Goal: Task Accomplishment & Management: Use online tool/utility

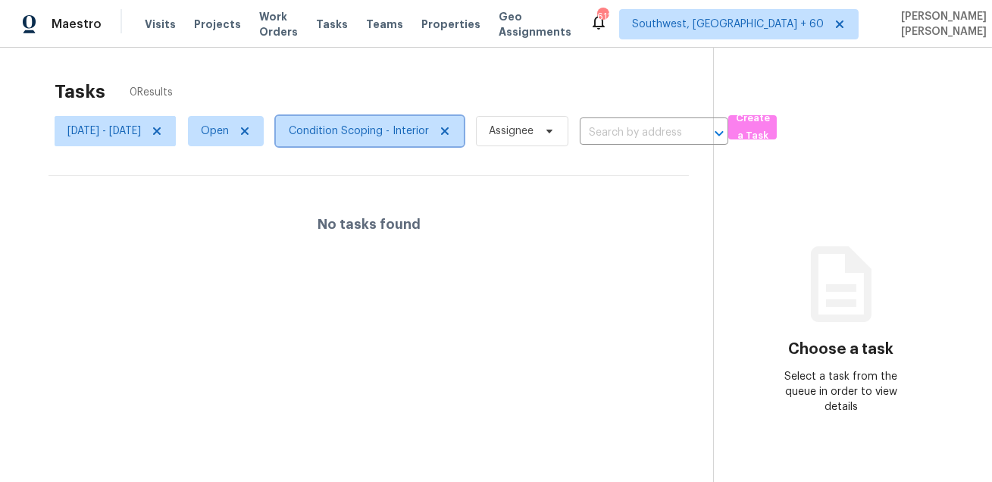
click at [386, 133] on span "Condition Scoping - Interior" at bounding box center [359, 131] width 140 height 15
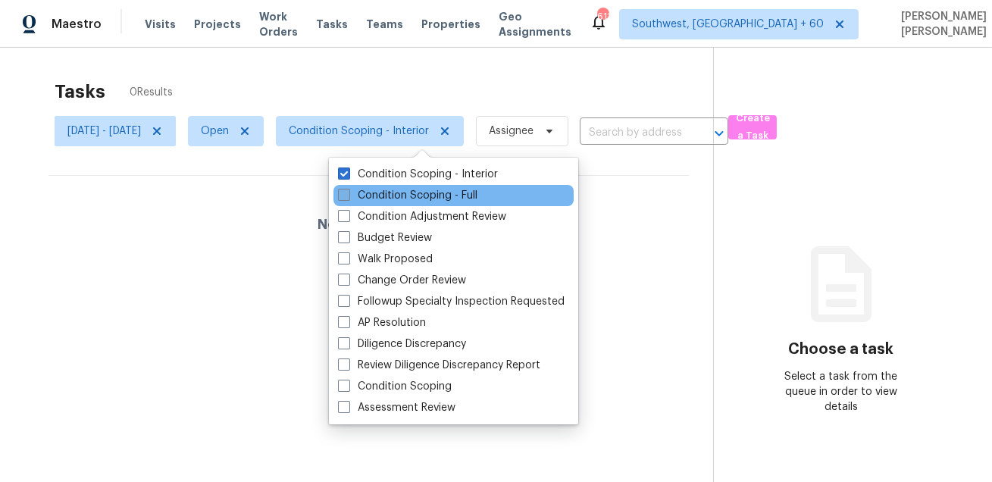
click at [380, 195] on label "Condition Scoping - Full" at bounding box center [408, 195] width 140 height 15
click at [348, 195] on input "Condition Scoping - Full" at bounding box center [343, 193] width 10 height 10
checkbox input "true"
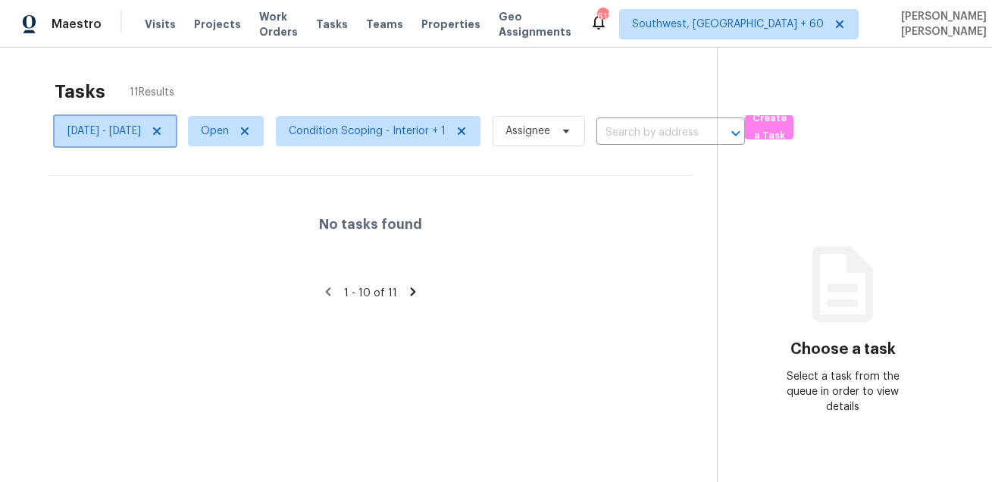
click at [163, 132] on icon at bounding box center [157, 131] width 12 height 12
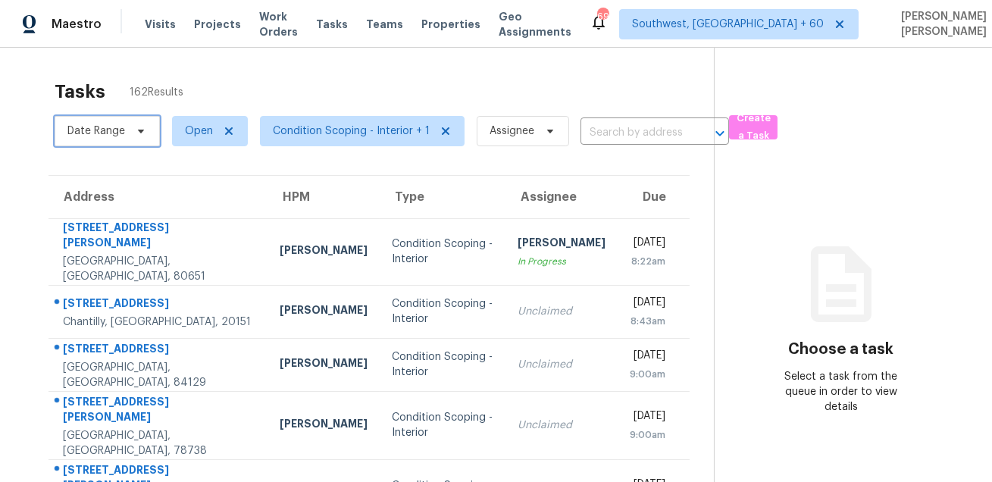
click at [135, 136] on icon at bounding box center [141, 131] width 12 height 12
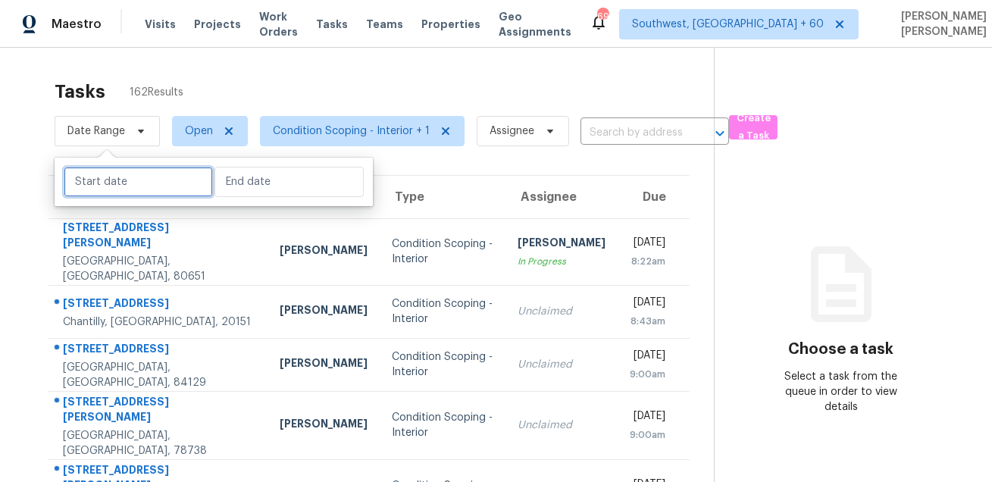
click at [136, 177] on input "text" at bounding box center [138, 182] width 149 height 30
select select "9"
select select "2025"
select select "10"
select select "2025"
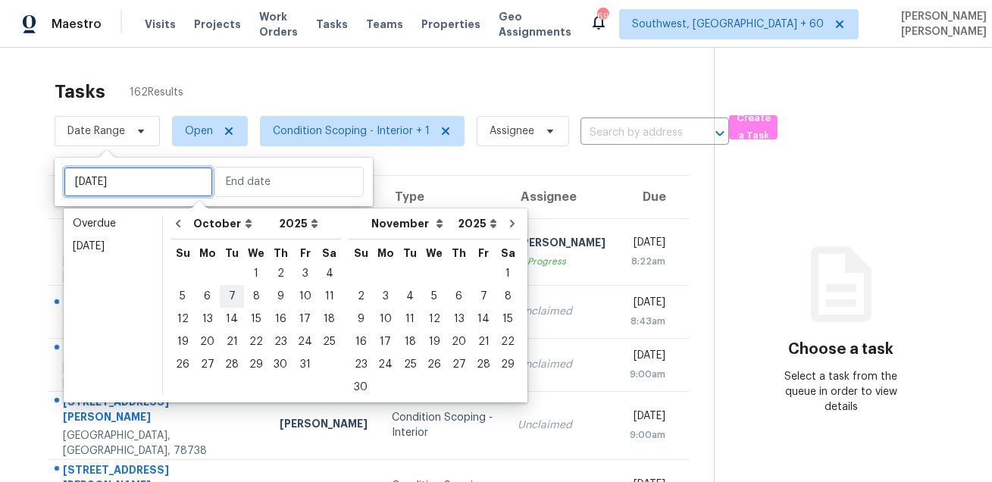
type input "Tue, Oct 07"
click at [246, 276] on div "1" at bounding box center [256, 273] width 24 height 21
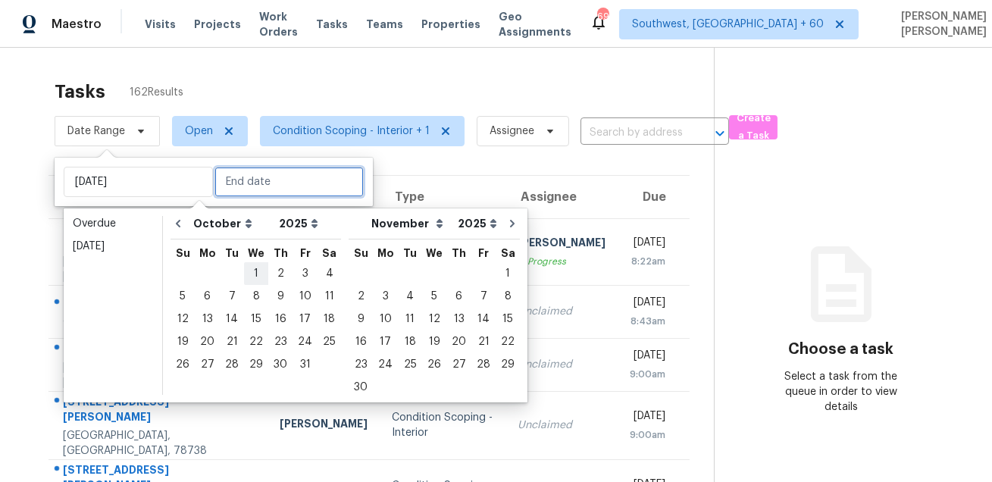
type input "Wed, Oct 01"
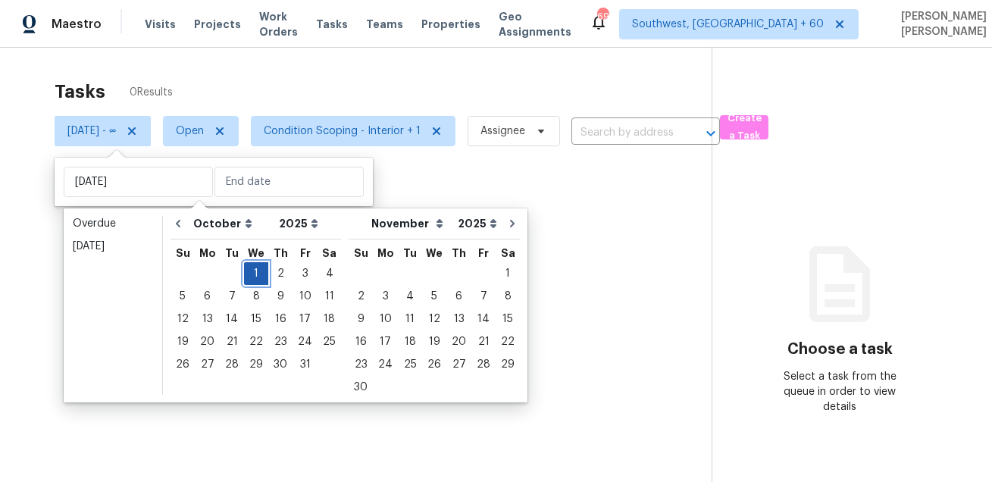
click at [246, 276] on div "1" at bounding box center [256, 273] width 24 height 21
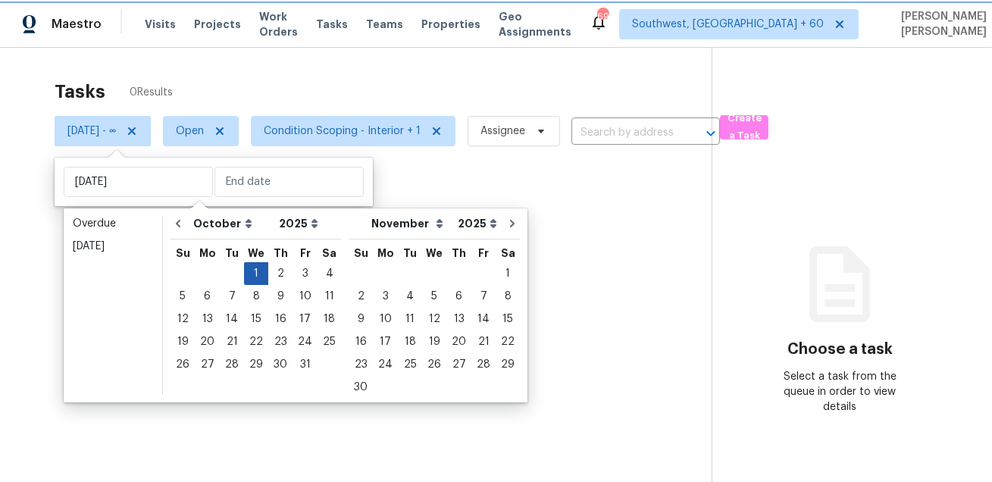
type input "Wed, Oct 01"
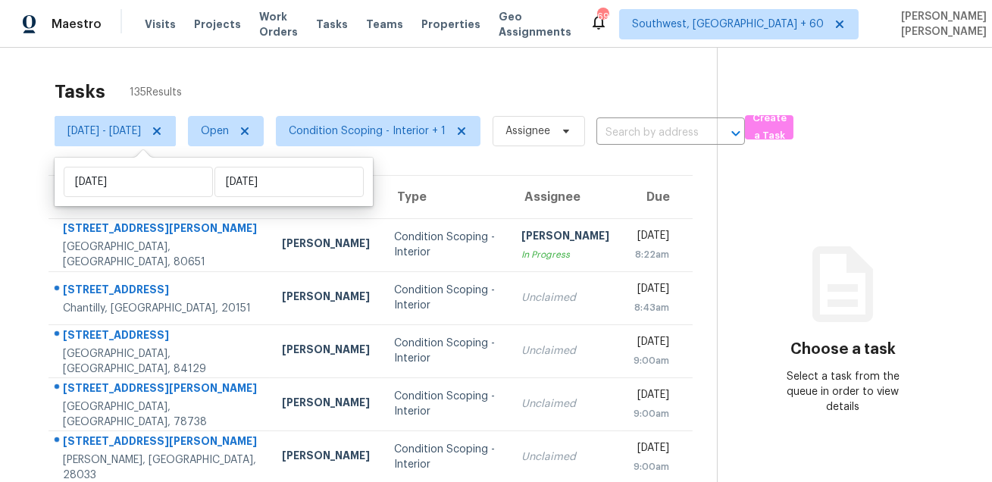
click at [406, 80] on div "Tasks 135 Results" at bounding box center [386, 91] width 663 height 39
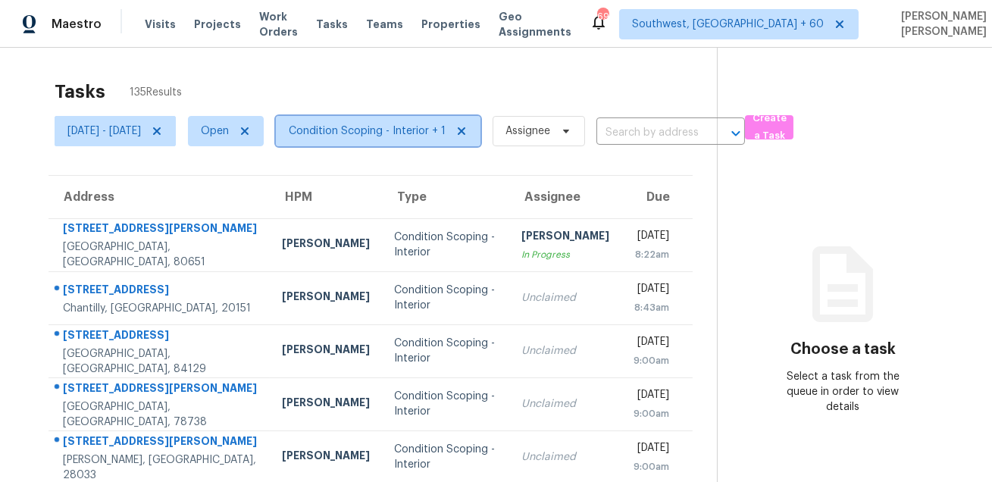
click at [353, 133] on span "Condition Scoping - Interior + 1" at bounding box center [367, 131] width 157 height 15
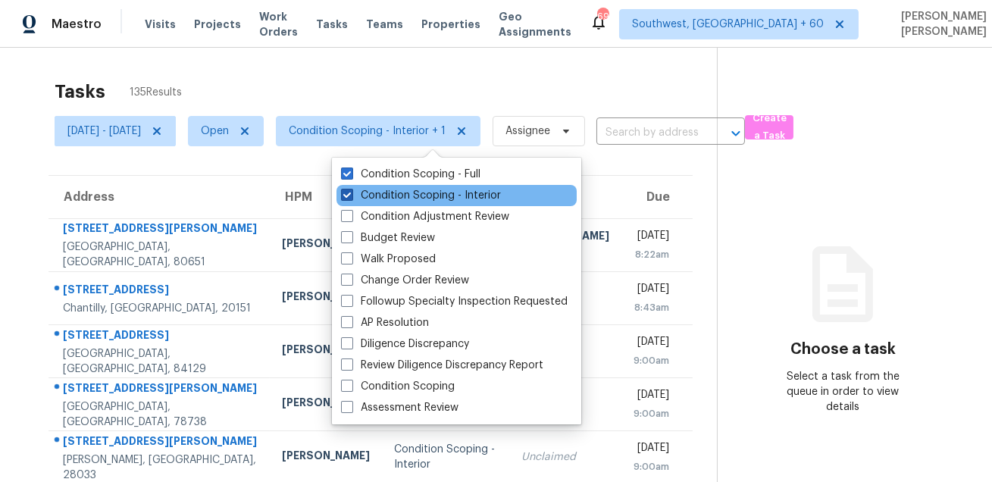
click at [379, 198] on label "Condition Scoping - Interior" at bounding box center [421, 195] width 160 height 15
click at [351, 198] on input "Condition Scoping - Interior" at bounding box center [346, 193] width 10 height 10
checkbox input "false"
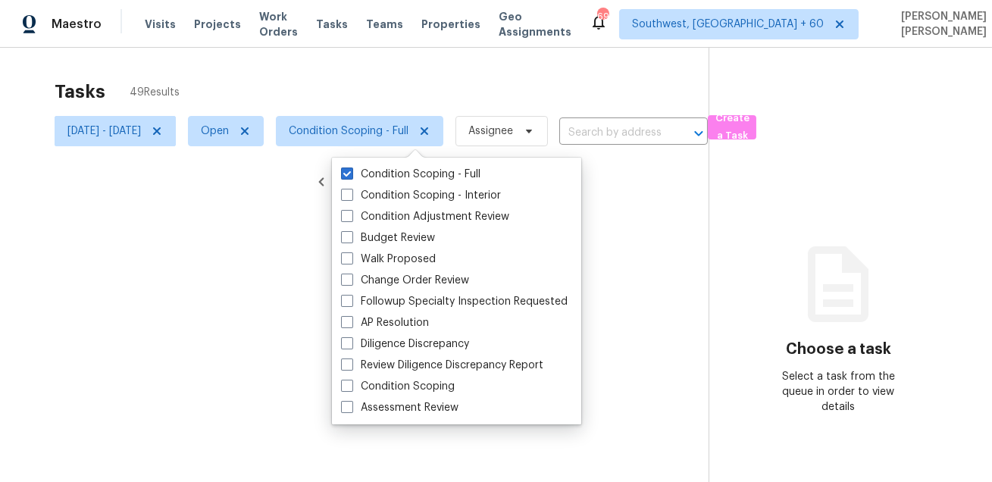
click at [409, 82] on div at bounding box center [496, 241] width 992 height 482
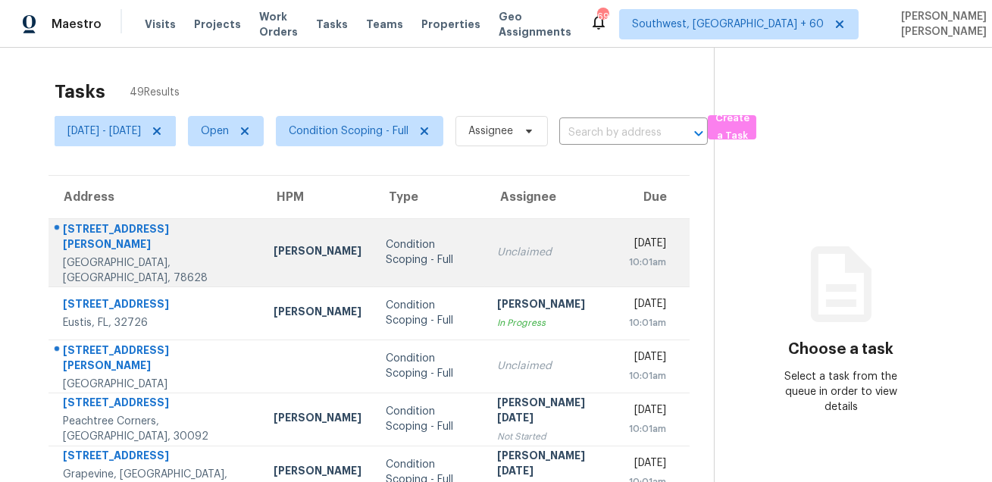
click at [103, 256] on div "Georgetown, TX, 78628" at bounding box center [156, 271] width 187 height 30
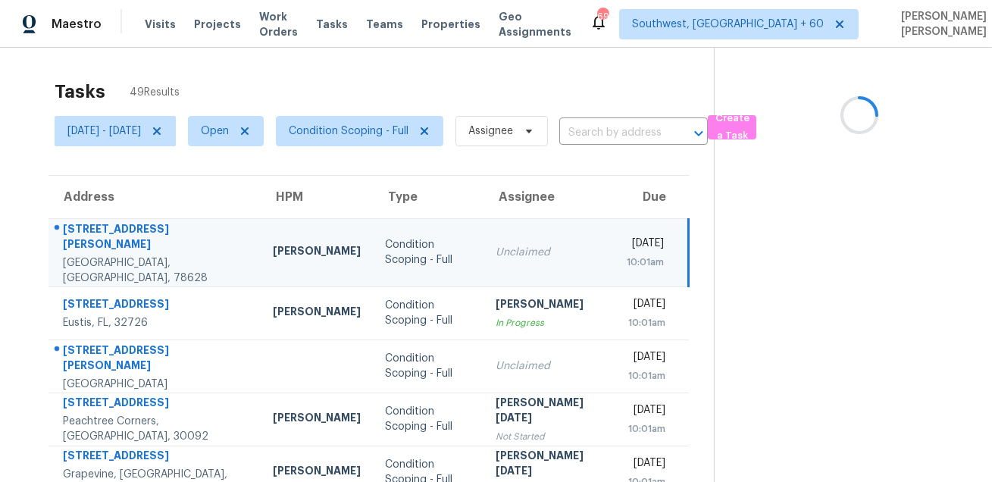
click at [118, 243] on div "525 Garner Park Dr" at bounding box center [156, 238] width 186 height 34
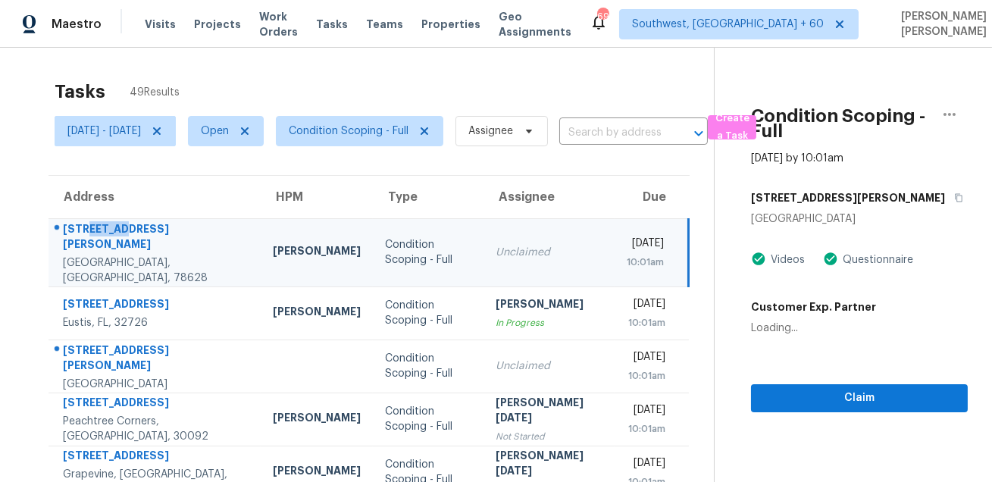
click at [118, 243] on div "525 Garner Park Dr" at bounding box center [156, 238] width 186 height 34
copy div "525 Garner Park Dr"
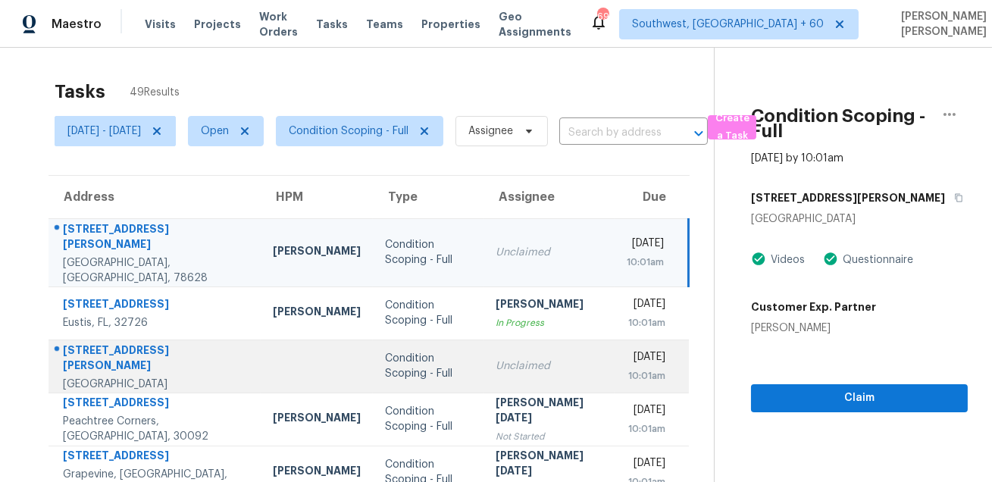
click at [120, 343] on div "7812 Ella Lee Ln" at bounding box center [156, 360] width 186 height 34
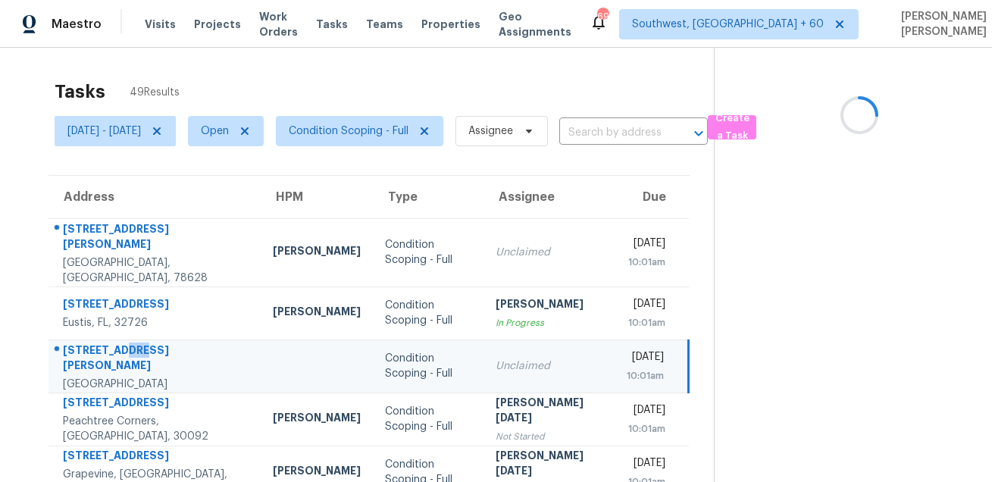
click at [120, 343] on div "7812 Ella Lee Ln" at bounding box center [156, 360] width 186 height 34
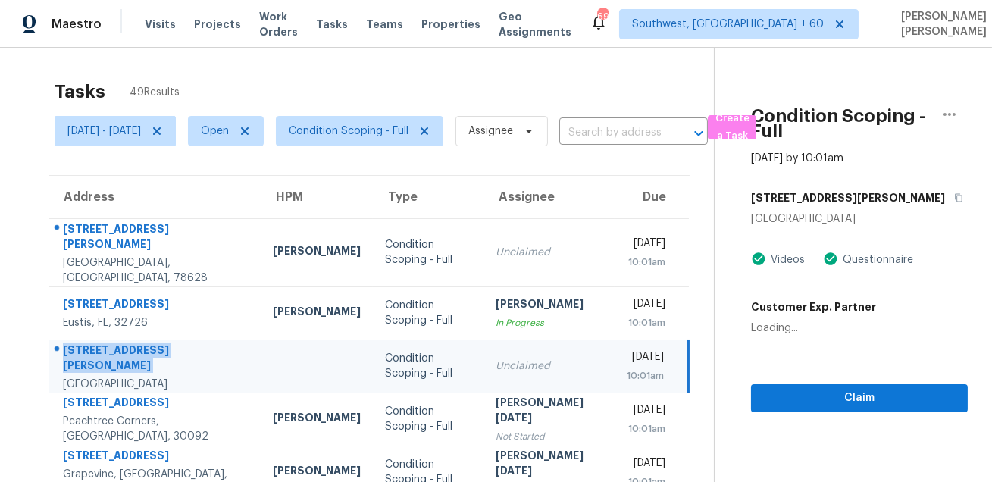
copy div "7812 Ella Lee Ln"
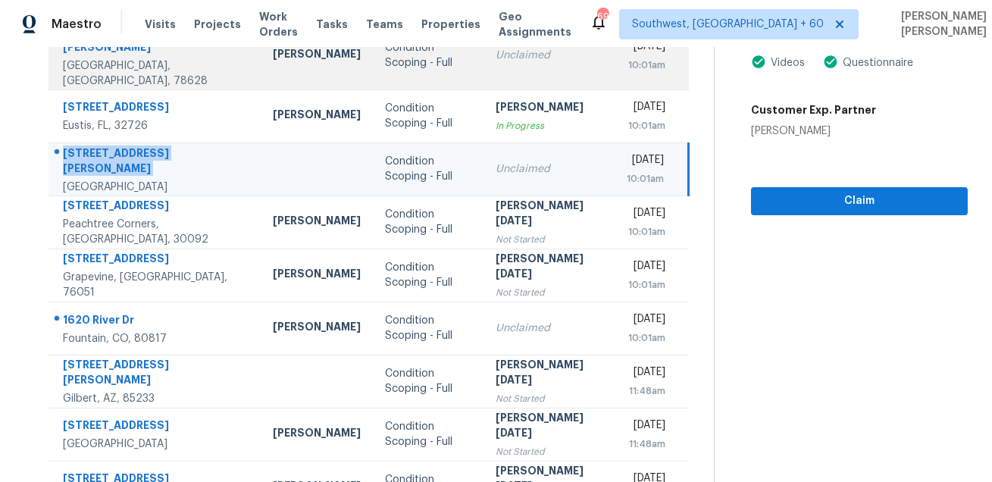
scroll to position [198, 0]
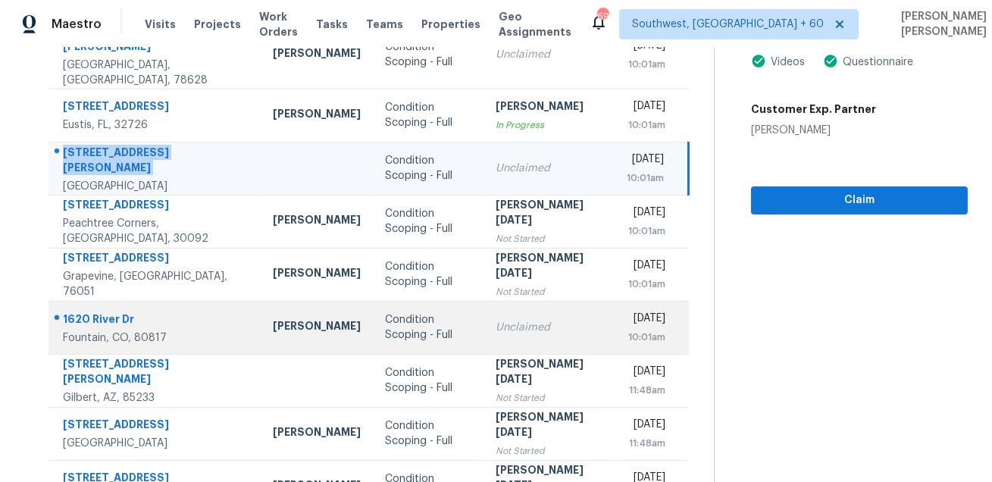
click at [152, 312] on div "1620 River Dr" at bounding box center [156, 321] width 186 height 19
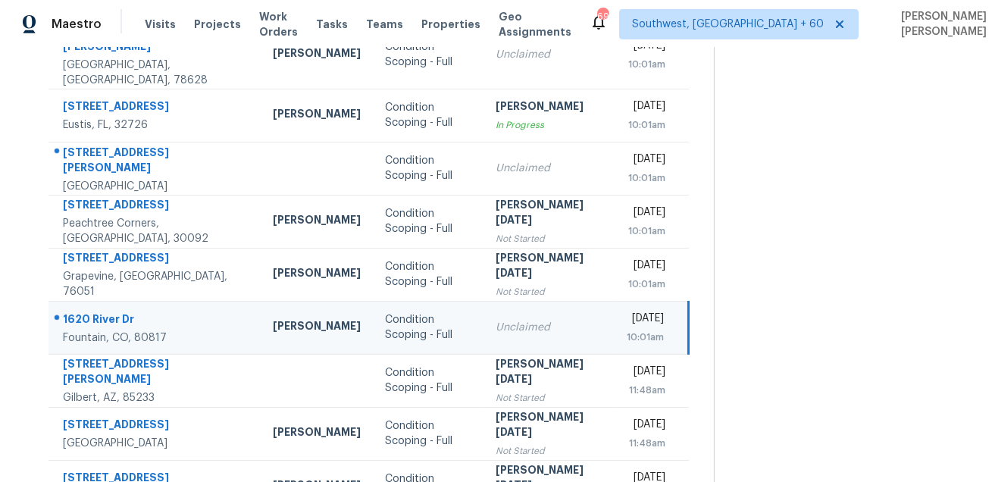
click at [152, 312] on div "1620 River Dr" at bounding box center [156, 321] width 186 height 19
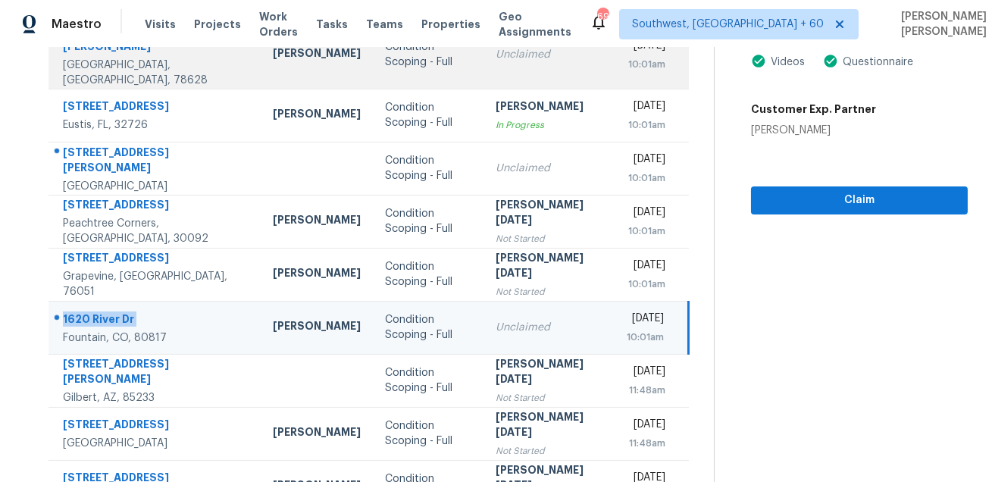
copy div "1620 River Dr"
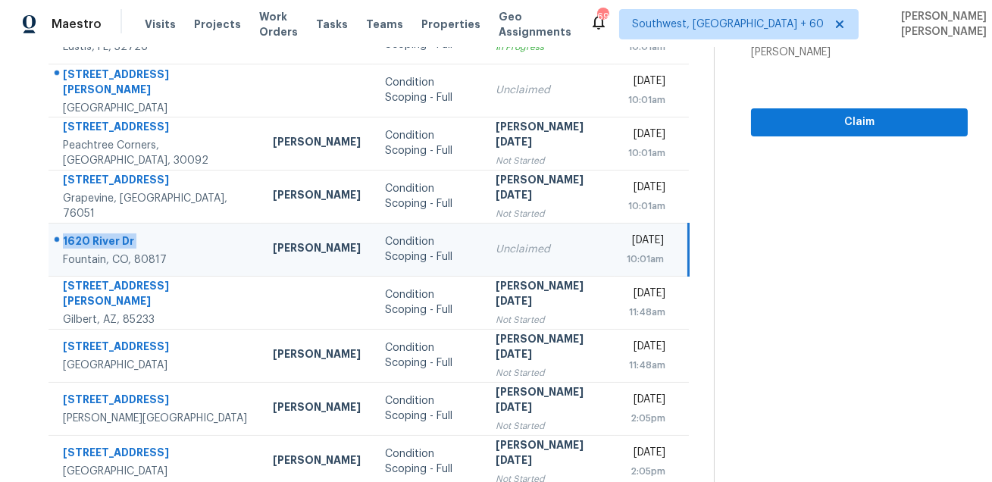
scroll to position [307, 0]
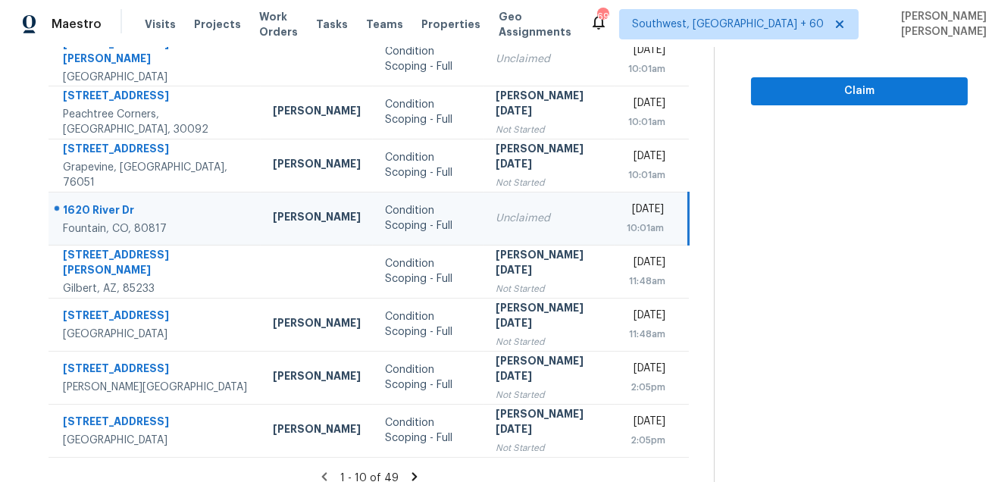
click at [414, 472] on icon at bounding box center [414, 476] width 5 height 8
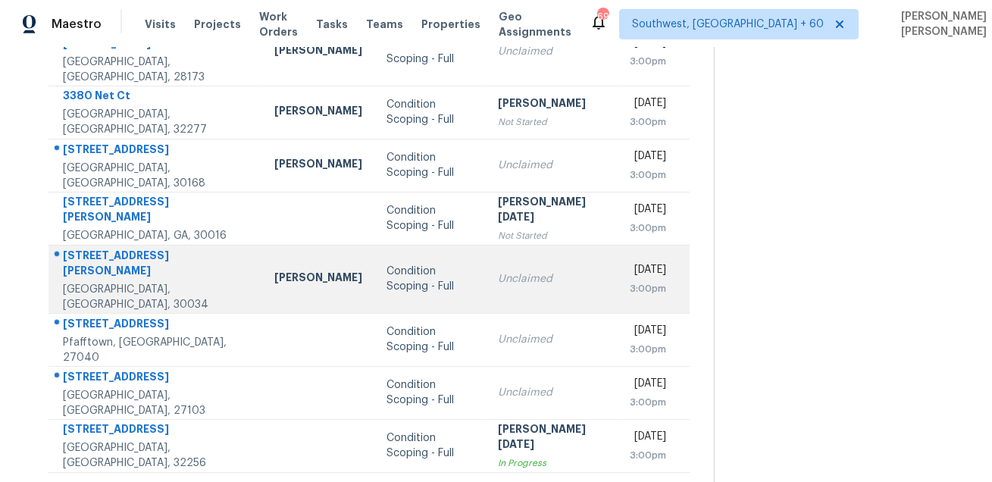
scroll to position [0, 0]
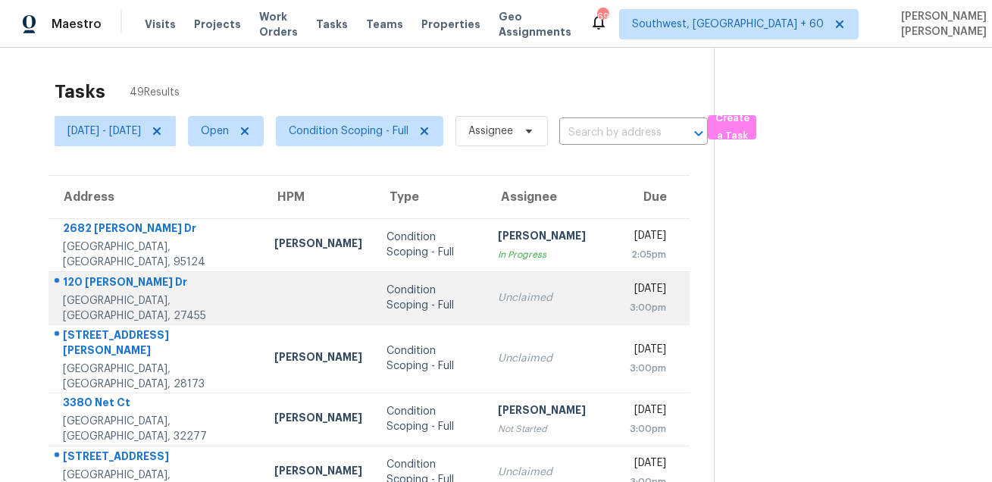
click at [111, 300] on div "Greensboro, NC, 27455" at bounding box center [156, 308] width 187 height 30
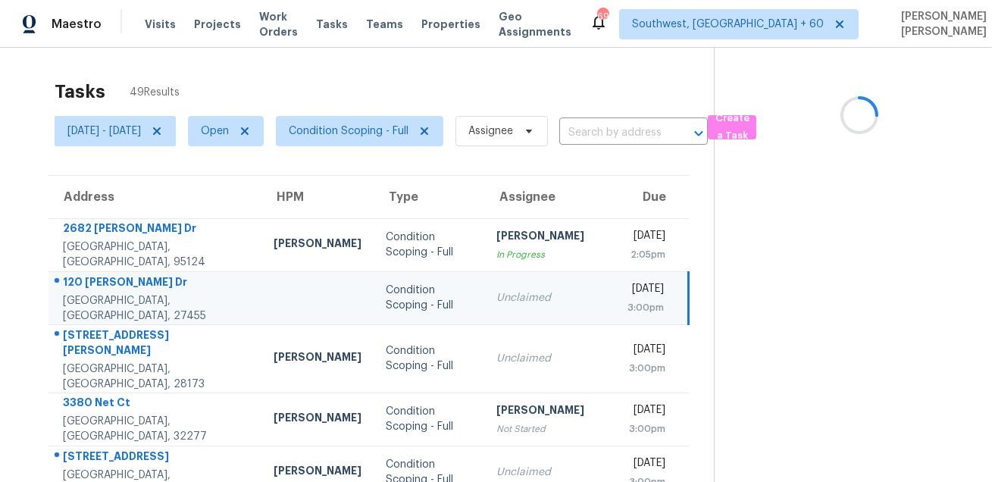
click at [111, 300] on div "Greensboro, NC, 27455" at bounding box center [156, 308] width 187 height 30
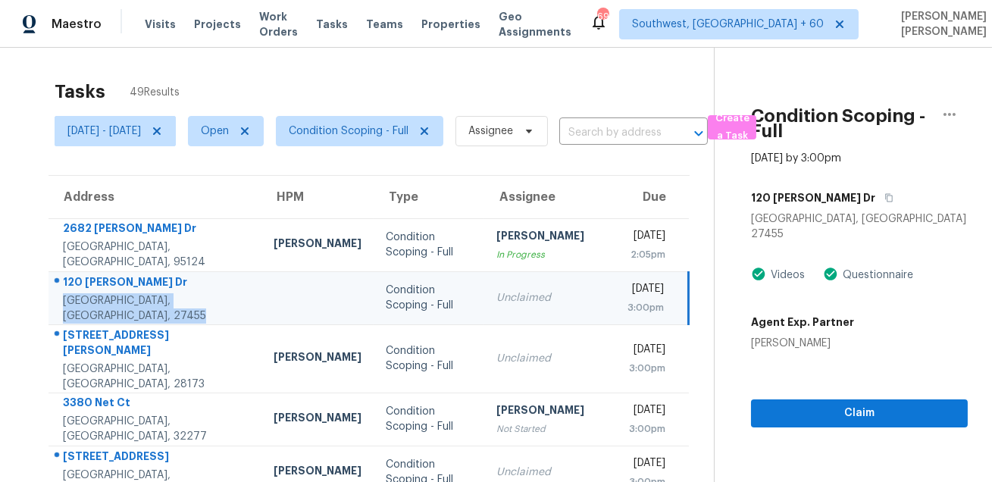
click at [112, 284] on div "120 Arcaro Dr" at bounding box center [156, 283] width 187 height 19
copy div "120 Arcaro Dr"
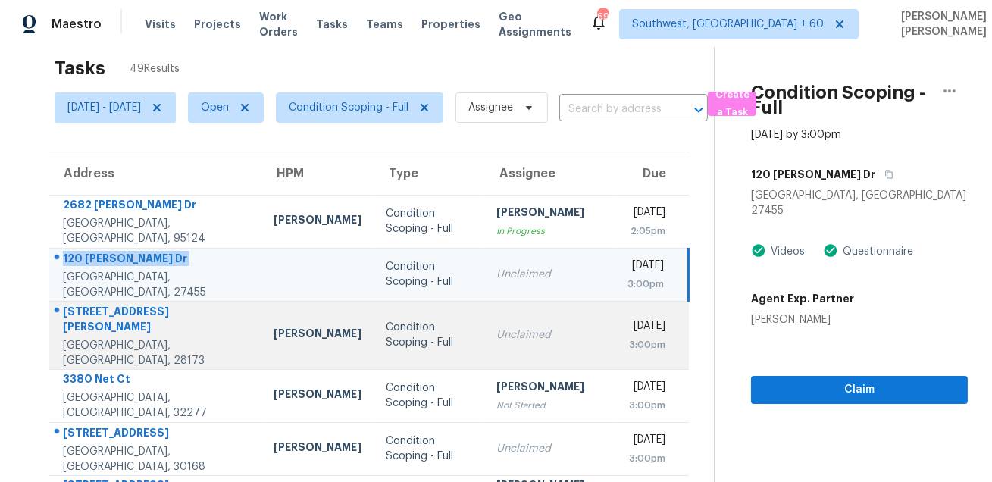
scroll to position [46, 0]
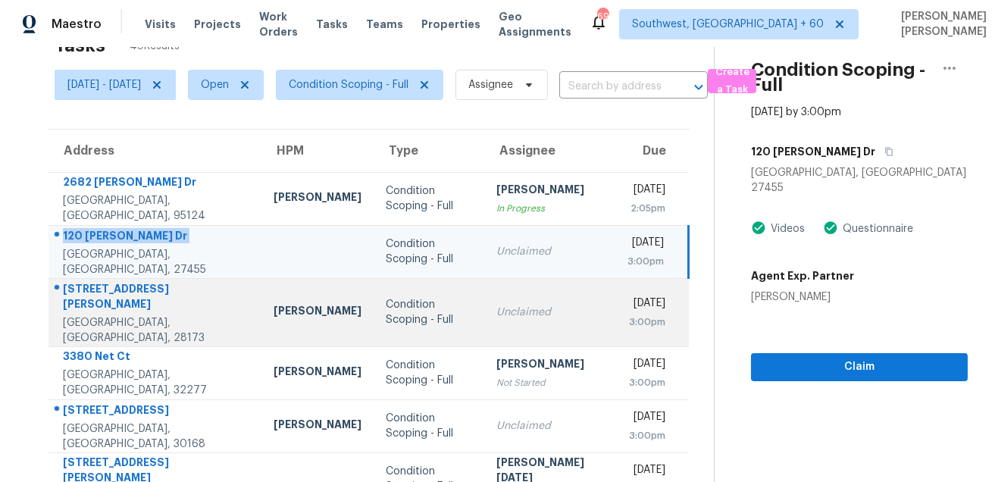
click at [96, 287] on div "10011 King George Ln" at bounding box center [156, 298] width 187 height 34
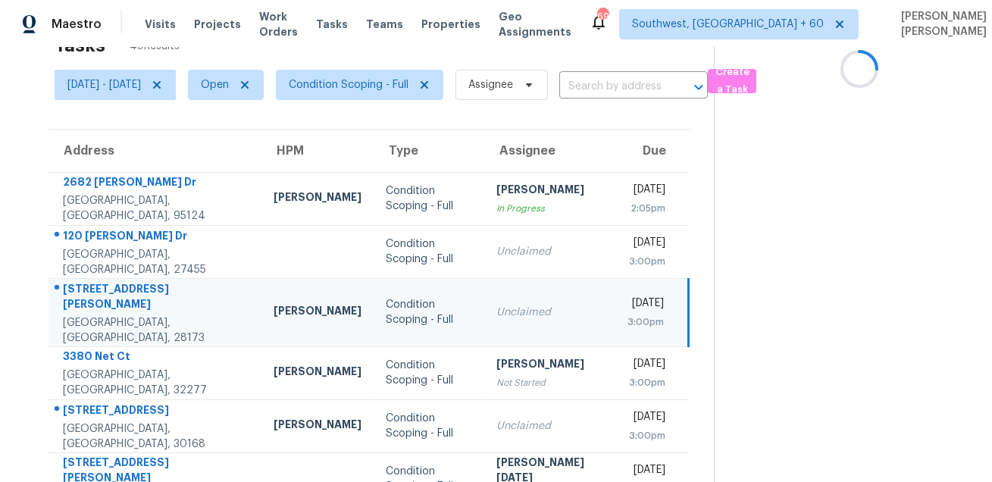
click at [96, 287] on div "10011 King George Ln" at bounding box center [156, 298] width 187 height 34
copy div "10011 King George Ln"
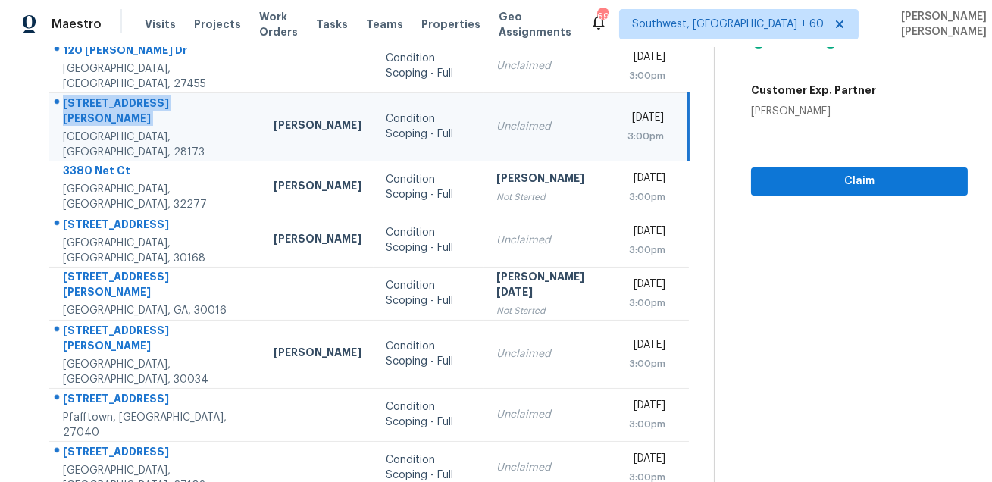
scroll to position [262, 0]
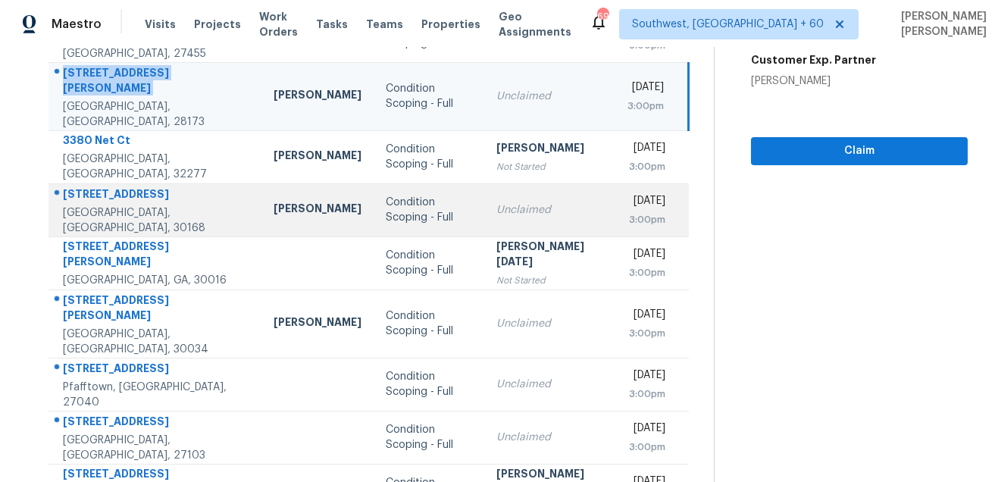
click at [130, 187] on div "1334 Ambercrest Way" at bounding box center [156, 196] width 187 height 19
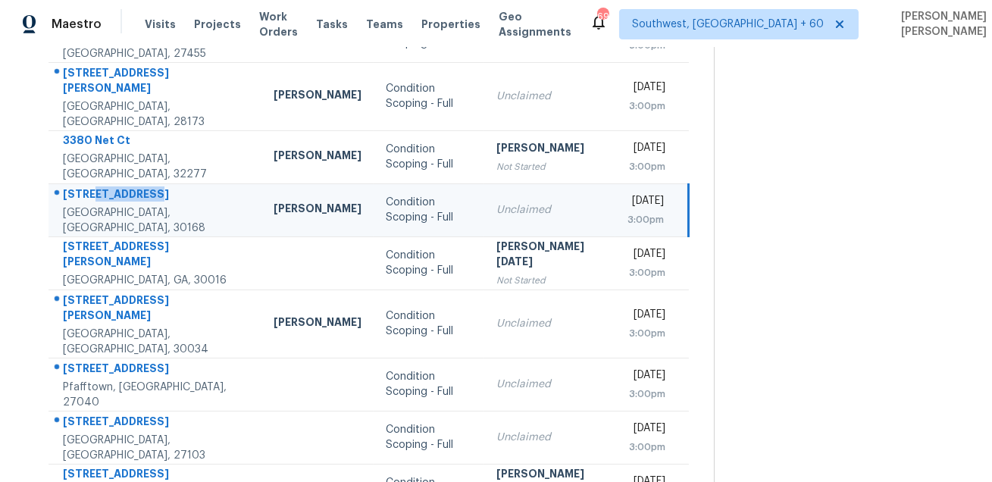
click at [130, 187] on div "1334 Ambercrest Way" at bounding box center [156, 196] width 187 height 19
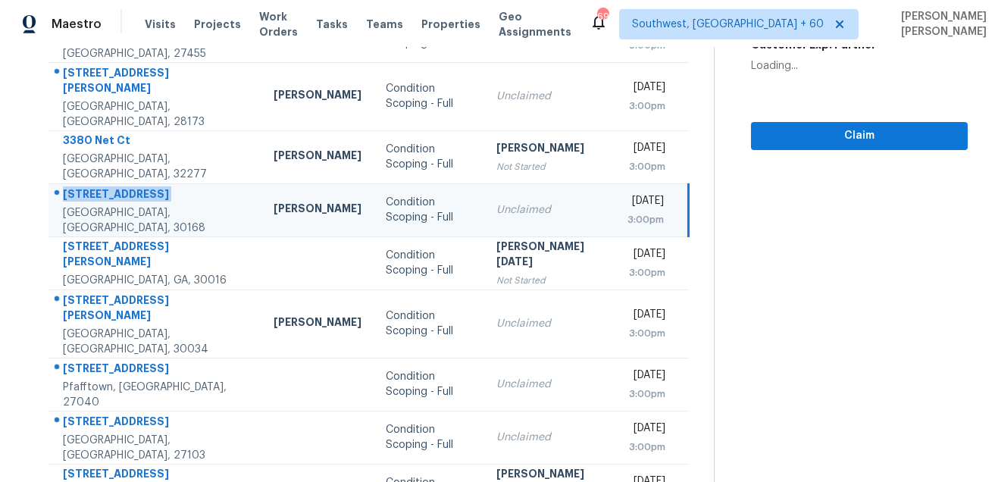
copy div "1334 Ambercrest Way"
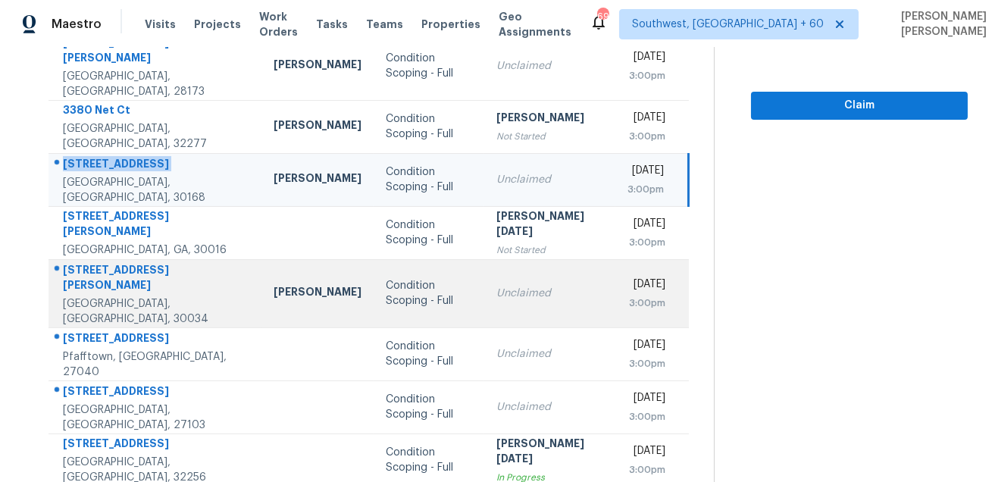
scroll to position [298, 0]
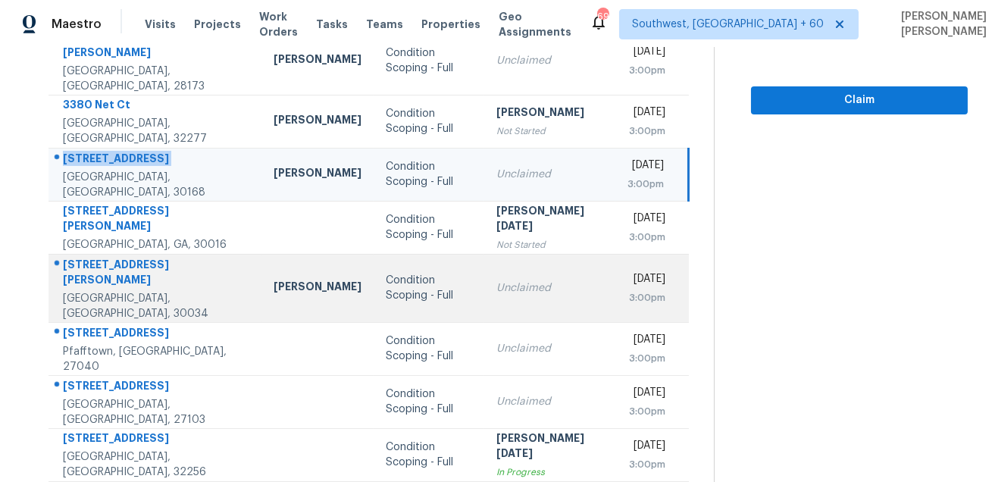
click at [102, 262] on div "2725 Vining Ridge Ter" at bounding box center [156, 274] width 187 height 34
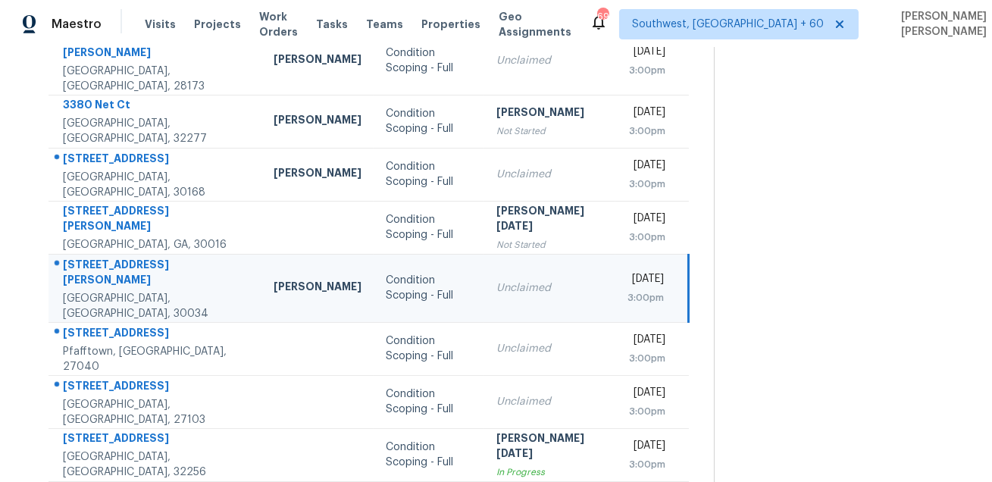
click at [102, 262] on div "2725 Vining Ridge Ter" at bounding box center [156, 274] width 187 height 34
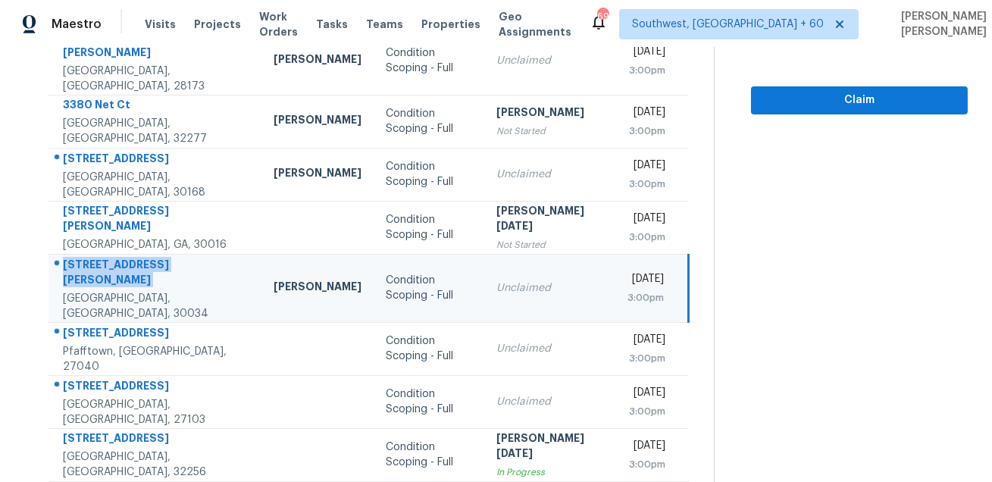
copy div "2725 Vining Ridge Ter"
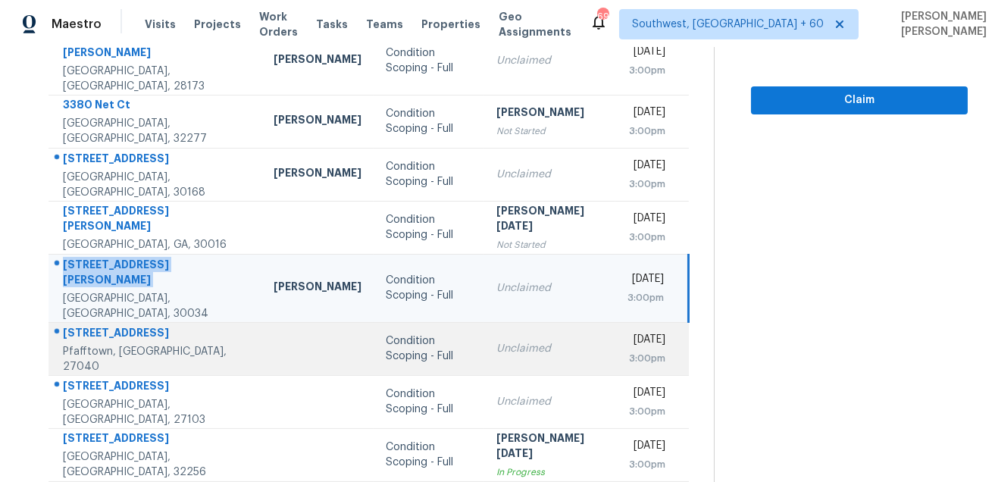
click at [117, 325] on div "6501 Blazingwood Dr" at bounding box center [156, 334] width 187 height 19
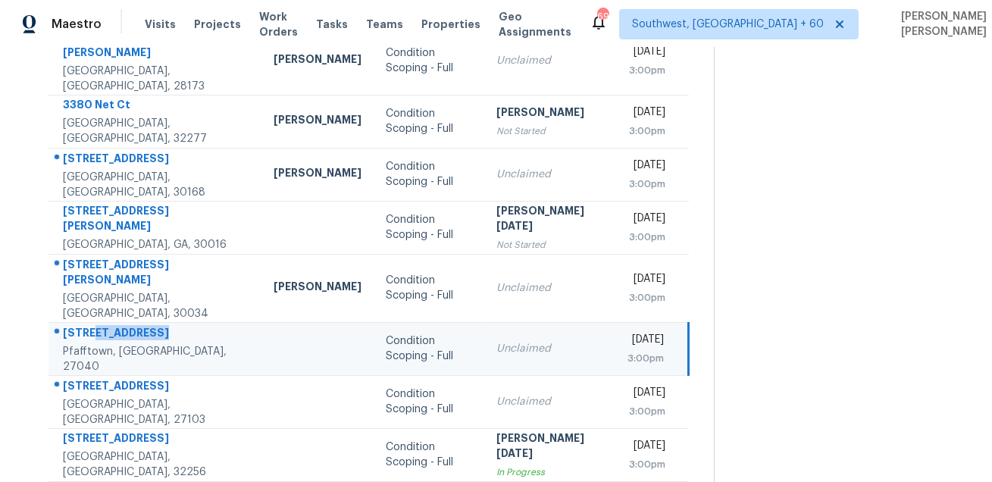
click at [117, 325] on div "6501 Blazingwood Dr" at bounding box center [156, 334] width 187 height 19
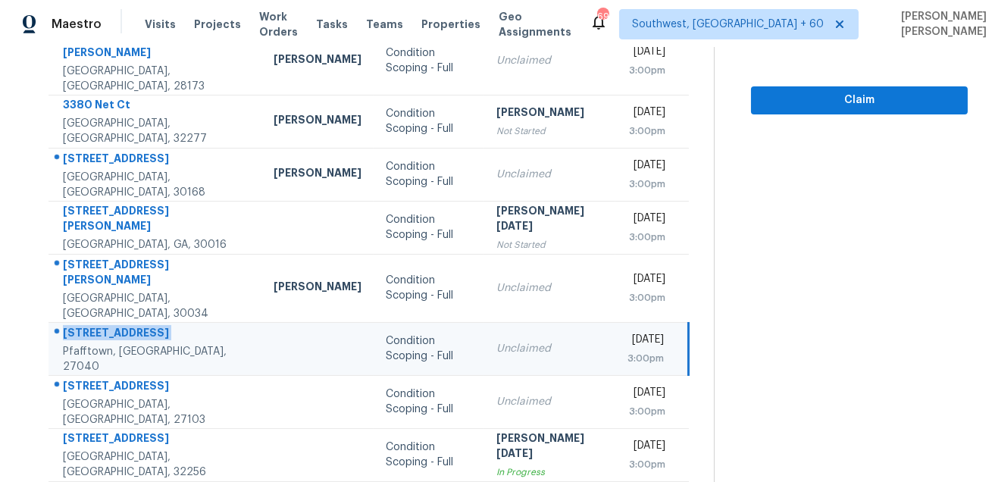
copy div "6501 Blazingwood Dr"
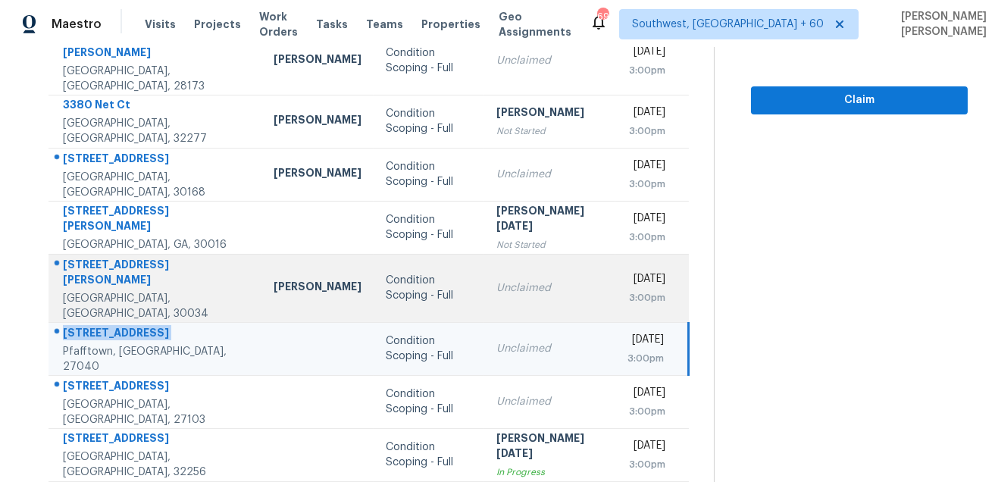
scroll to position [307, 0]
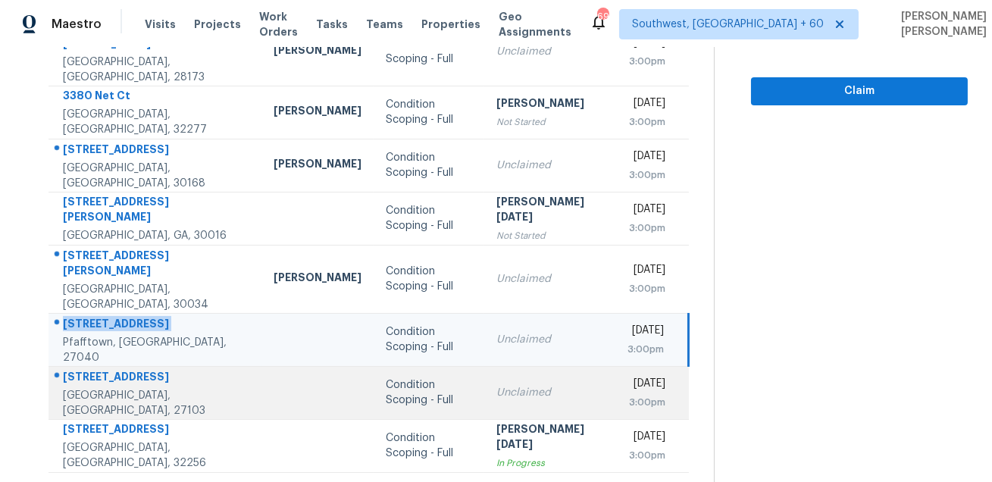
click at [114, 366] on td "615 Corona St Winston Salem, NC, 27103" at bounding box center [155, 392] width 213 height 53
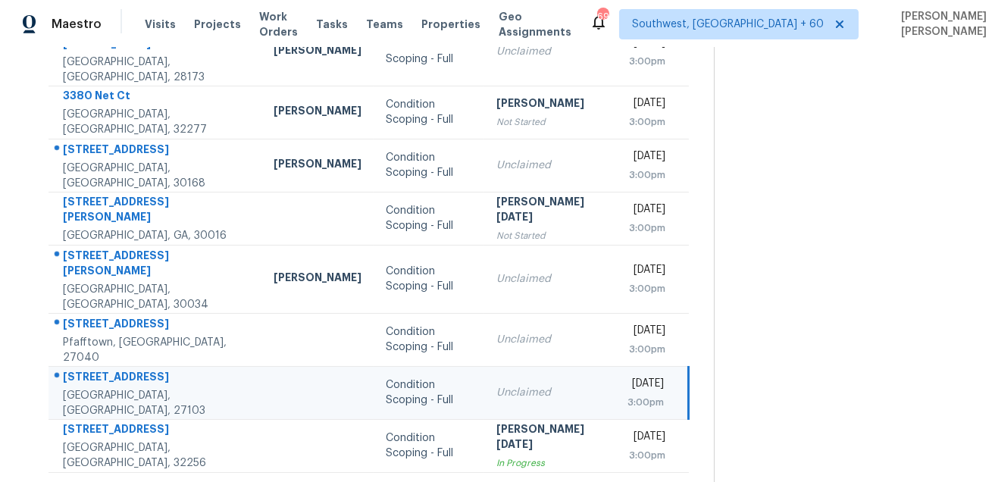
click at [114, 366] on td "615 Corona St Winston Salem, NC, 27103" at bounding box center [155, 392] width 213 height 53
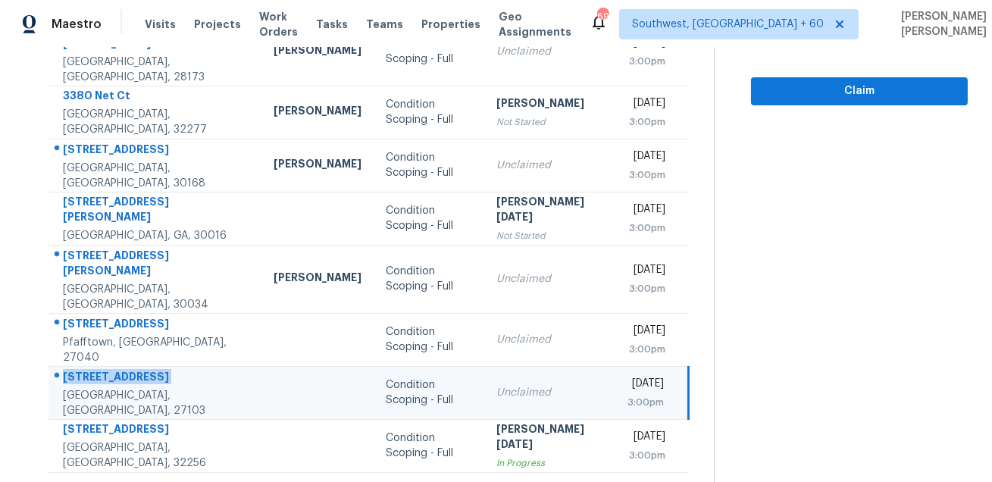
copy div "615 Corona St"
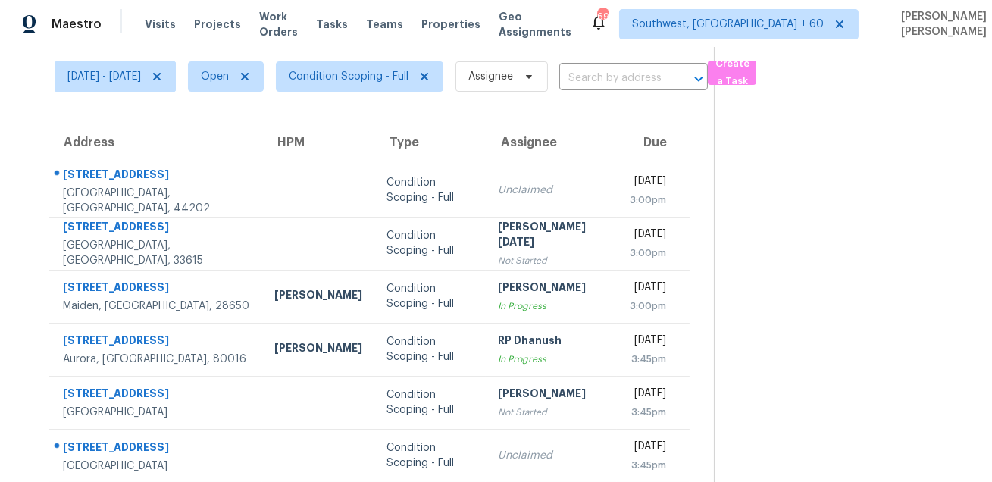
scroll to position [0, 0]
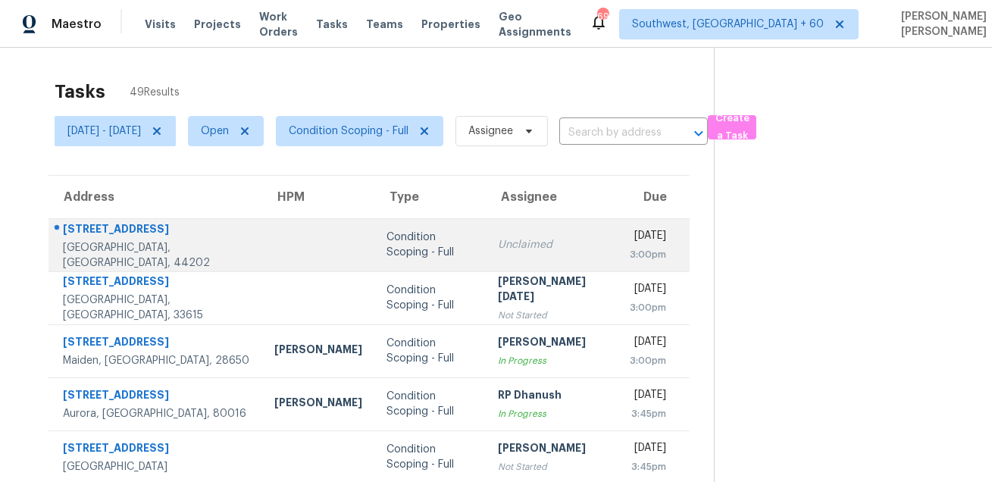
click at [128, 233] on div "702-22 Fairington Dr" at bounding box center [156, 230] width 187 height 19
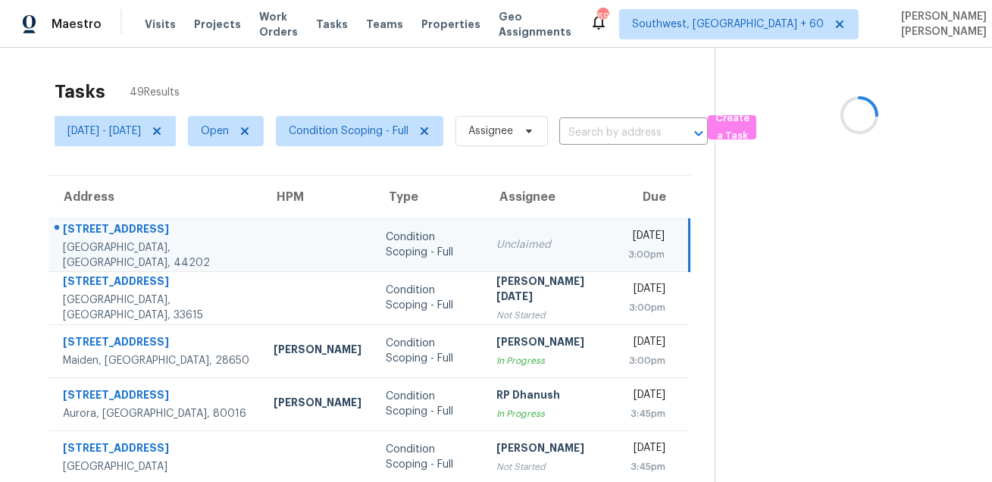
click at [128, 233] on div "702-22 Fairington Dr" at bounding box center [156, 230] width 187 height 19
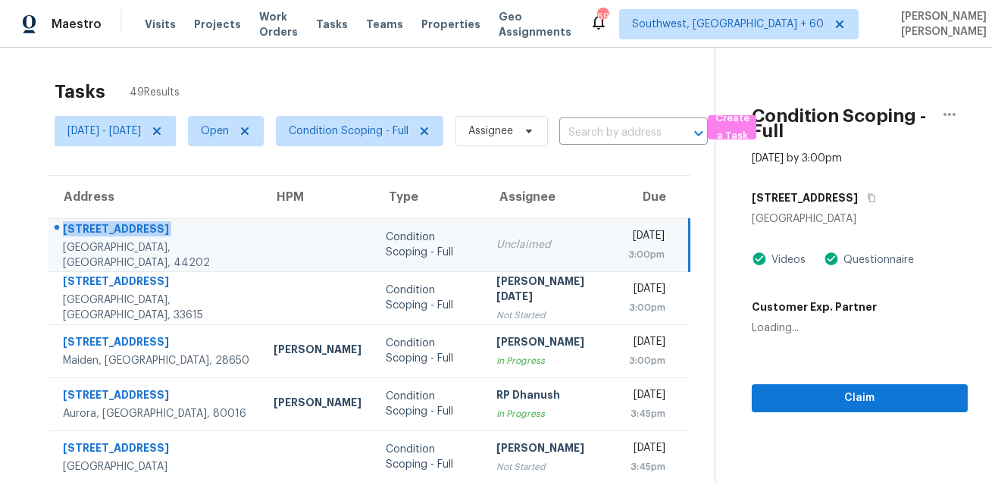
copy div "702-22 Fairington Dr"
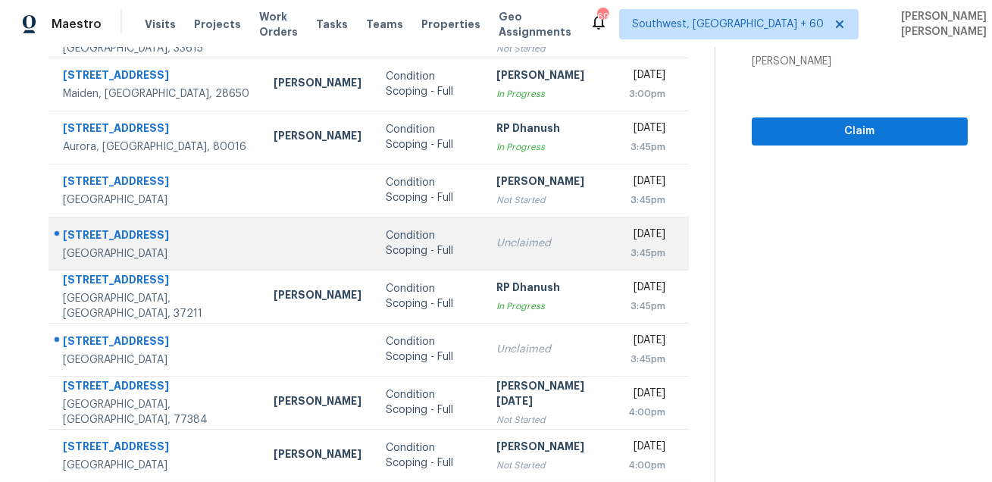
scroll to position [270, 0]
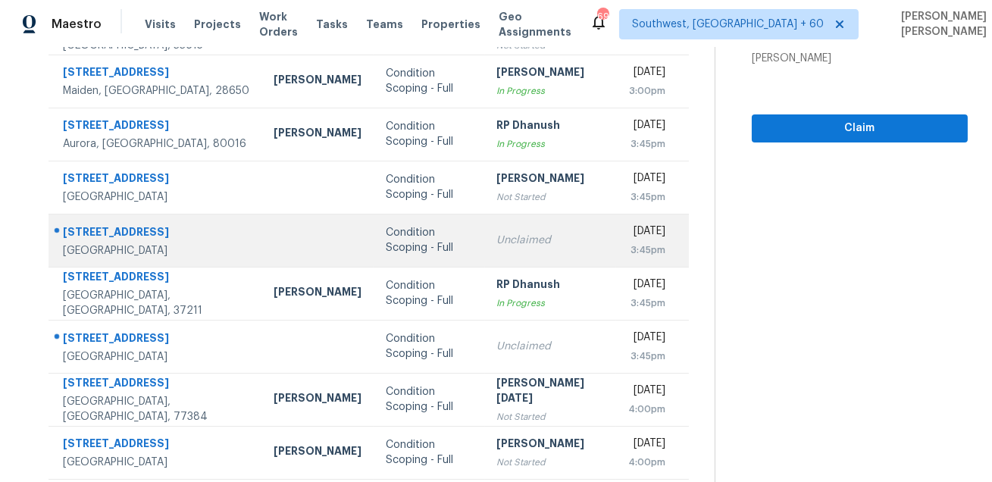
click at [133, 224] on div "9321 Sun Rose Ave" at bounding box center [156, 233] width 187 height 19
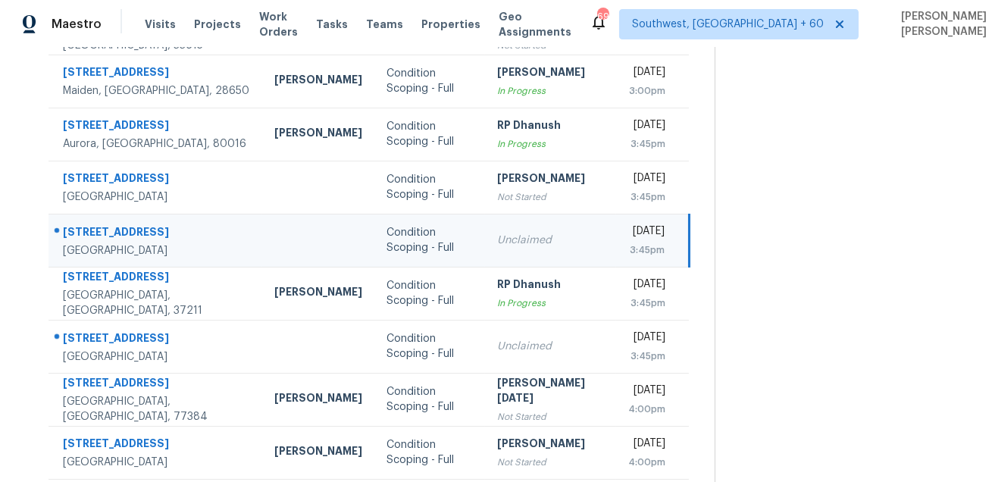
click at [133, 224] on div "9321 Sun Rose Ave" at bounding box center [156, 233] width 187 height 19
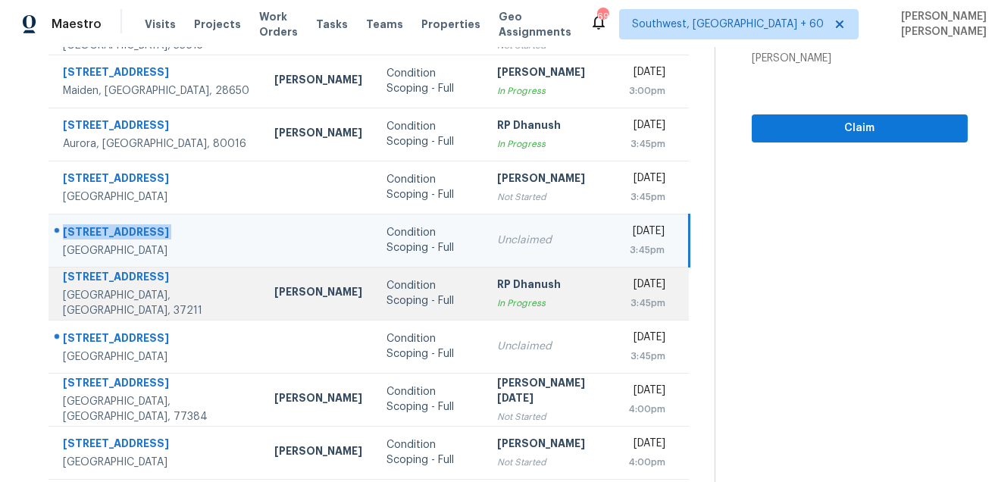
scroll to position [273, 0]
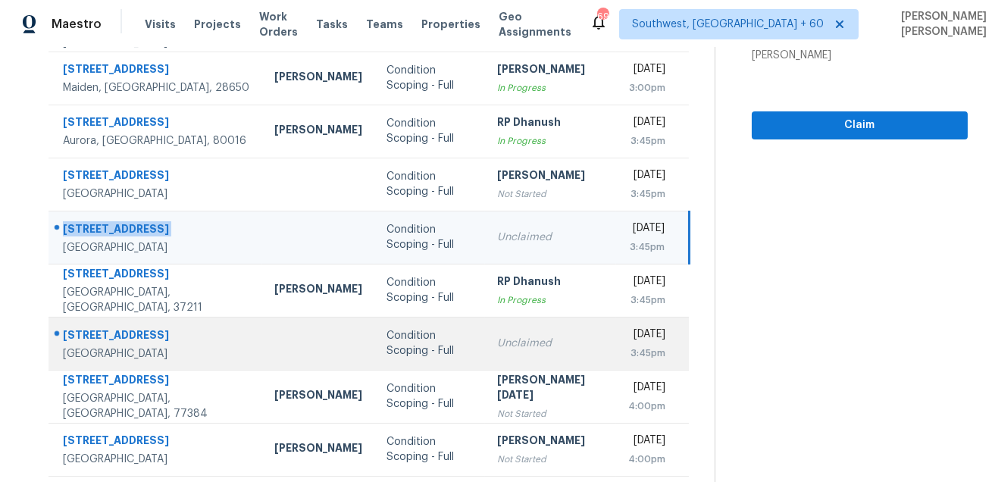
click at [125, 340] on div "3133 Durango Hills Dr" at bounding box center [156, 337] width 187 height 19
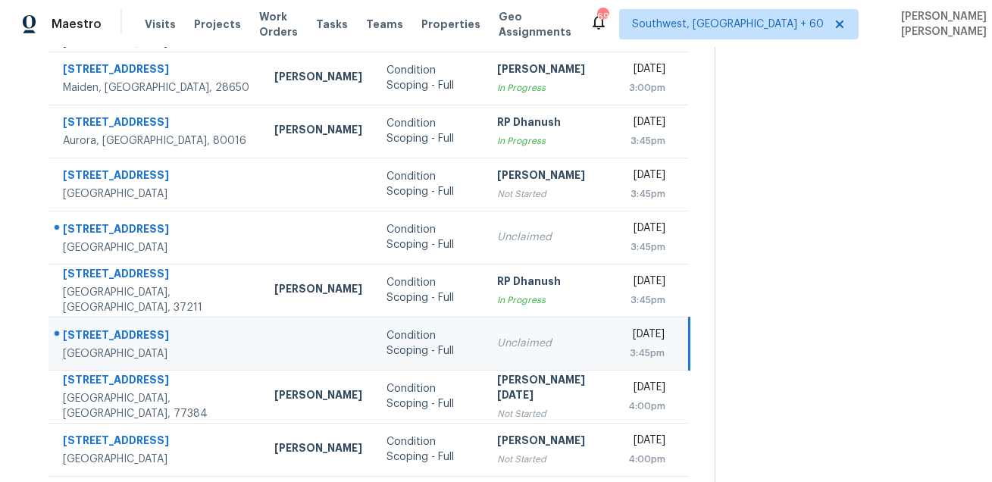
click at [125, 340] on div "3133 Durango Hills Dr" at bounding box center [156, 337] width 187 height 19
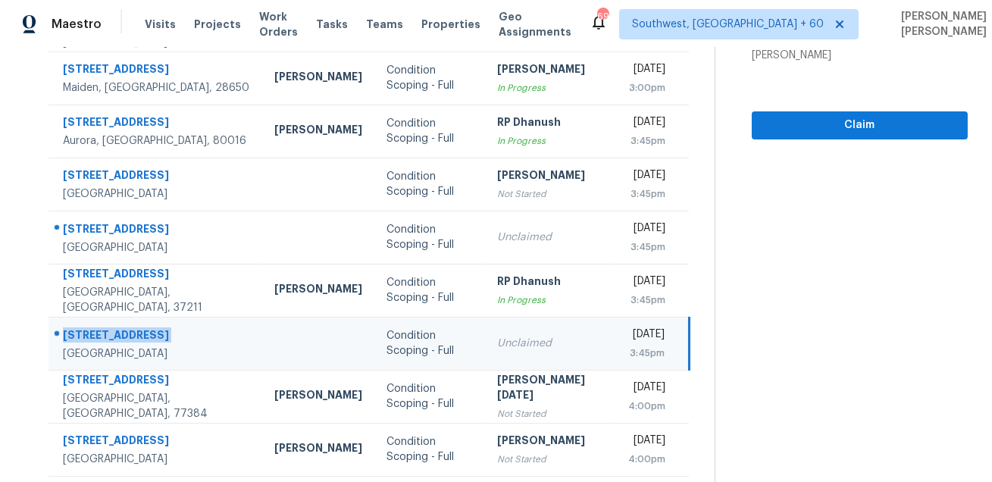
scroll to position [23, 0]
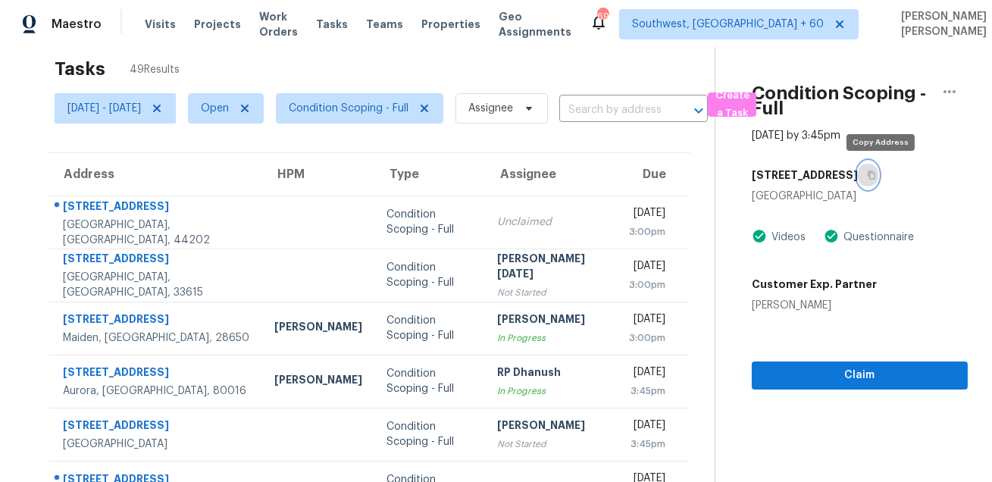
click at [876, 177] on icon "button" at bounding box center [871, 175] width 9 height 9
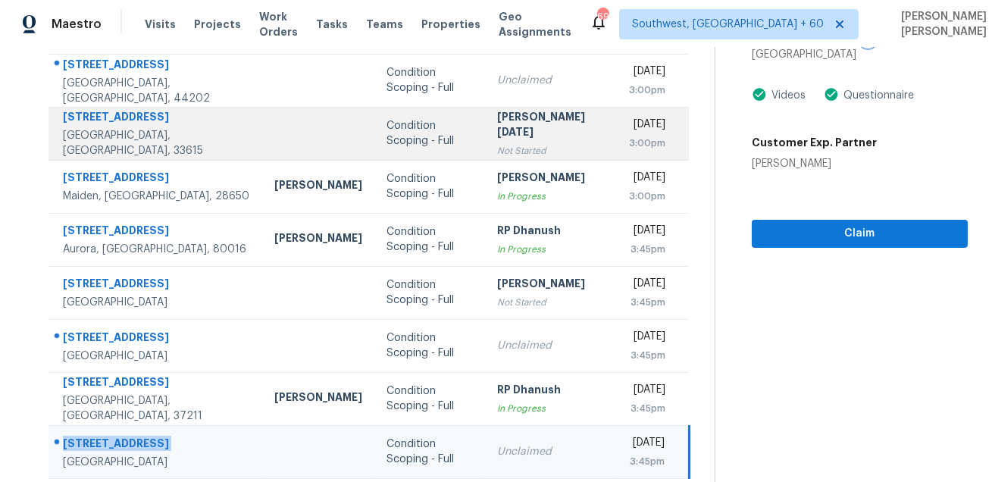
scroll to position [307, 0]
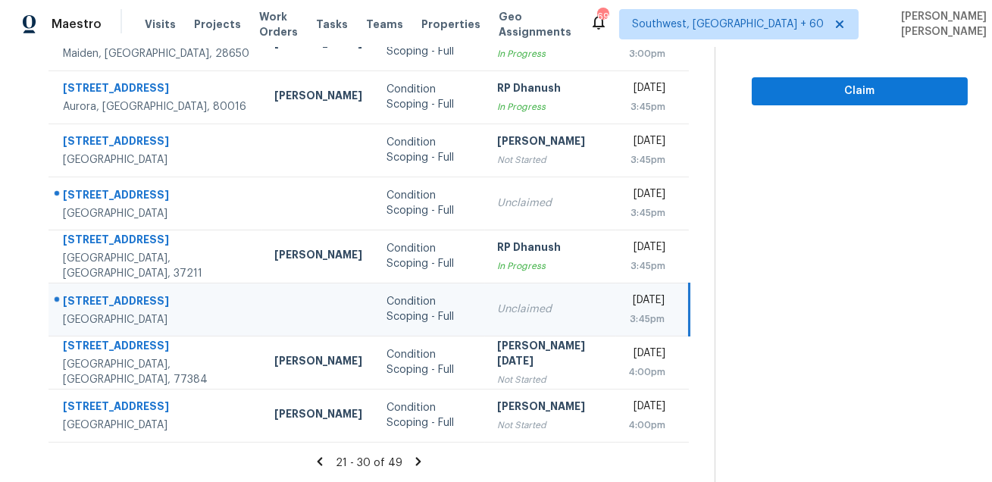
click at [422, 462] on icon at bounding box center [418, 461] width 5 height 8
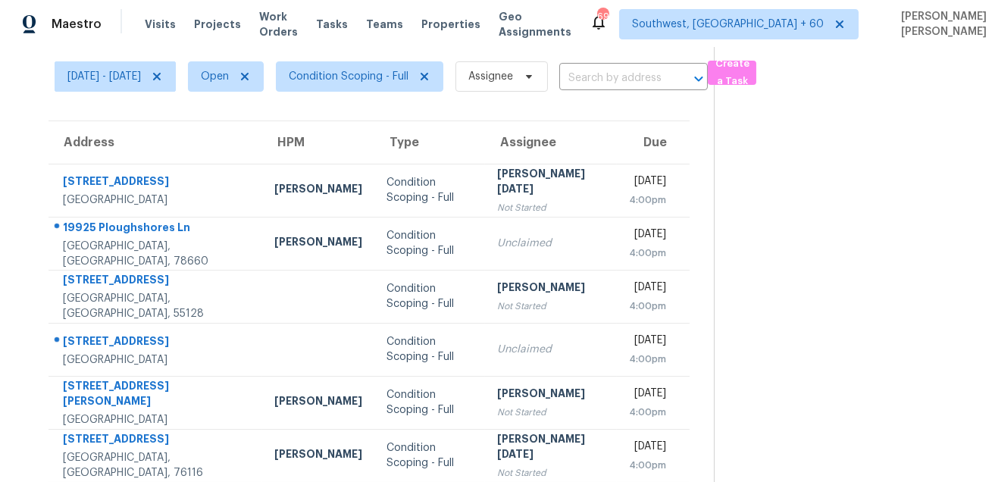
scroll to position [0, 0]
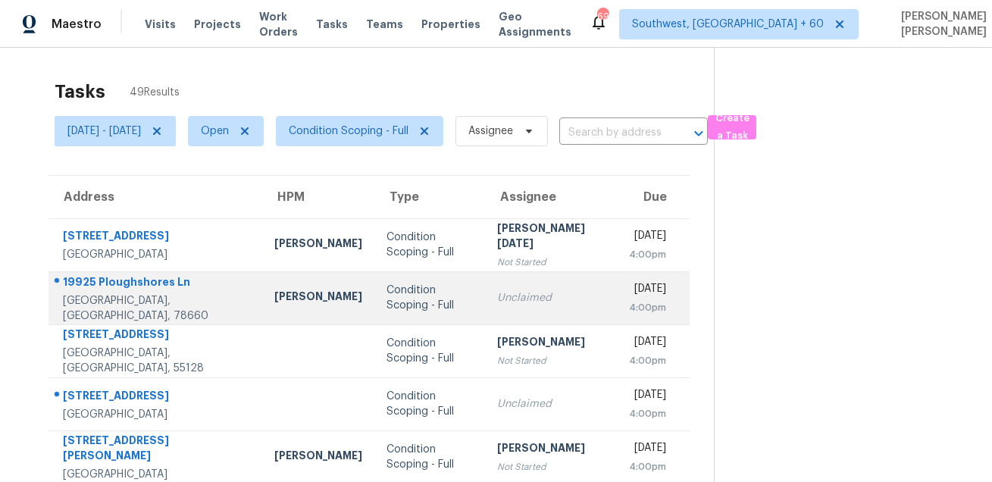
click at [114, 284] on div "19925 Ploughshores Ln" at bounding box center [156, 283] width 187 height 19
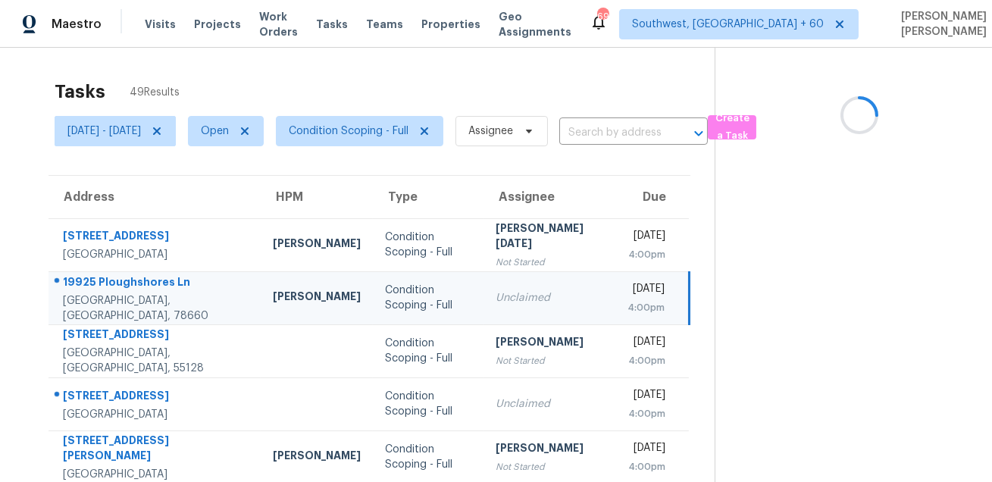
click at [114, 284] on div "19925 Ploughshores Ln" at bounding box center [156, 283] width 186 height 19
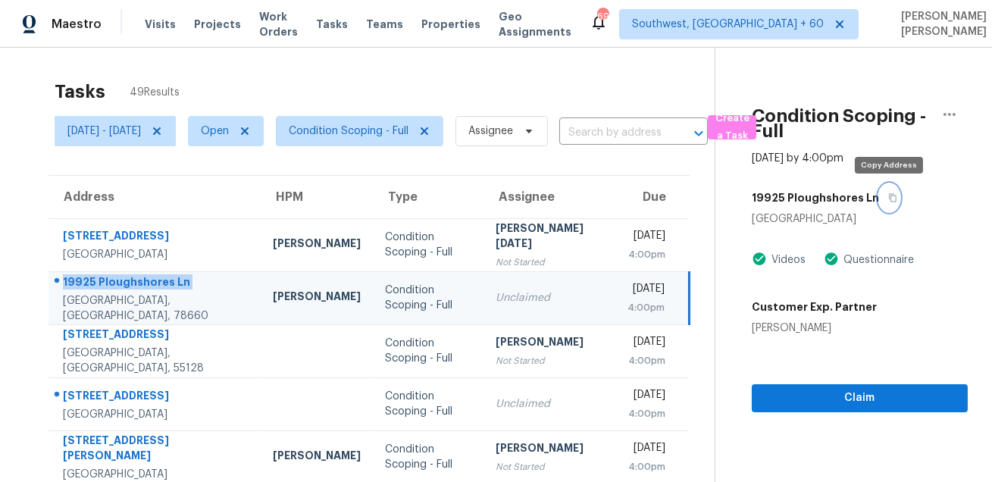
click at [889, 199] on icon "button" at bounding box center [893, 198] width 8 height 8
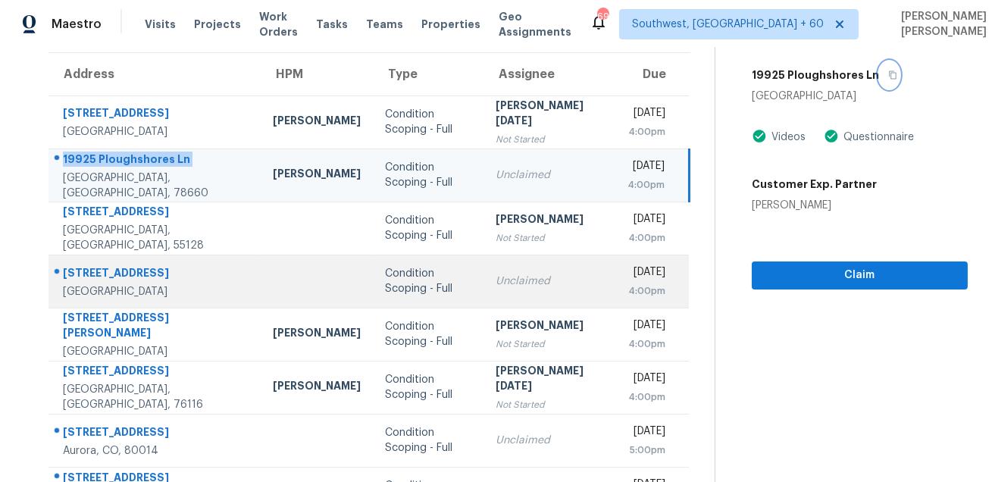
scroll to position [131, 0]
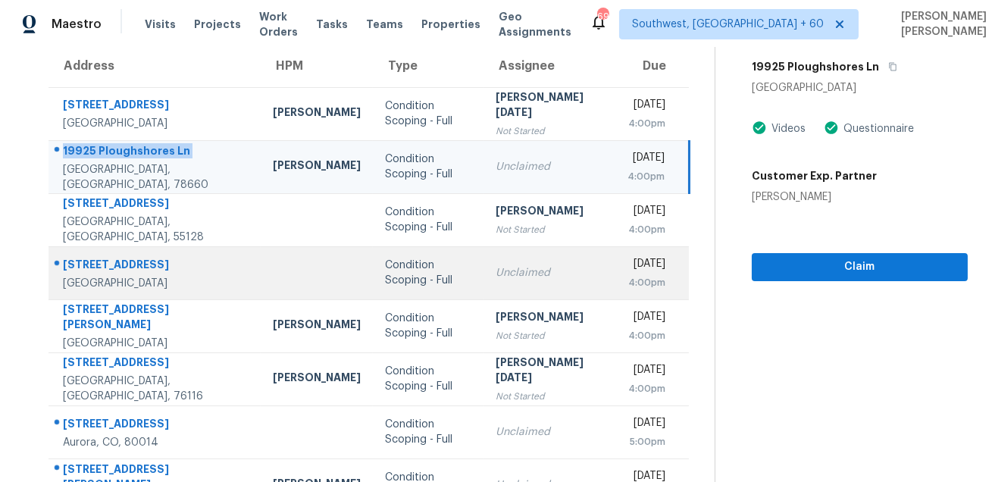
click at [86, 251] on td "1110 Orangewood Ln Arlington, TX, 76001" at bounding box center [155, 272] width 212 height 53
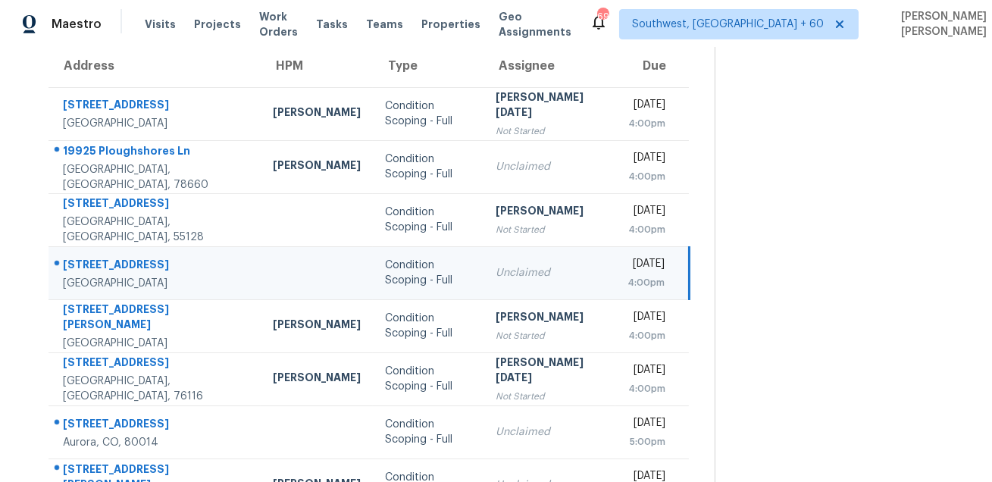
click at [86, 251] on td "1110 Orangewood Ln Arlington, TX, 76001" at bounding box center [155, 272] width 212 height 53
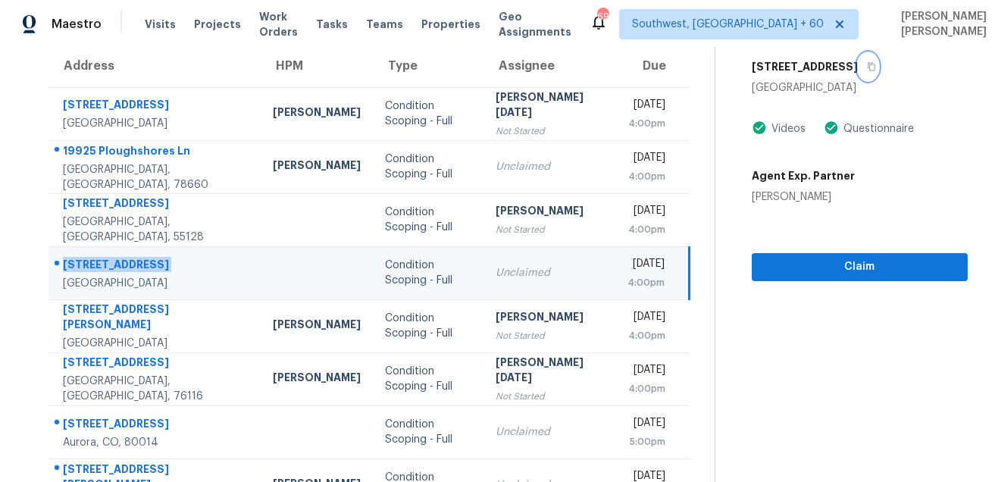
click at [879, 71] on button "button" at bounding box center [868, 66] width 20 height 27
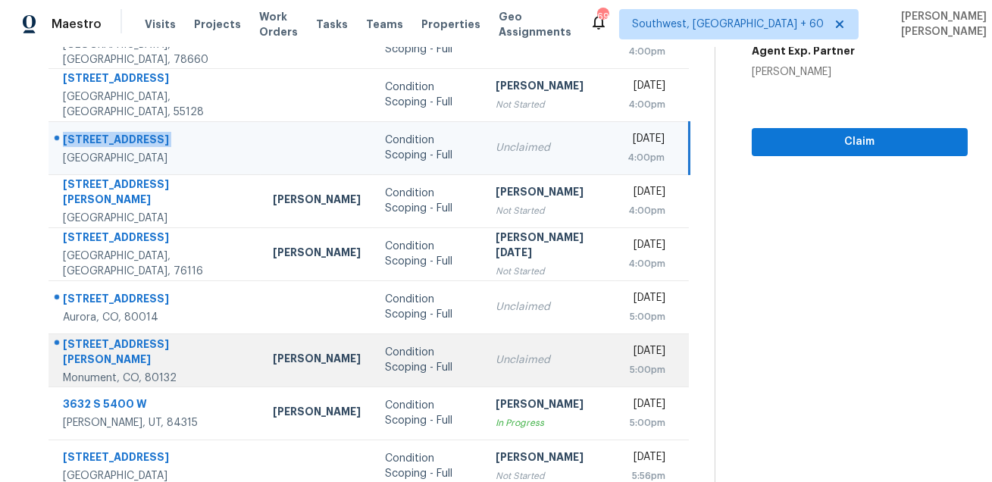
scroll to position [293, 0]
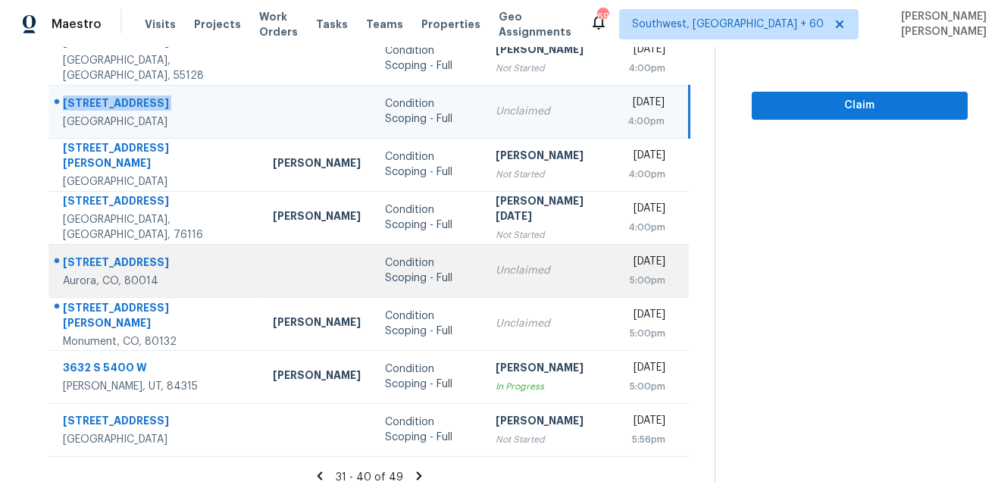
click at [139, 256] on div "13814 E Lehigh Ave Apt G" at bounding box center [156, 264] width 186 height 19
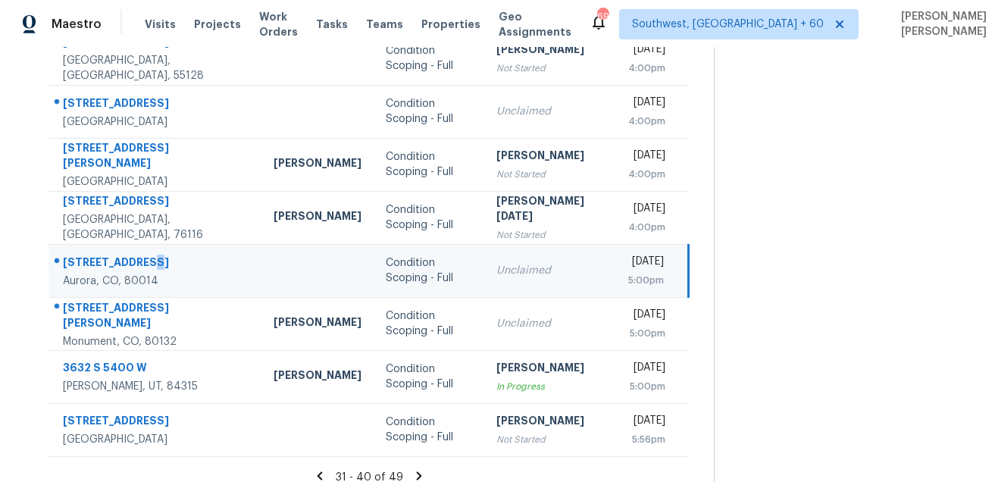
click at [139, 256] on div "13814 E Lehigh Ave Apt G" at bounding box center [156, 264] width 187 height 19
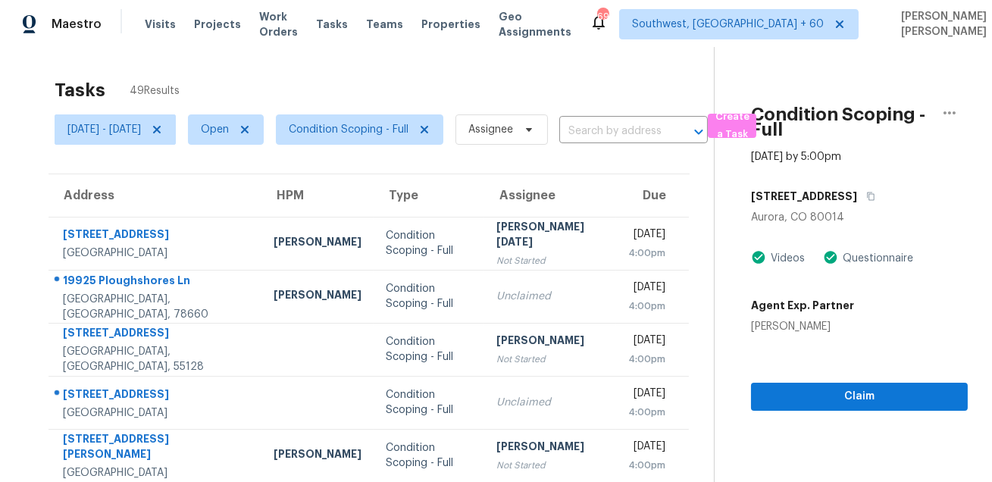
scroll to position [0, 0]
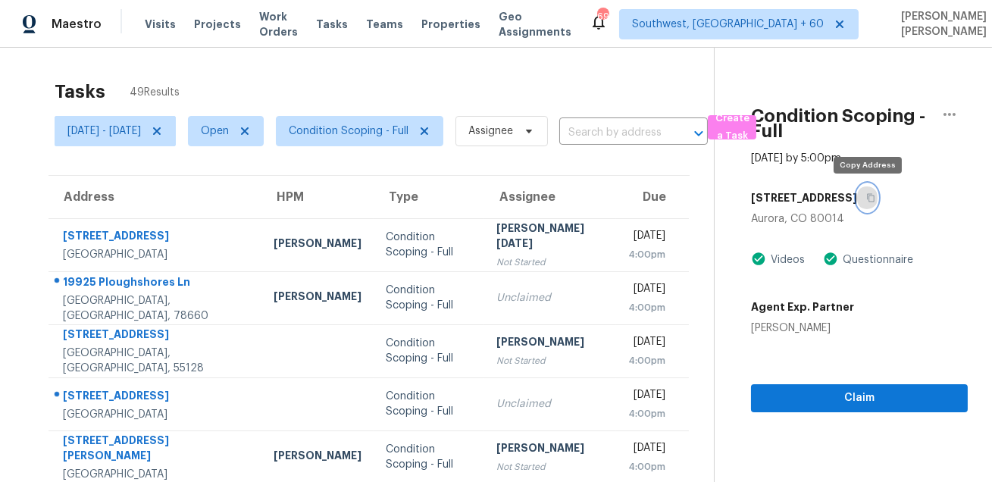
click at [870, 205] on button "button" at bounding box center [868, 197] width 20 height 27
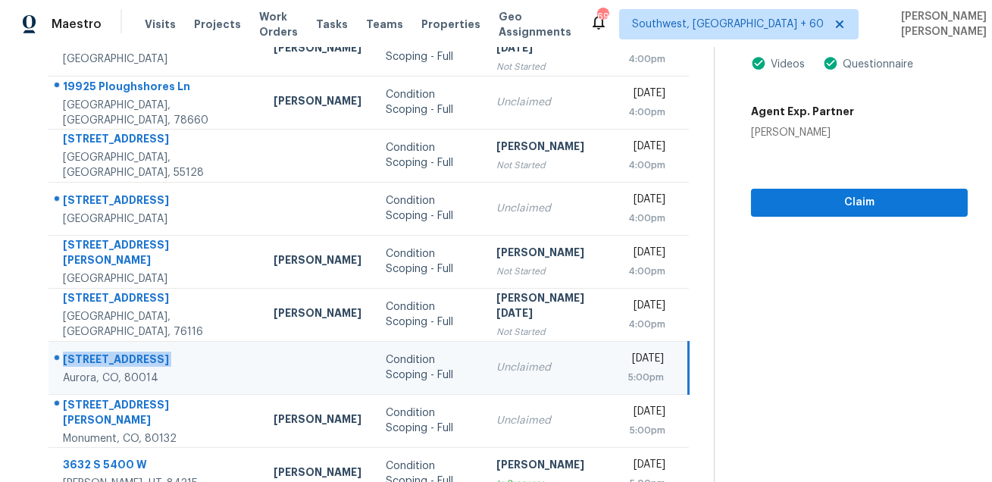
scroll to position [307, 0]
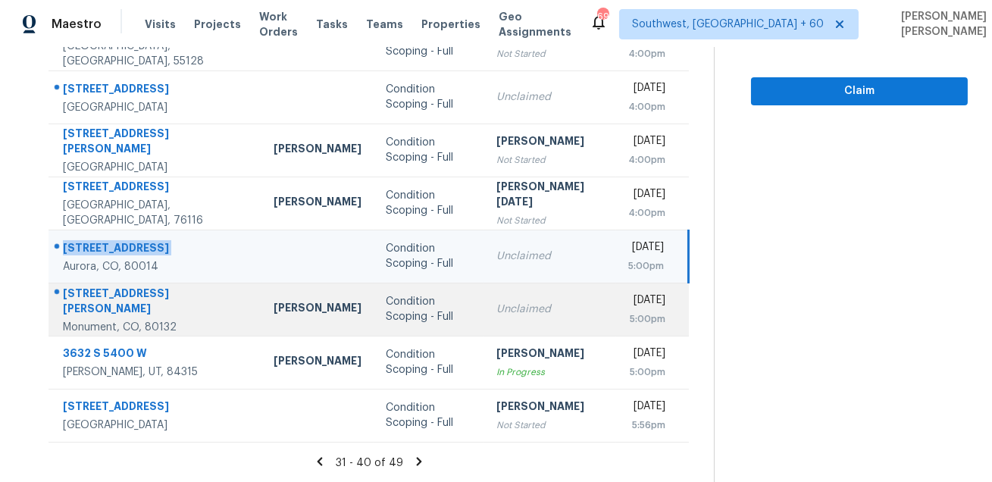
click at [107, 287] on td "1271 Paula Cir Monument, CO, 80132" at bounding box center [155, 309] width 213 height 53
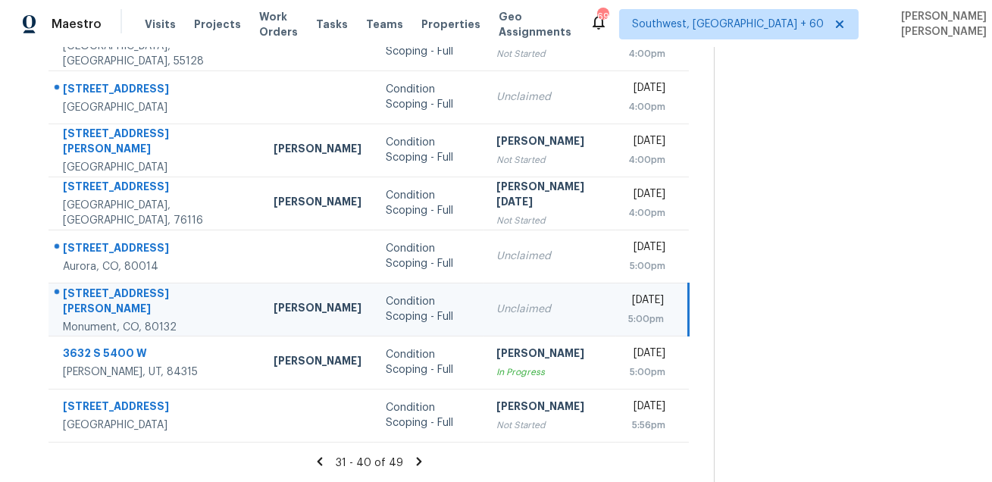
click at [107, 287] on td "1271 Paula Cir Monument, CO, 80132" at bounding box center [155, 309] width 213 height 53
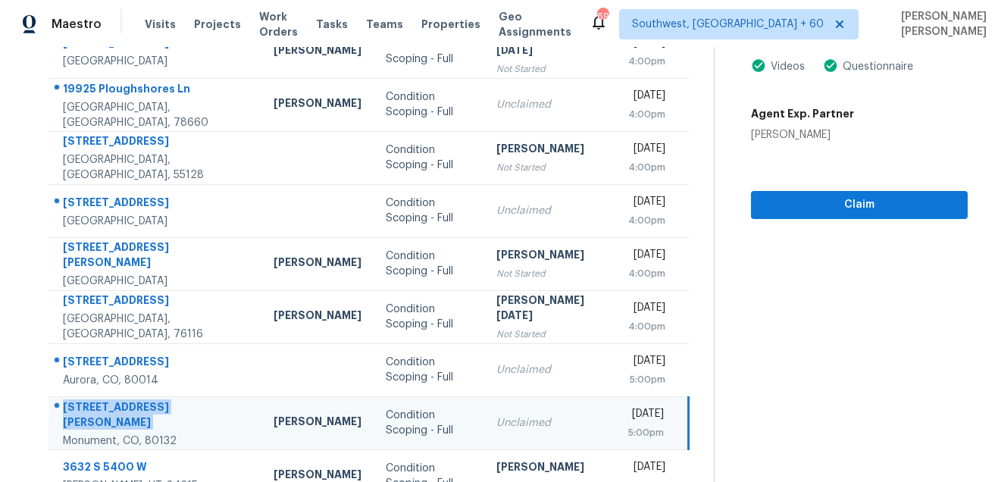
scroll to position [0, 0]
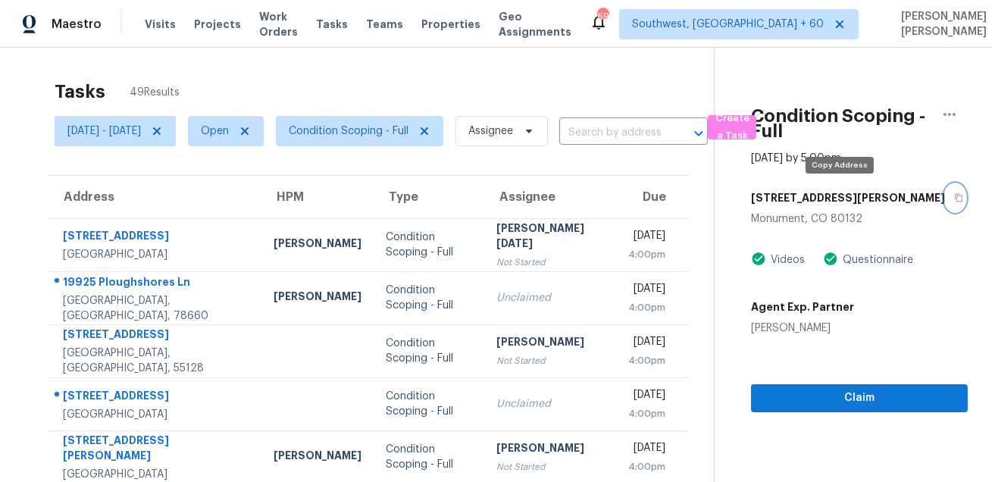
click at [945, 207] on button "button" at bounding box center [955, 197] width 20 height 27
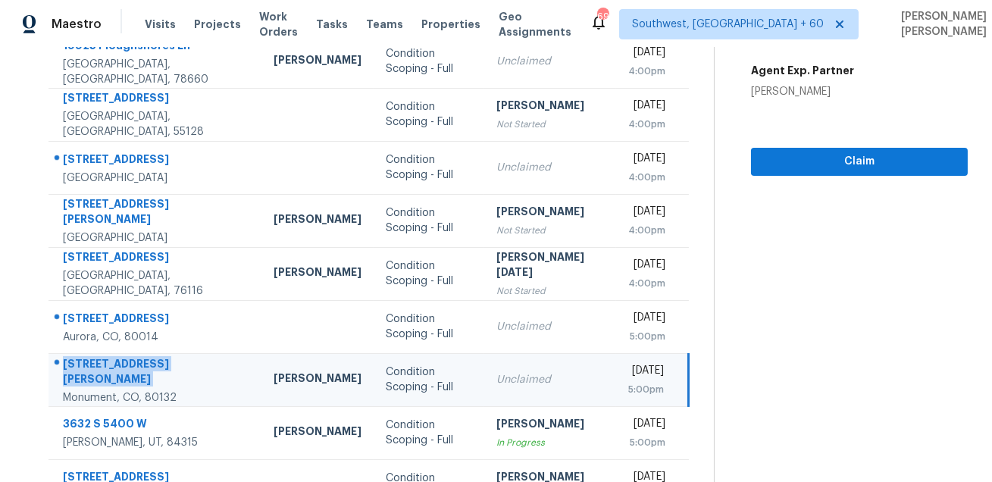
scroll to position [307, 0]
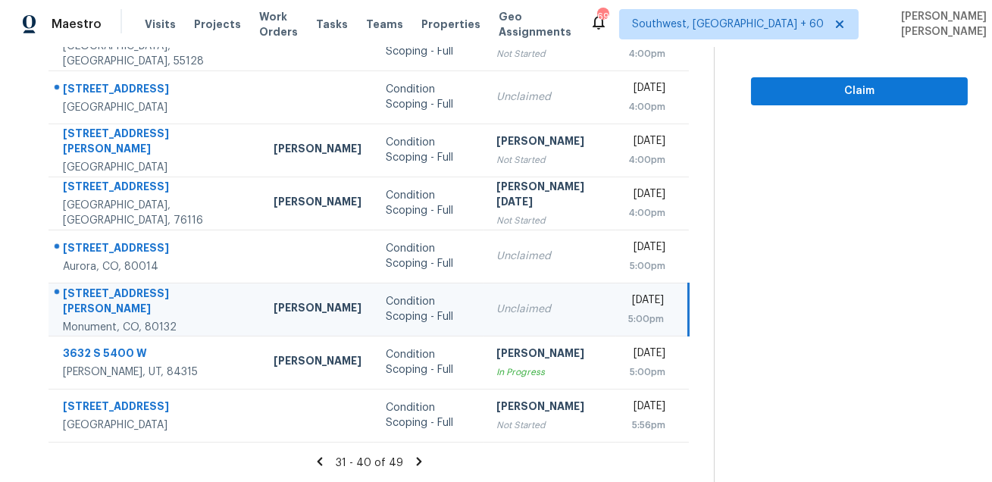
click at [423, 461] on icon at bounding box center [419, 462] width 14 height 14
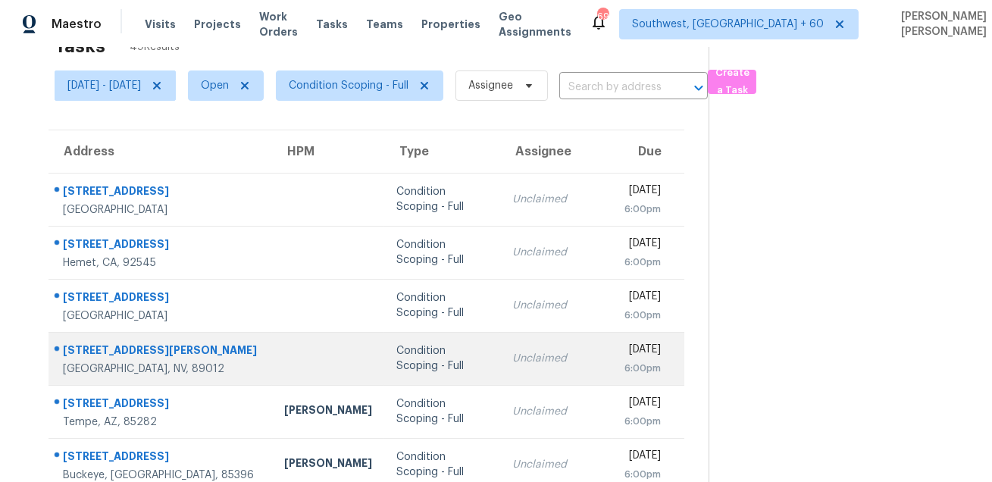
scroll to position [34, 0]
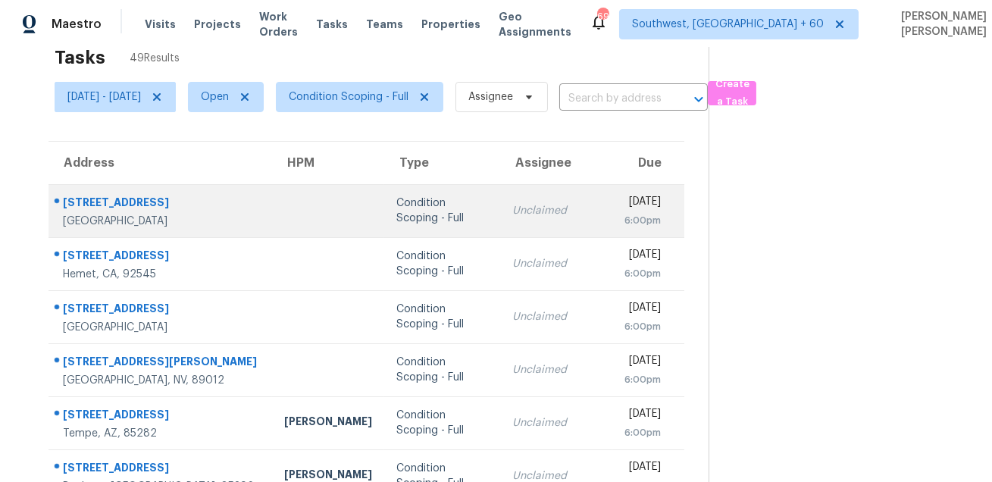
click at [121, 208] on div "7908 Fall Harvest Dr" at bounding box center [161, 204] width 197 height 19
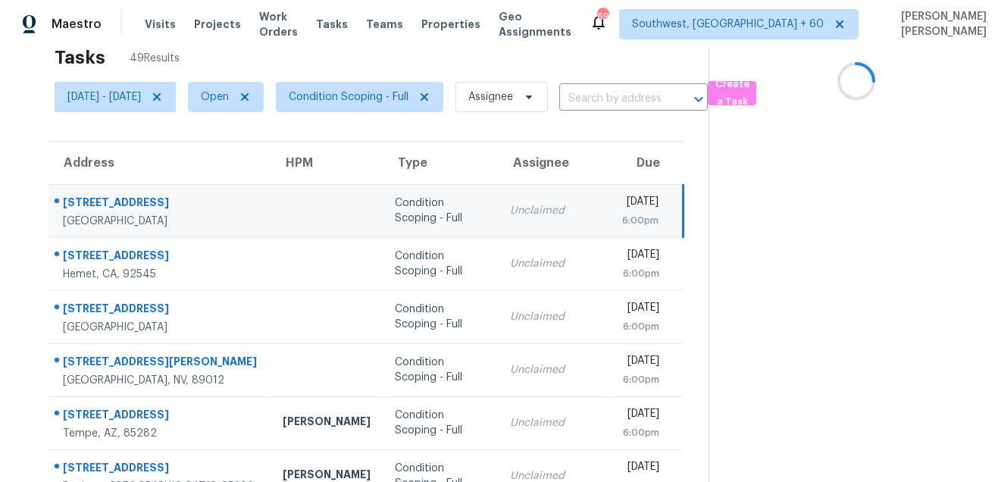
click at [121, 208] on div "7908 Fall Harvest Dr" at bounding box center [161, 204] width 196 height 19
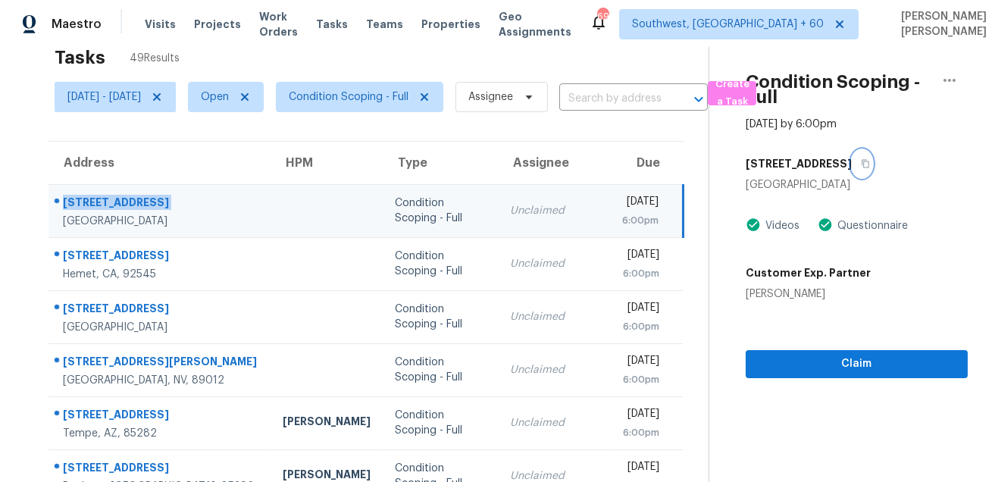
click at [870, 160] on icon "button" at bounding box center [865, 163] width 9 height 9
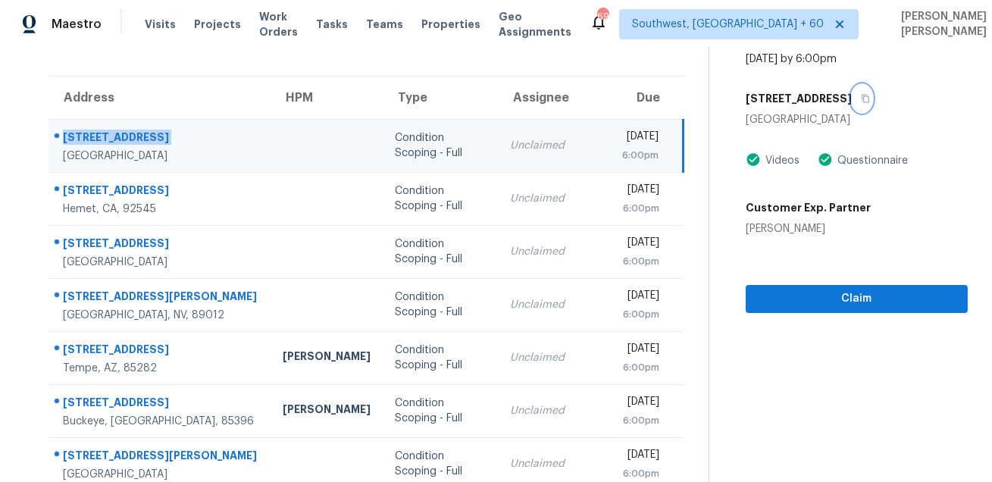
scroll to position [150, 0]
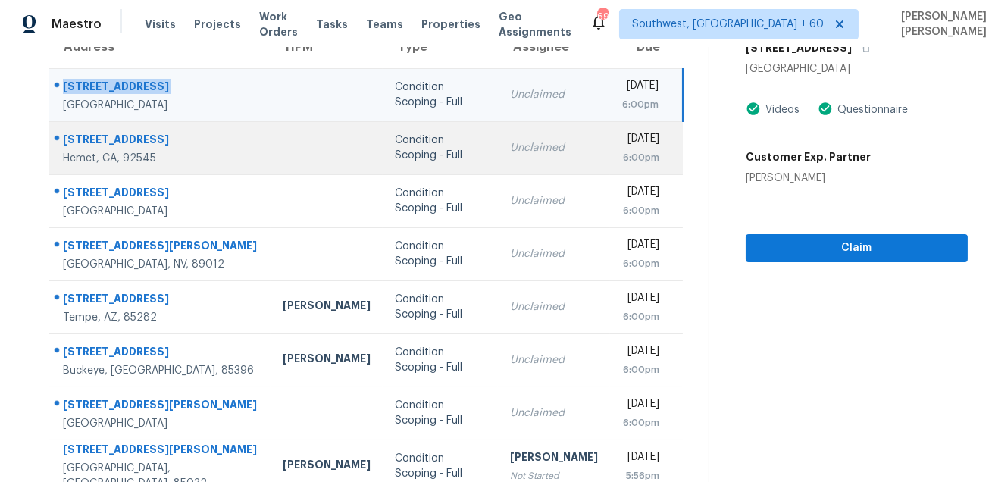
click at [130, 139] on div "2250 Chanaral Ave" at bounding box center [161, 141] width 196 height 19
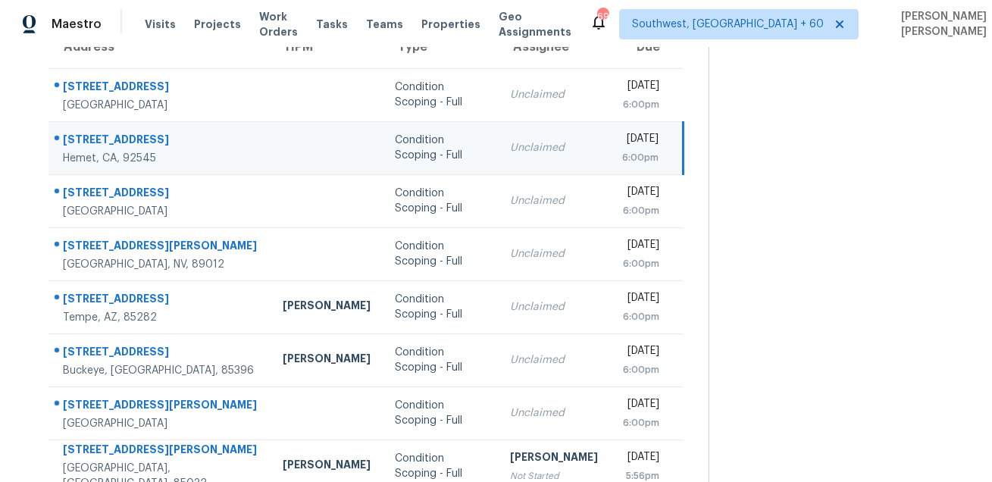
click at [130, 139] on div "2250 Chanaral Ave" at bounding box center [161, 141] width 196 height 19
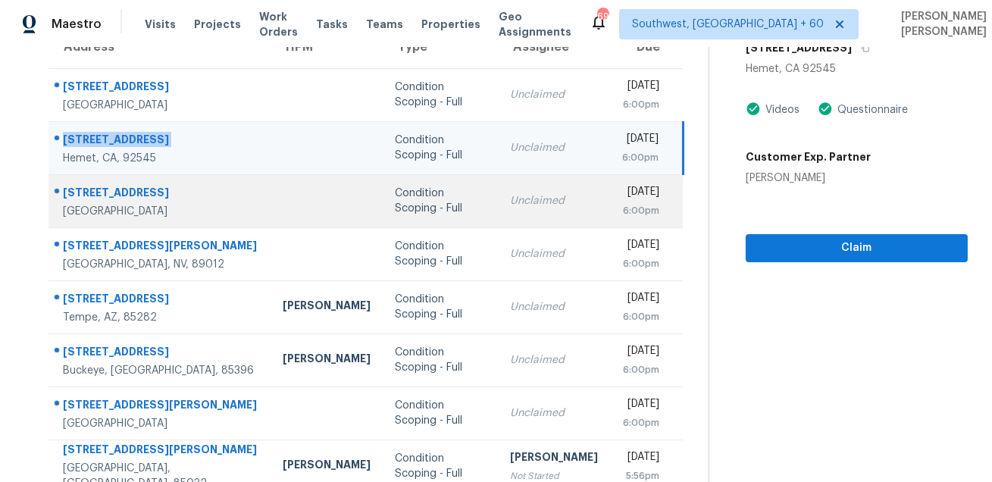
click at [119, 190] on div "9044 N 47th Ct" at bounding box center [161, 194] width 196 height 19
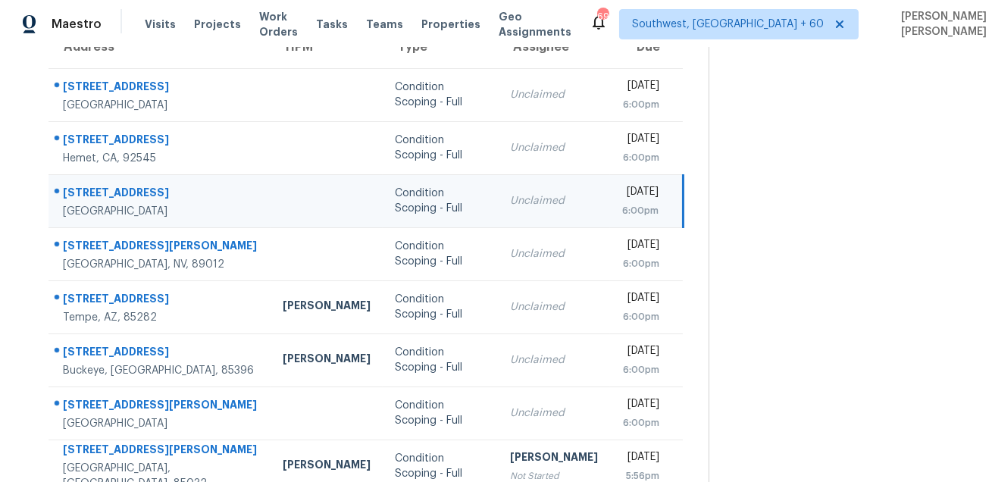
click at [119, 190] on div "9044 N 47th Ct" at bounding box center [161, 194] width 196 height 19
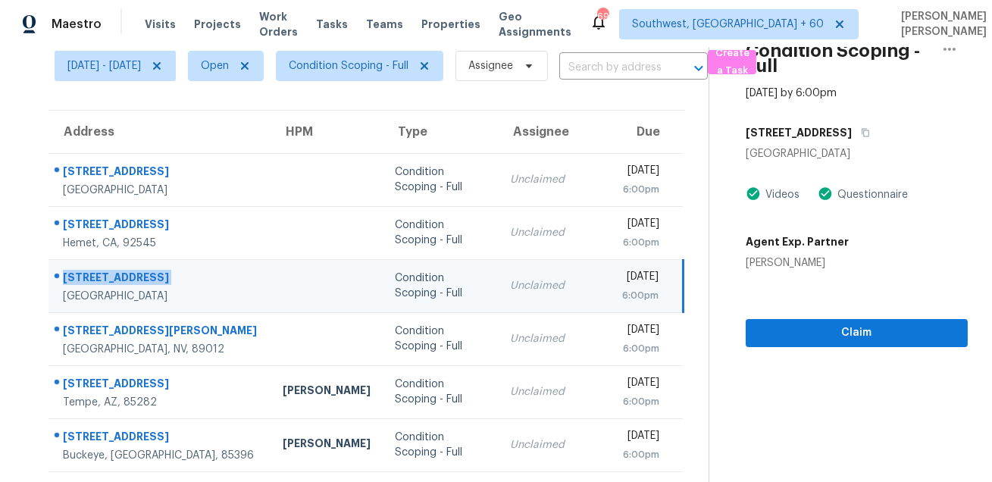
scroll to position [0, 0]
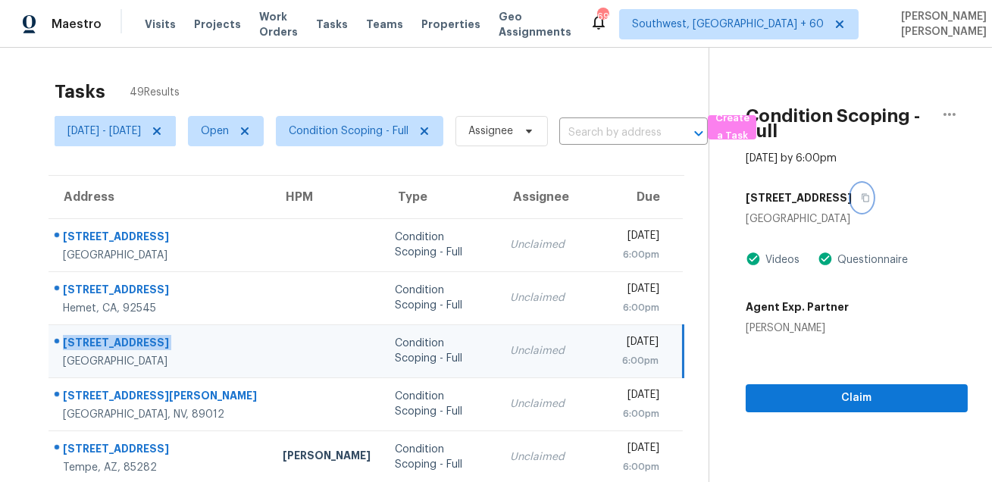
click at [861, 202] on icon "button" at bounding box center [865, 197] width 9 height 9
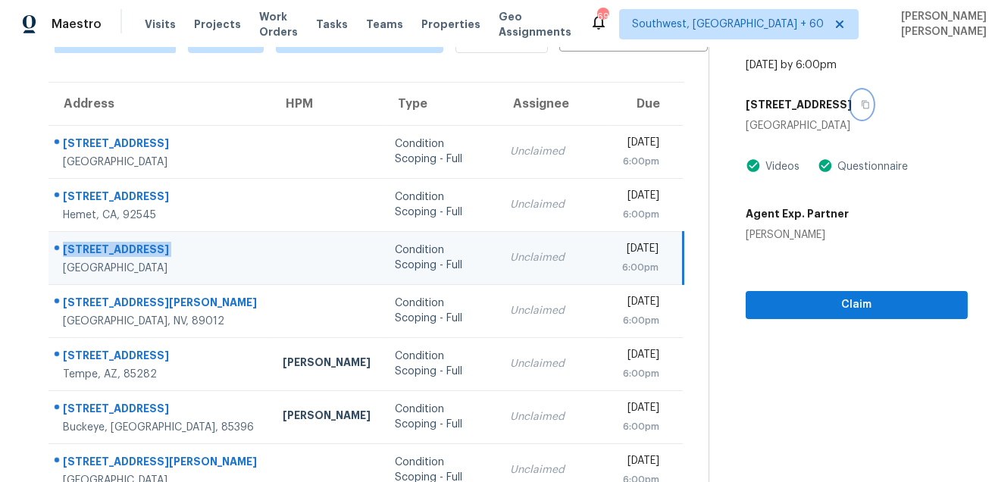
scroll to position [114, 0]
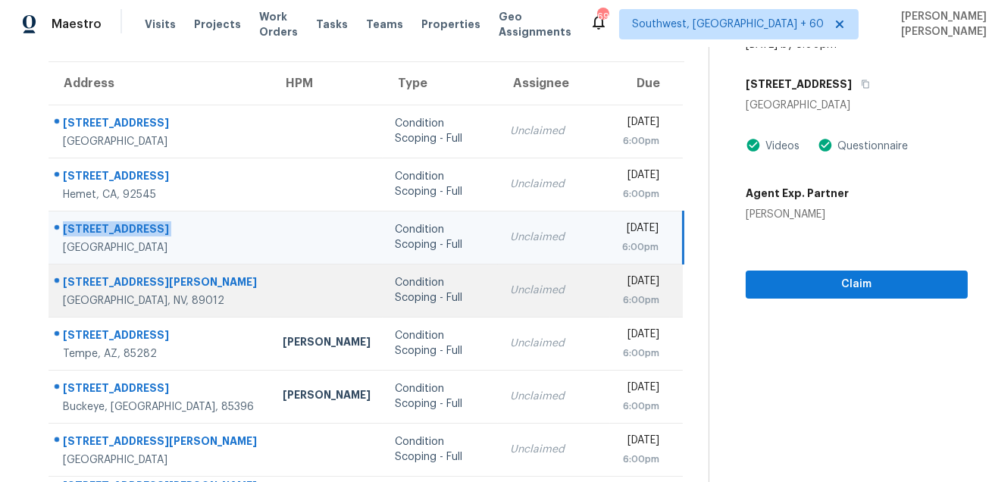
click at [118, 283] on div "15 Hatten Bay St" at bounding box center [161, 283] width 196 height 19
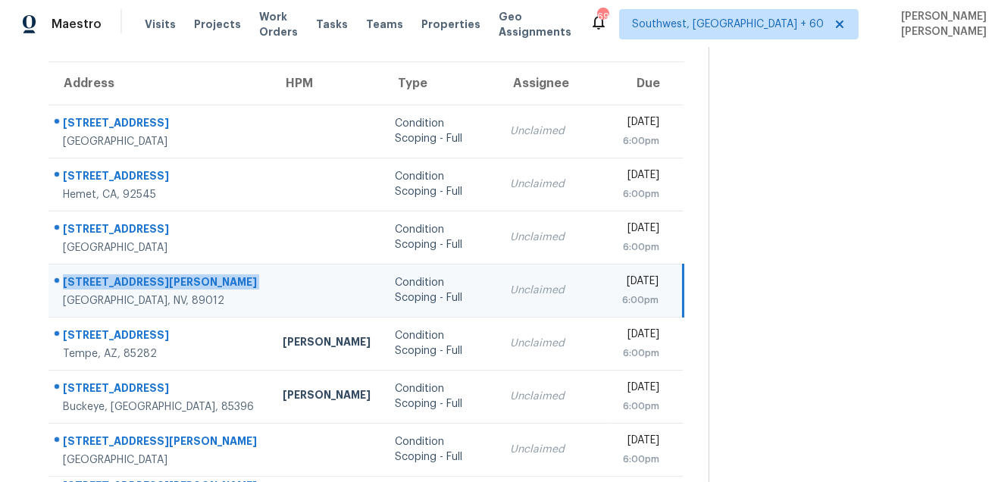
click at [118, 283] on div "15 Hatten Bay St" at bounding box center [161, 283] width 196 height 19
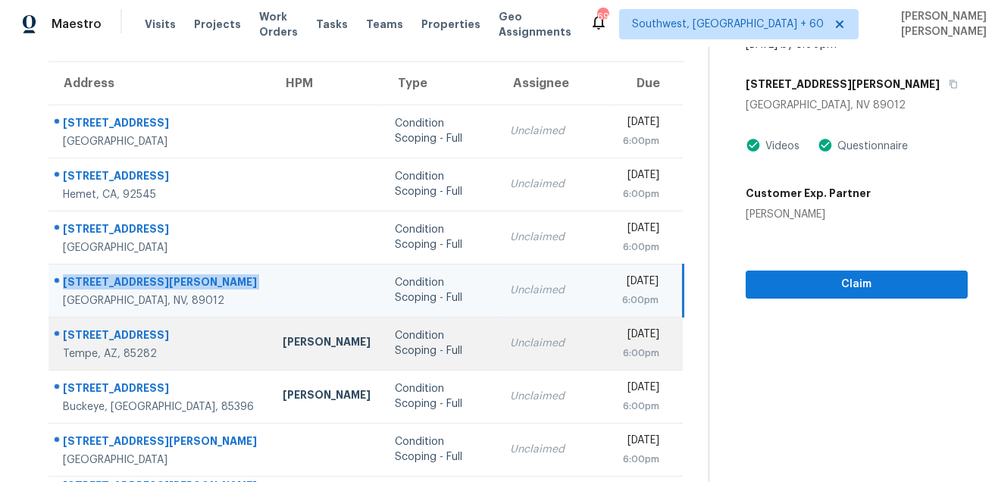
click at [129, 331] on div "1932 E Palmcroft Dr" at bounding box center [161, 337] width 196 height 19
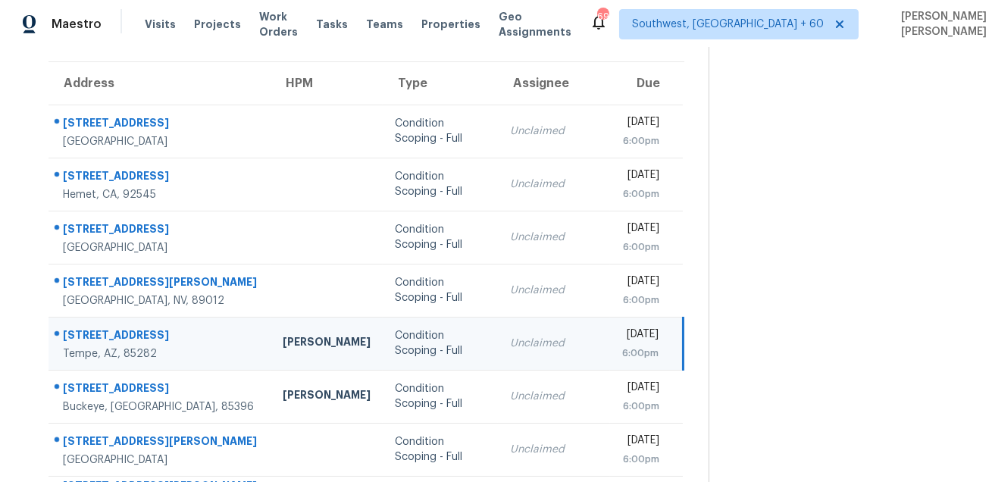
click at [129, 331] on div "1932 E Palmcroft Dr" at bounding box center [161, 337] width 196 height 19
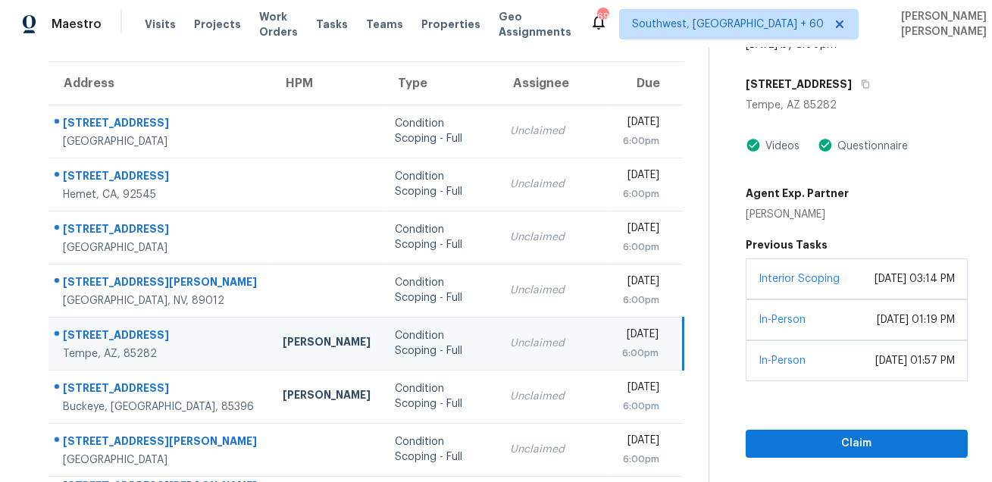
click at [879, 78] on div "1932 E Palmcroft Dr" at bounding box center [857, 84] width 222 height 27
click at [870, 87] on icon "button" at bounding box center [865, 84] width 9 height 9
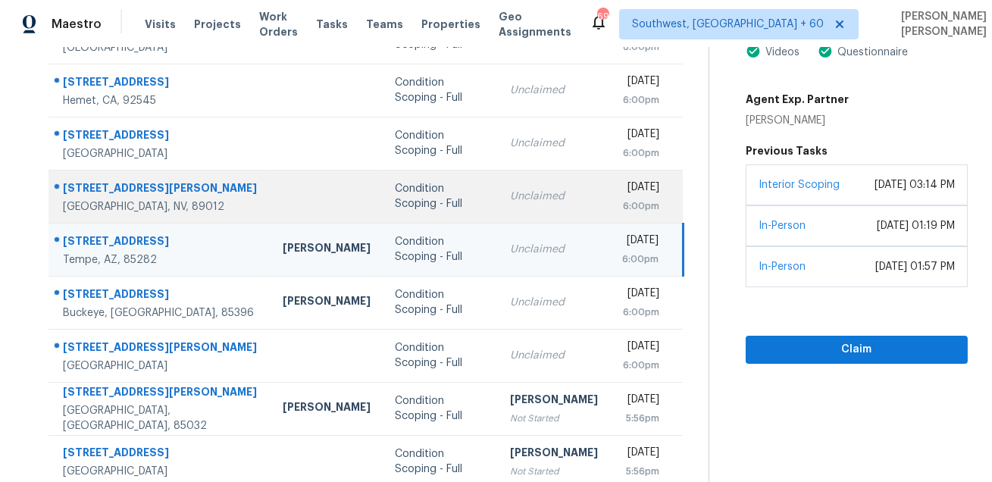
scroll to position [254, 0]
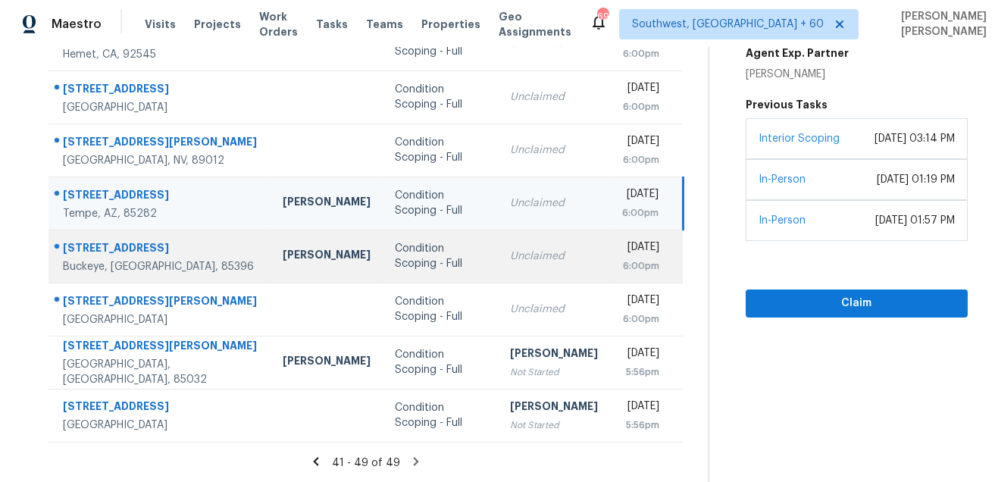
click at [131, 239] on div at bounding box center [153, 249] width 209 height 20
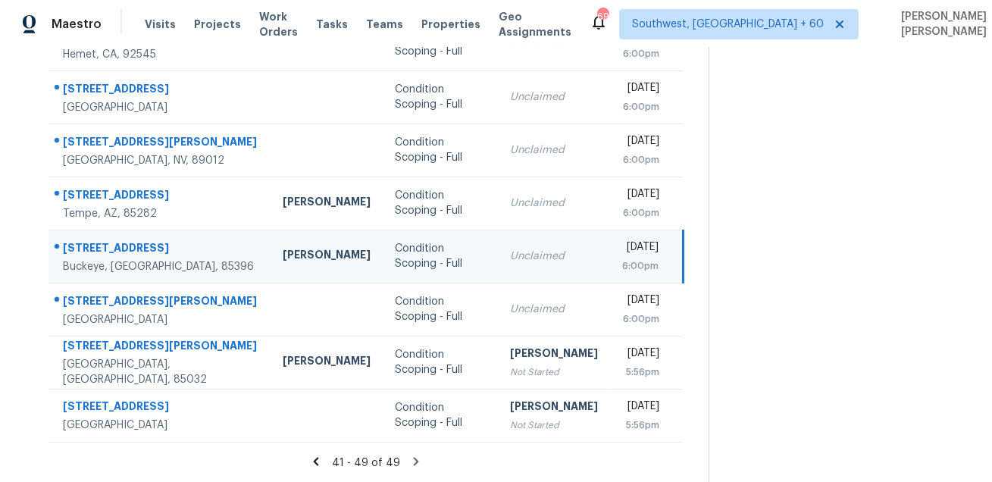
click at [131, 239] on div at bounding box center [153, 249] width 209 height 20
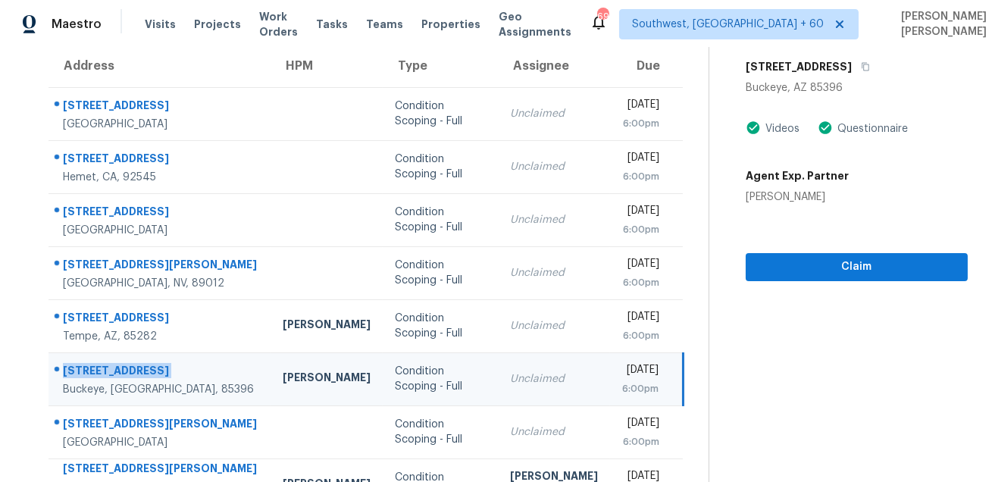
scroll to position [0, 0]
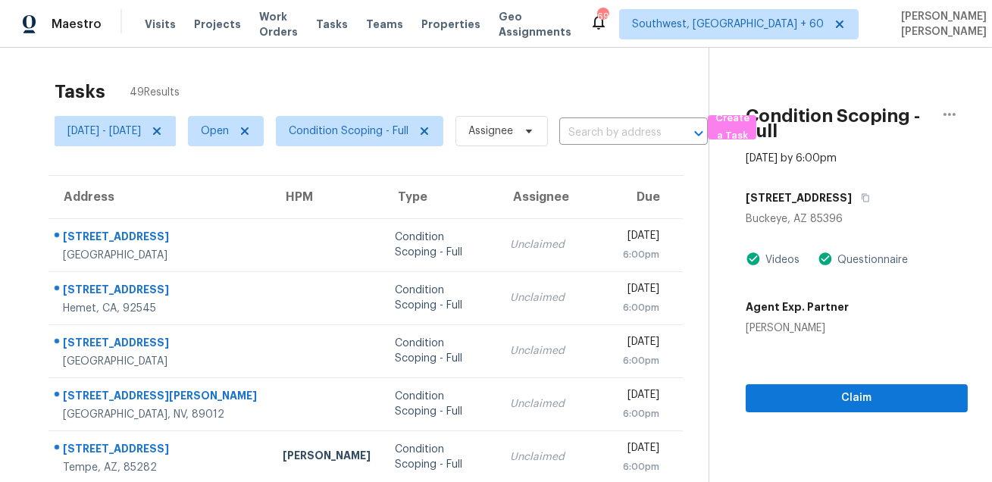
click at [880, 193] on div "20529 W Maiden Ln" at bounding box center [857, 197] width 222 height 27
click at [870, 199] on icon "button" at bounding box center [865, 197] width 9 height 9
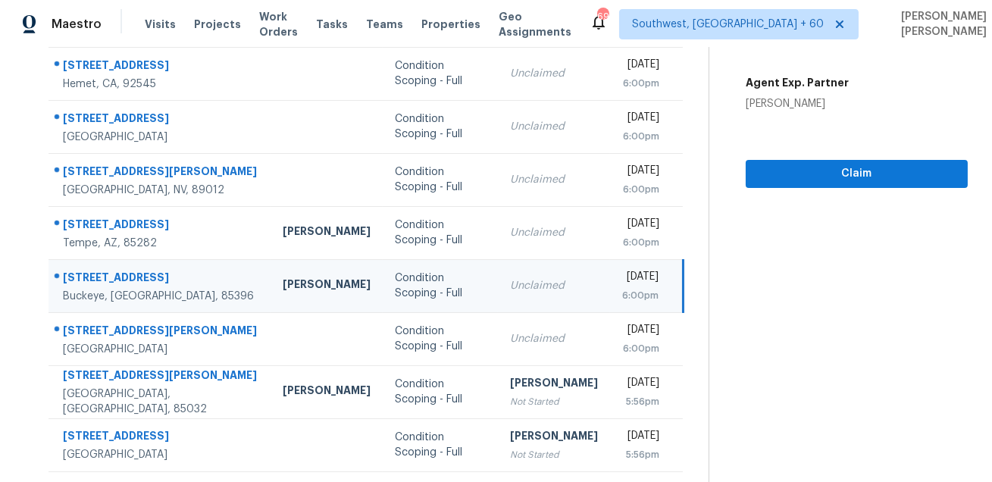
scroll to position [254, 0]
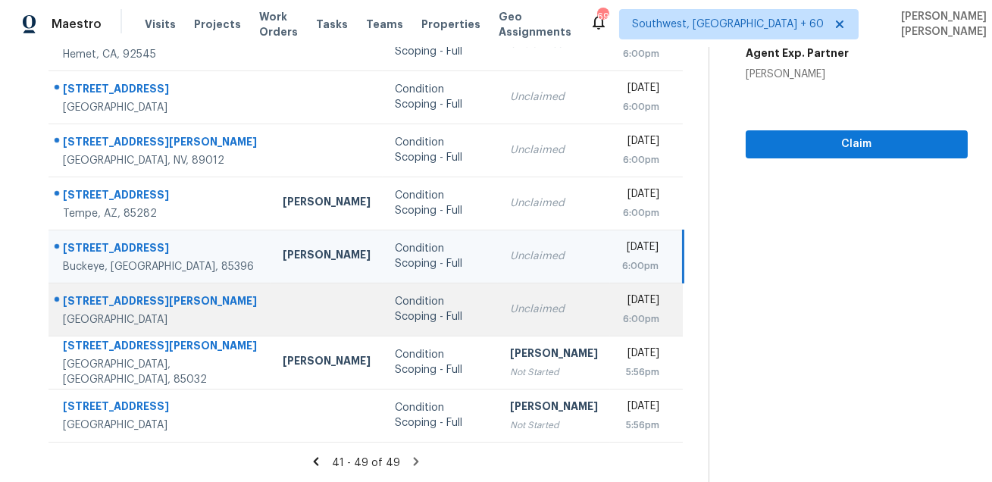
click at [93, 298] on div "234 Earl St" at bounding box center [161, 302] width 196 height 19
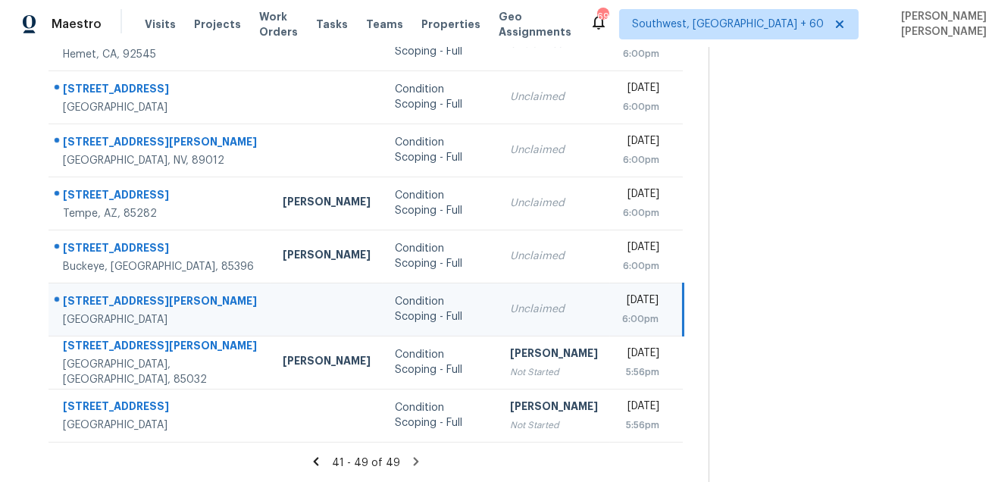
click at [93, 298] on div "234 Earl St" at bounding box center [161, 302] width 196 height 19
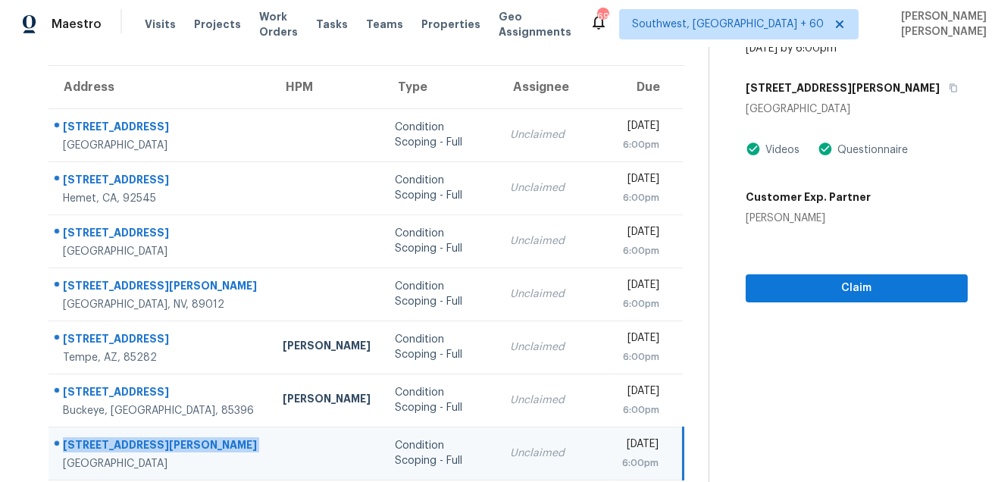
scroll to position [0, 0]
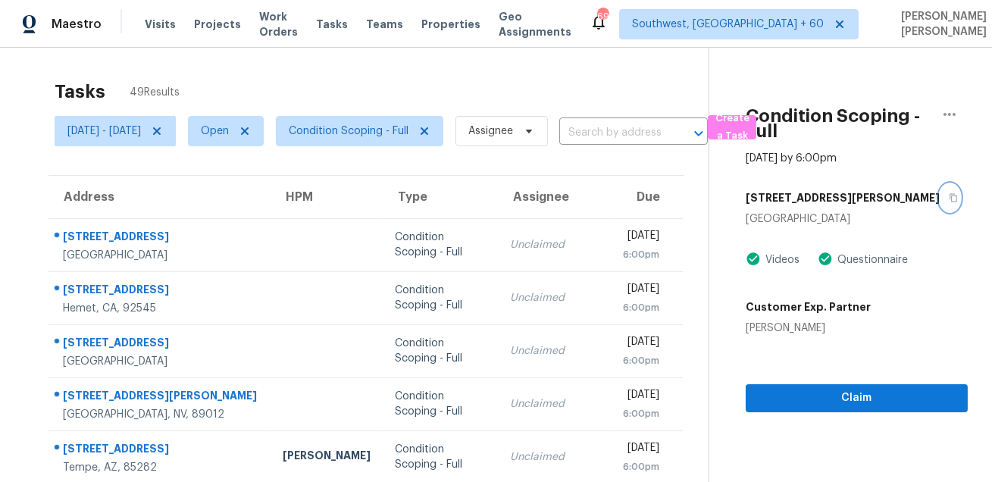
click at [940, 196] on button "button" at bounding box center [950, 197] width 20 height 27
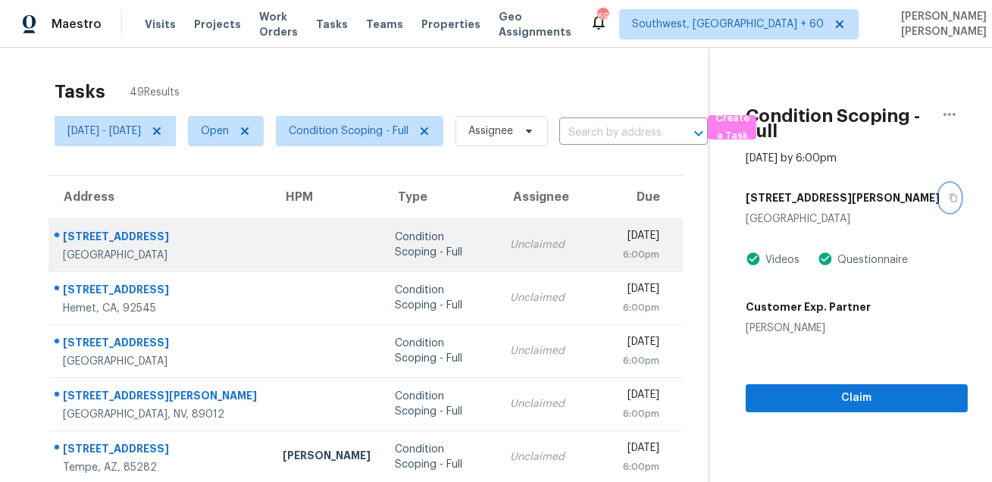
scroll to position [254, 0]
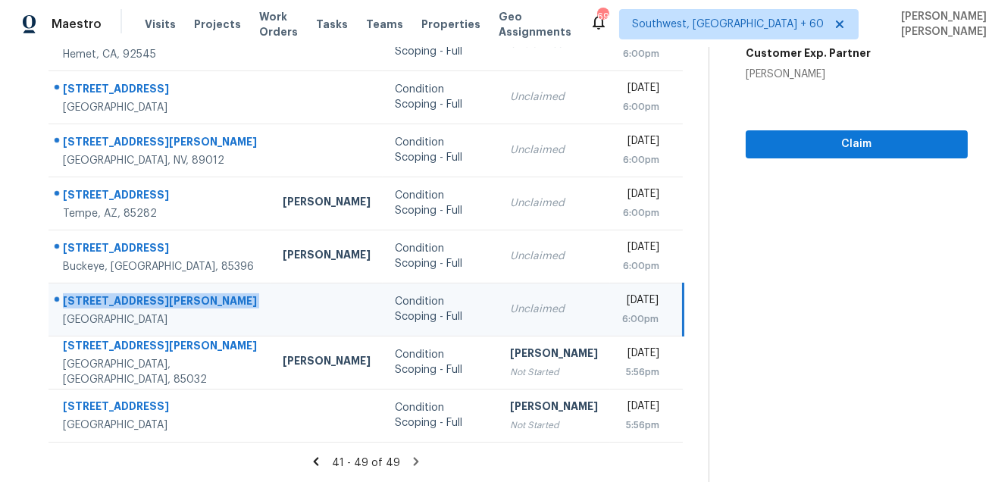
click at [419, 462] on icon at bounding box center [416, 461] width 5 height 8
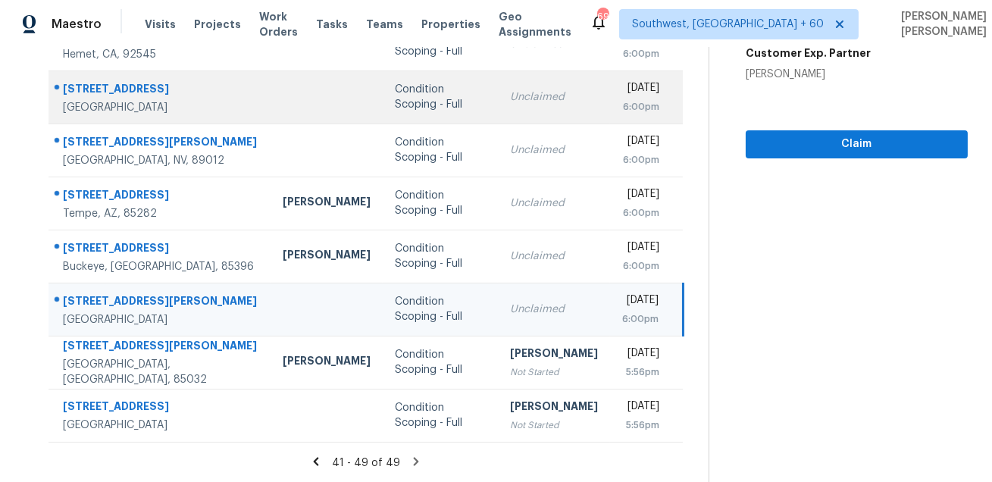
scroll to position [0, 0]
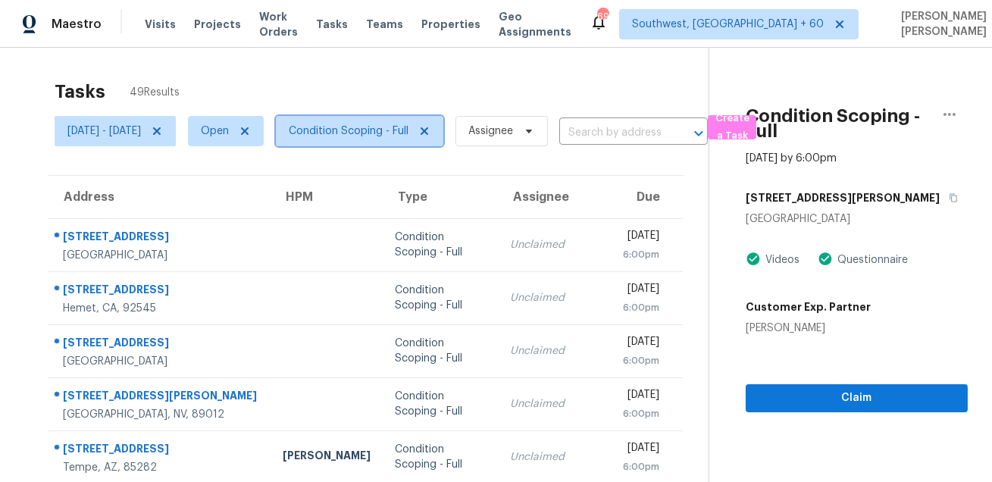
click at [359, 133] on span "Condition Scoping - Full" at bounding box center [349, 131] width 120 height 15
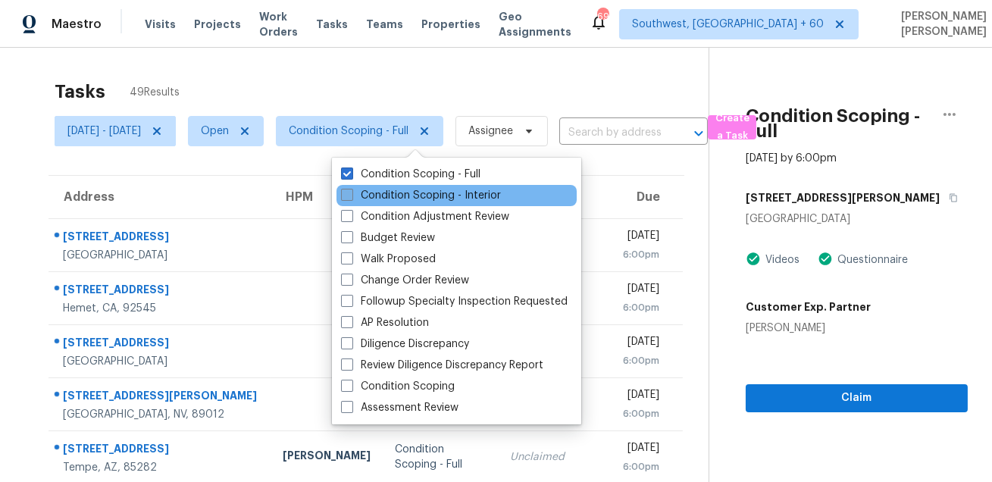
click at [365, 198] on label "Condition Scoping - Interior" at bounding box center [421, 195] width 160 height 15
click at [351, 198] on input "Condition Scoping - Interior" at bounding box center [346, 193] width 10 height 10
checkbox input "true"
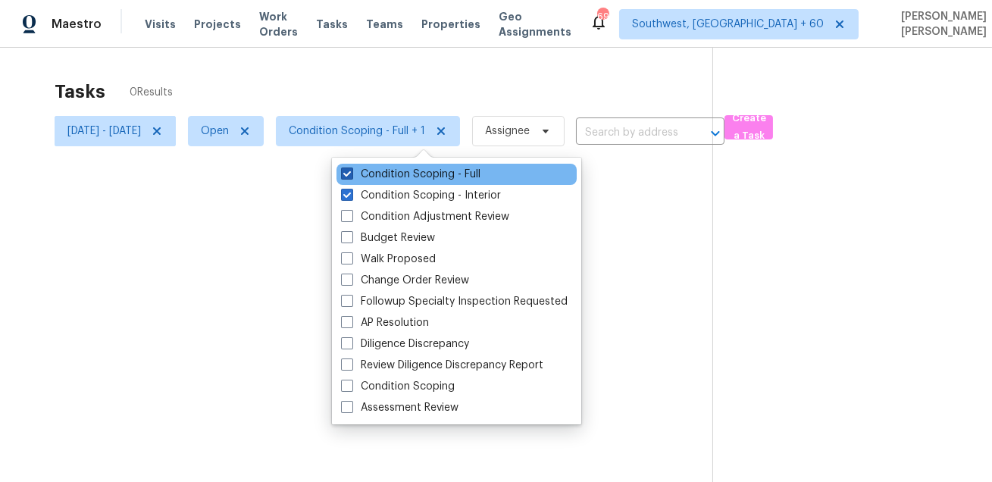
click at [378, 171] on label "Condition Scoping - Full" at bounding box center [411, 174] width 140 height 15
click at [351, 171] on input "Condition Scoping - Full" at bounding box center [346, 172] width 10 height 10
checkbox input "false"
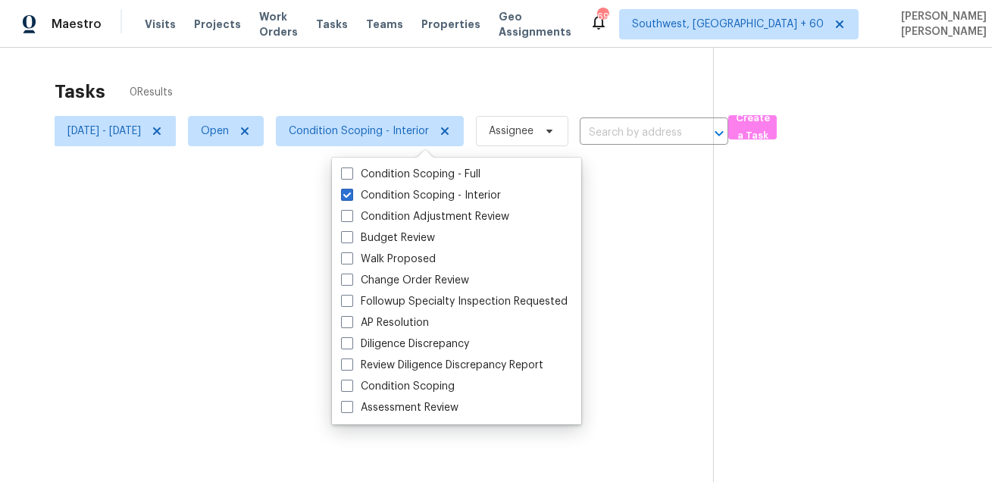
click at [429, 73] on div "Tasks 0 Results" at bounding box center [384, 91] width 659 height 39
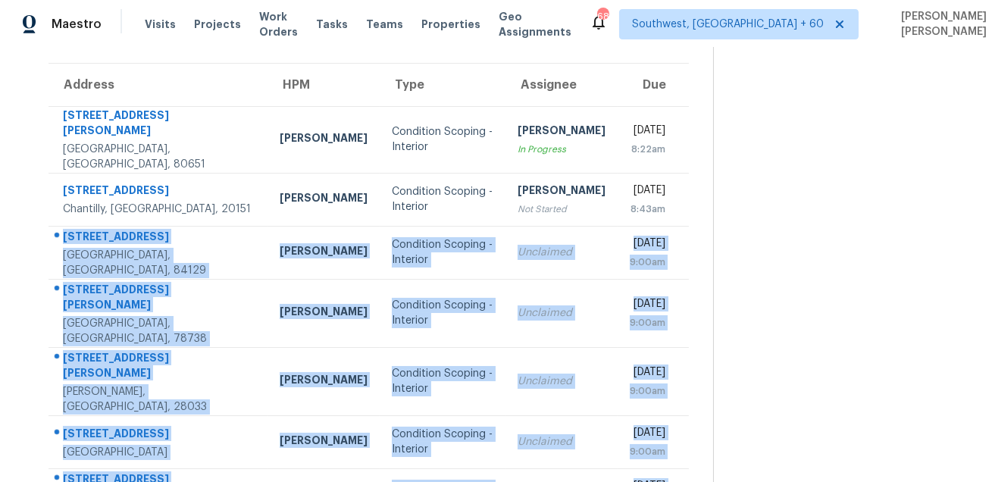
scroll to position [307, 0]
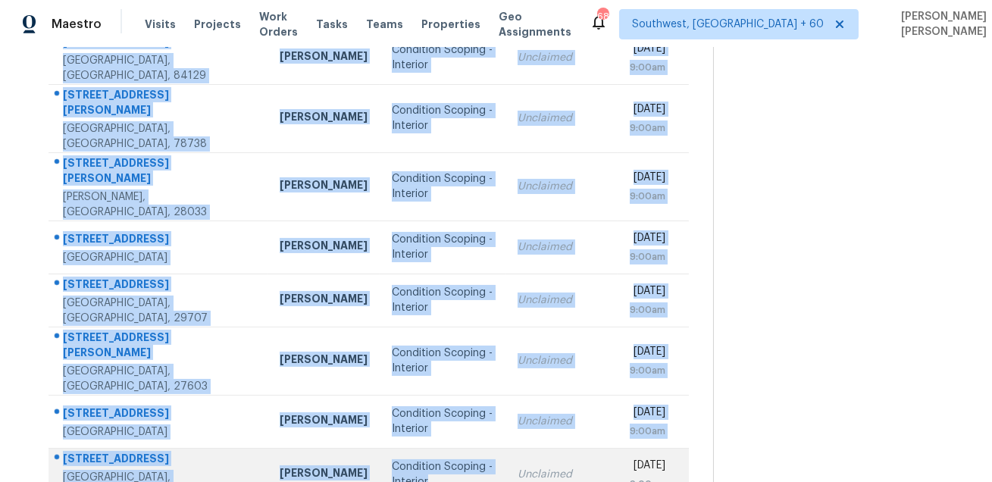
drag, startPoint x: 59, startPoint y: 222, endPoint x: 473, endPoint y: 430, distance: 463.2
click at [473, 430] on tbody "450 Stevens Cir Platteville, CO, 80651 John Gonzalez Condition Scoping - Interi…" at bounding box center [369, 206] width 641 height 590
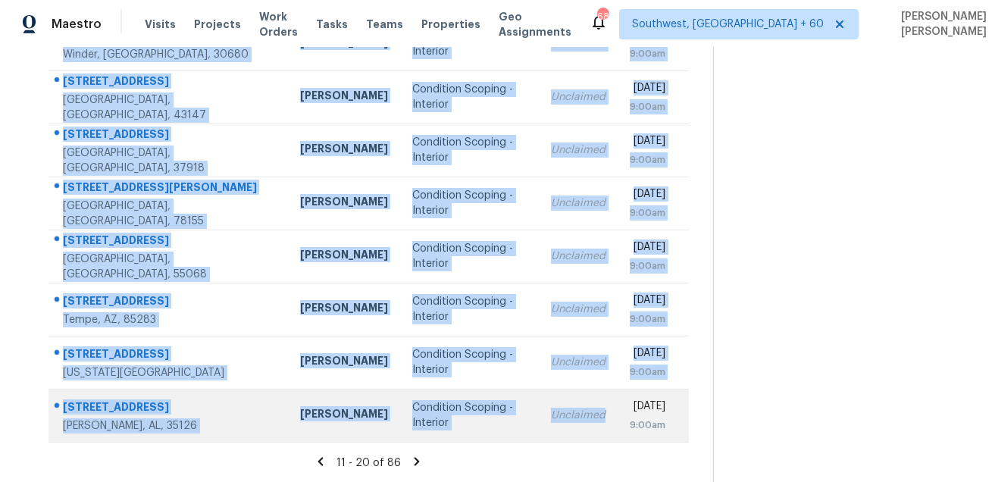
drag, startPoint x: 58, startPoint y: 224, endPoint x: 569, endPoint y: 417, distance: 545.4
click at [569, 417] on tbody "12105 Pepperidge Dr Austin, TX, 78739 Anthony Aponte Condition Scoping - Interi…" at bounding box center [369, 176] width 641 height 531
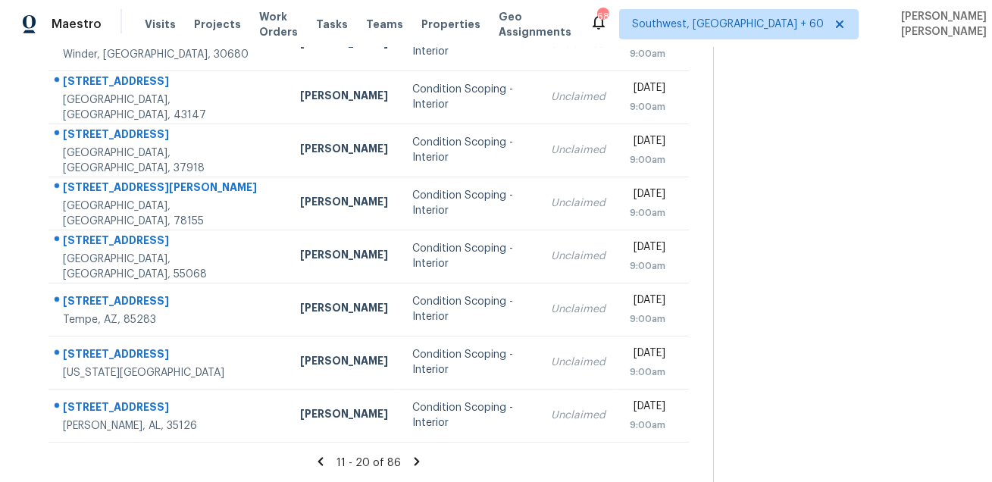
click at [422, 459] on icon at bounding box center [417, 462] width 14 height 14
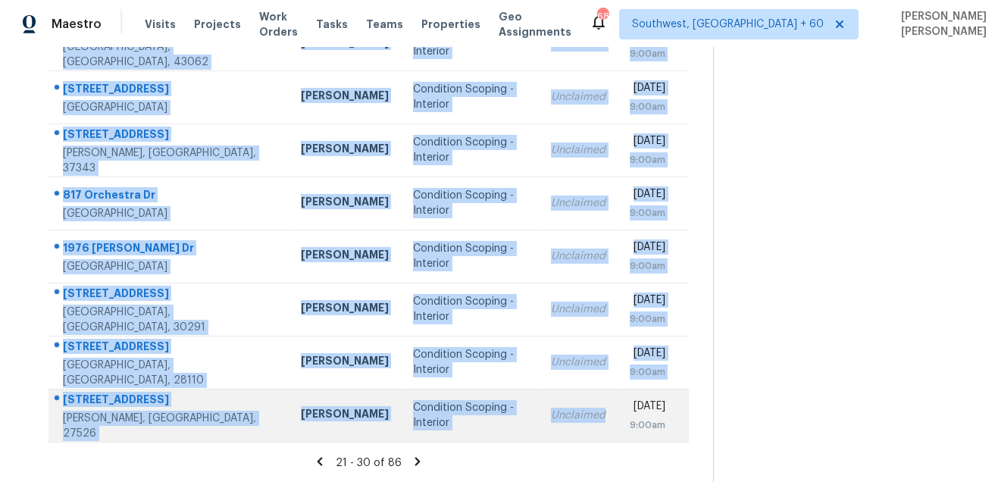
drag, startPoint x: 60, startPoint y: 229, endPoint x: 520, endPoint y: 426, distance: 500.7
click at [520, 426] on tbody "2472 Creek Meadow Dr Santa Rosa, CA, 95404 Erwin Alberty Condition Scoping - In…" at bounding box center [369, 176] width 641 height 531
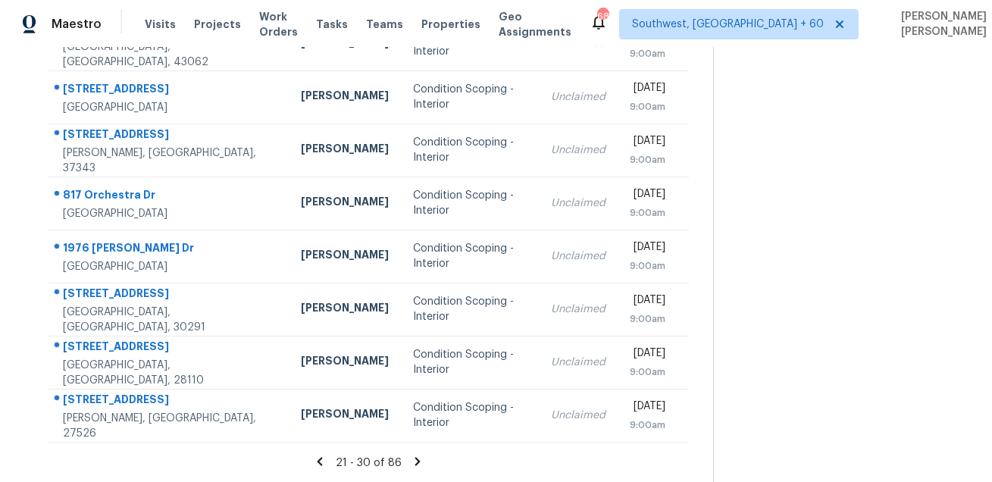
click at [421, 459] on icon at bounding box center [417, 461] width 5 height 8
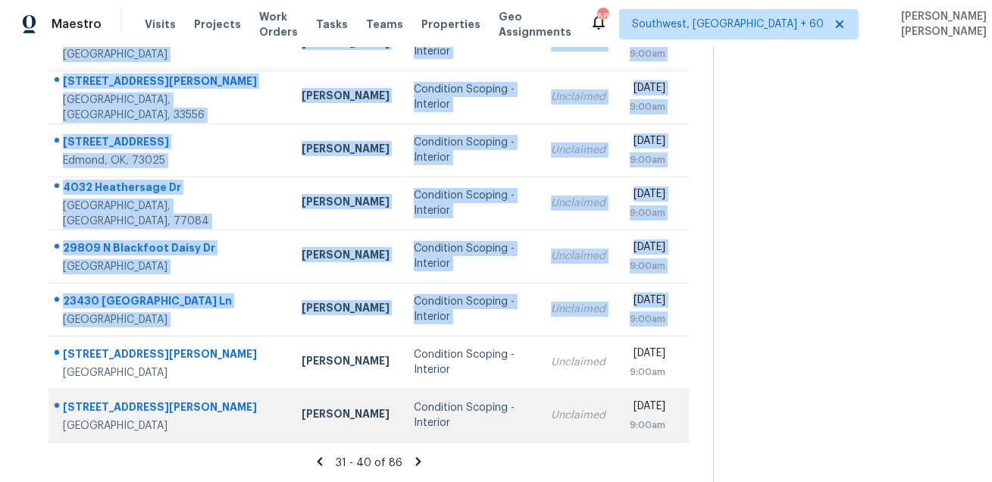
drag, startPoint x: 63, startPoint y: 225, endPoint x: 599, endPoint y: 419, distance: 569.8
click at [599, 419] on tbody "8 Alpine St Port Jefferson Station, NY, 11776 Peter Boucher Condition Scoping -…" at bounding box center [369, 176] width 641 height 531
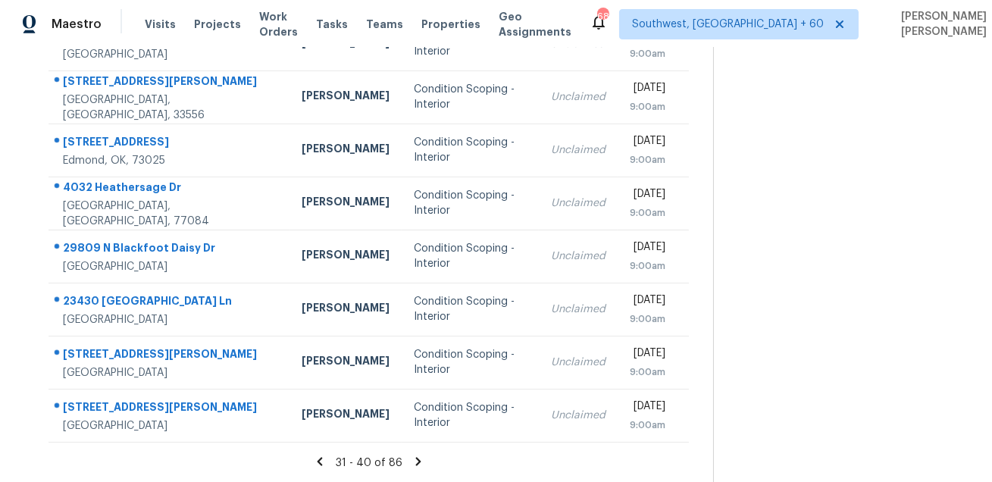
click at [421, 462] on icon at bounding box center [417, 461] width 5 height 8
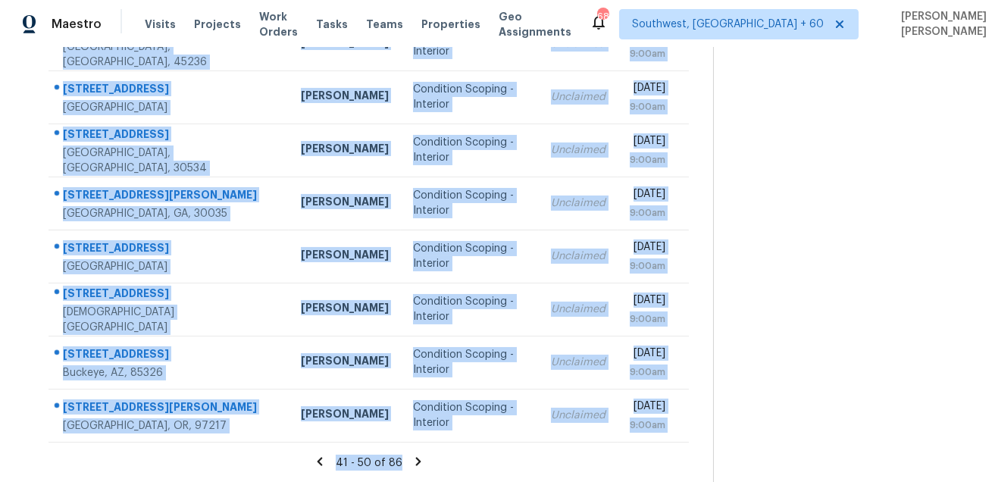
drag, startPoint x: 58, startPoint y: 227, endPoint x: 491, endPoint y: 455, distance: 489.0
click at [491, 455] on section "Tasks 86 Results Wed, Oct 01 - Wed, Oct 01 Open Condition Scoping - Interior As…" at bounding box center [368, 124] width 689 height 718
click at [421, 462] on icon at bounding box center [417, 461] width 5 height 8
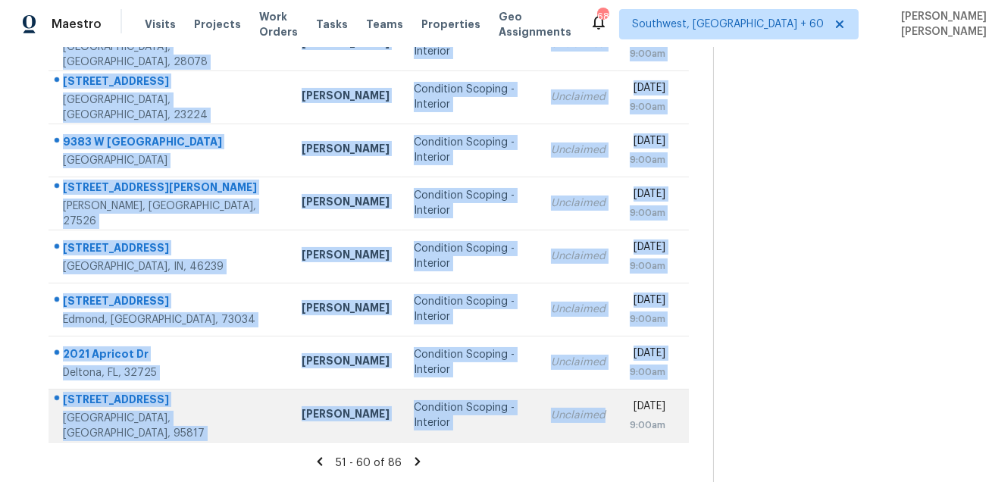
drag, startPoint x: 57, startPoint y: 152, endPoint x: 507, endPoint y: 428, distance: 528.2
click at [507, 428] on tbody "11557 Glenn Abbey Ln Indianapolis, IN, 46235 Isaul Martinez Condition Scoping -…" at bounding box center [369, 176] width 641 height 531
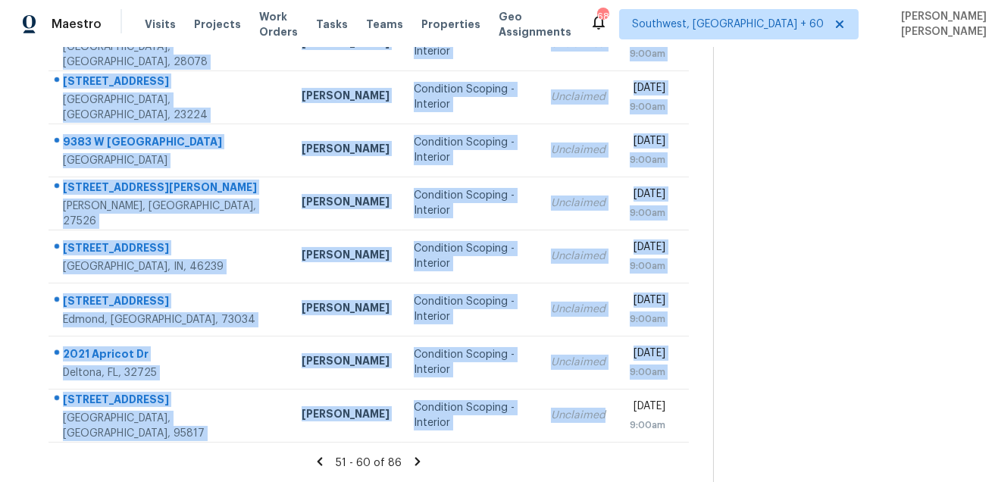
click at [421, 459] on icon at bounding box center [417, 461] width 5 height 8
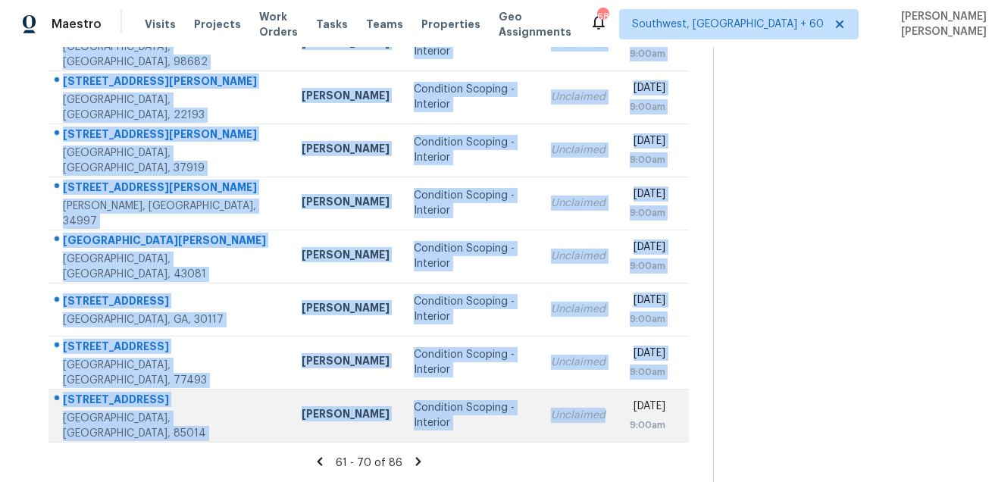
drag, startPoint x: 54, startPoint y: 220, endPoint x: 575, endPoint y: 431, distance: 561.9
click at [575, 431] on tbody "1613 Sparrow Wood Ln SW Marietta, GA, 30008 Kenroy Hoilett Condition Scoping - …" at bounding box center [369, 176] width 641 height 531
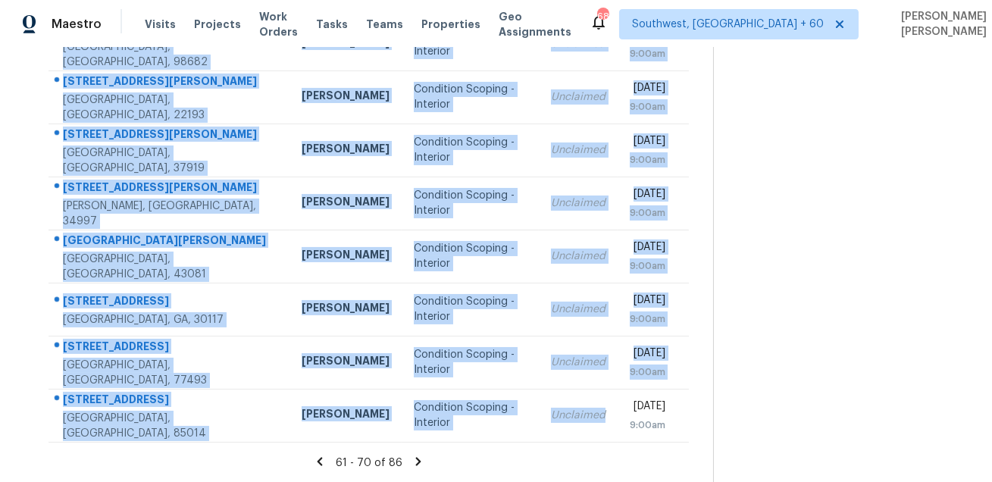
click at [425, 460] on icon at bounding box center [419, 462] width 14 height 14
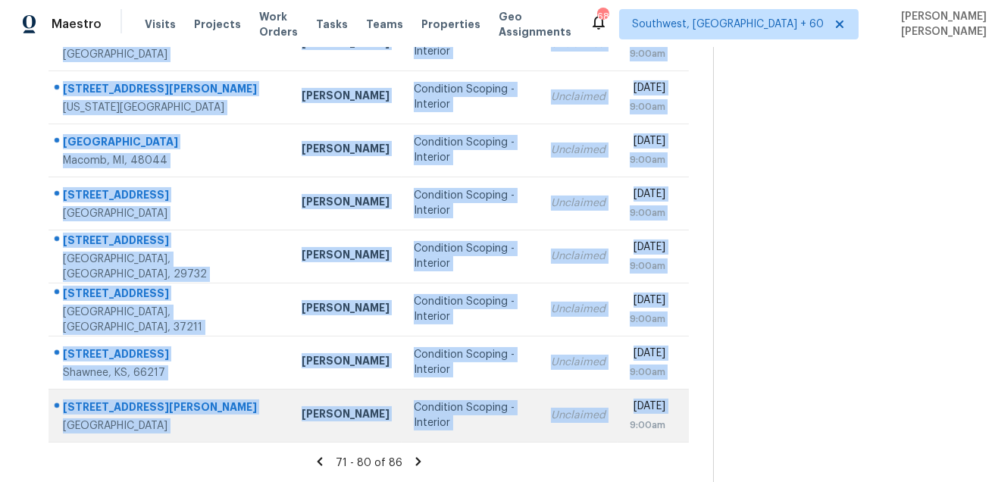
drag, startPoint x: 58, startPoint y: 223, endPoint x: 607, endPoint y: 431, distance: 587.6
click at [607, 431] on tbody "1157 Inneswood Dr Gallatin, TN, 37066 Eric Ovalle Condition Scoping - Interior …" at bounding box center [369, 176] width 641 height 531
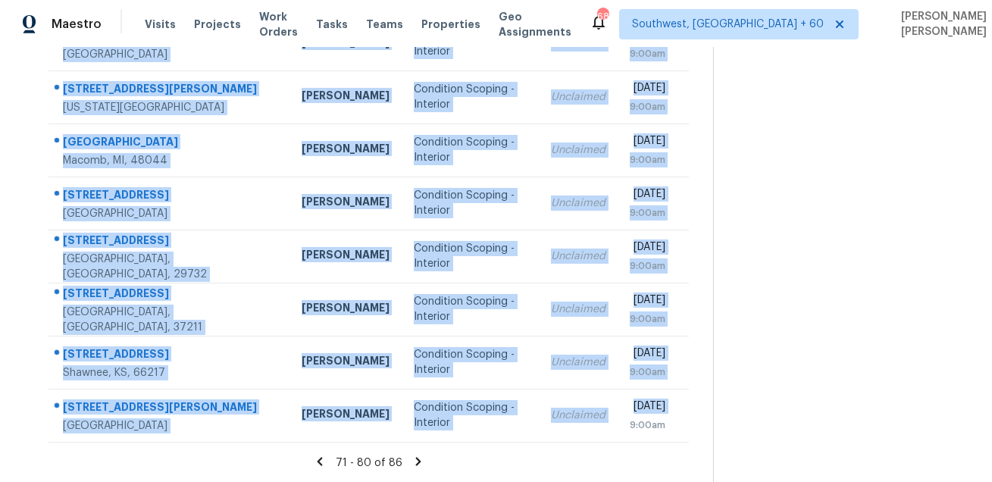
click at [425, 462] on icon at bounding box center [419, 462] width 14 height 14
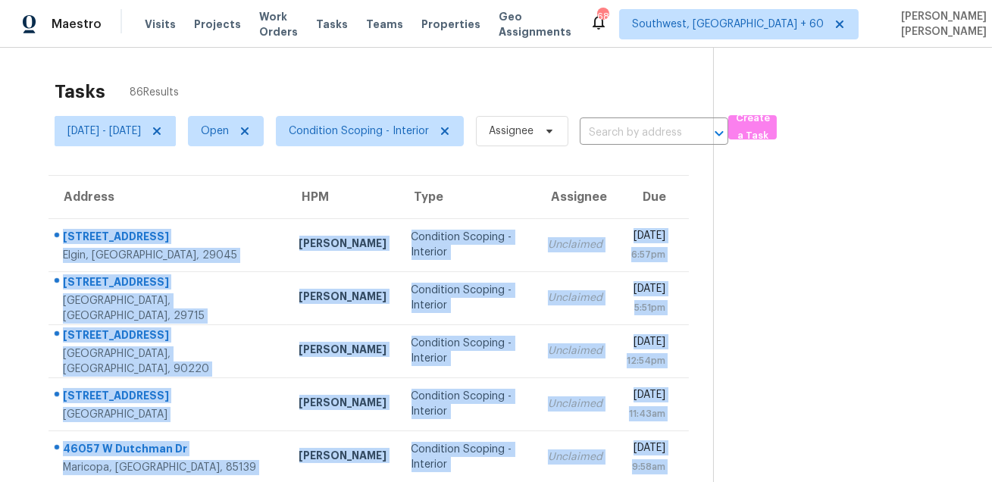
scroll to position [95, 0]
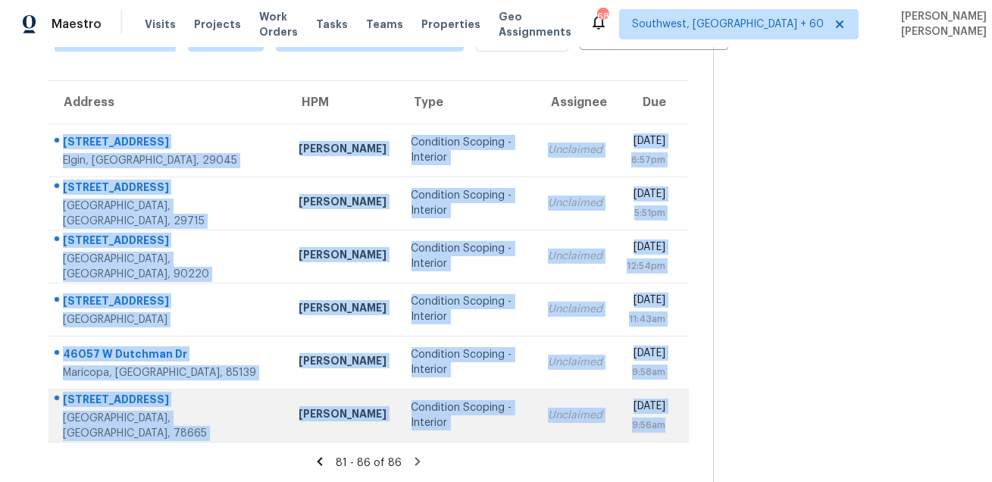
drag, startPoint x: 58, startPoint y: 223, endPoint x: 579, endPoint y: 412, distance: 554.7
click at [579, 412] on tbody "104 Tallwood St Elgin, SC, 29045 Ryan Middleton Condition Scoping - Interior Un…" at bounding box center [369, 283] width 641 height 318
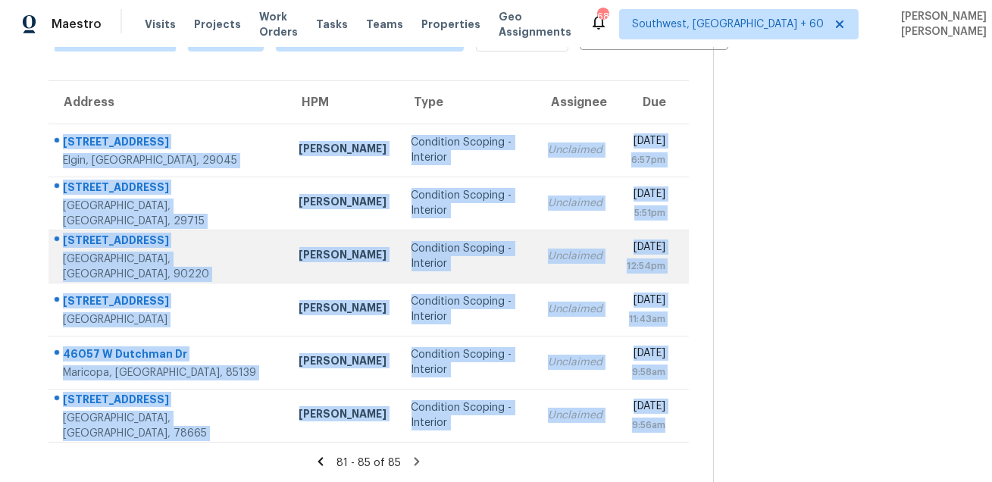
scroll to position [0, 0]
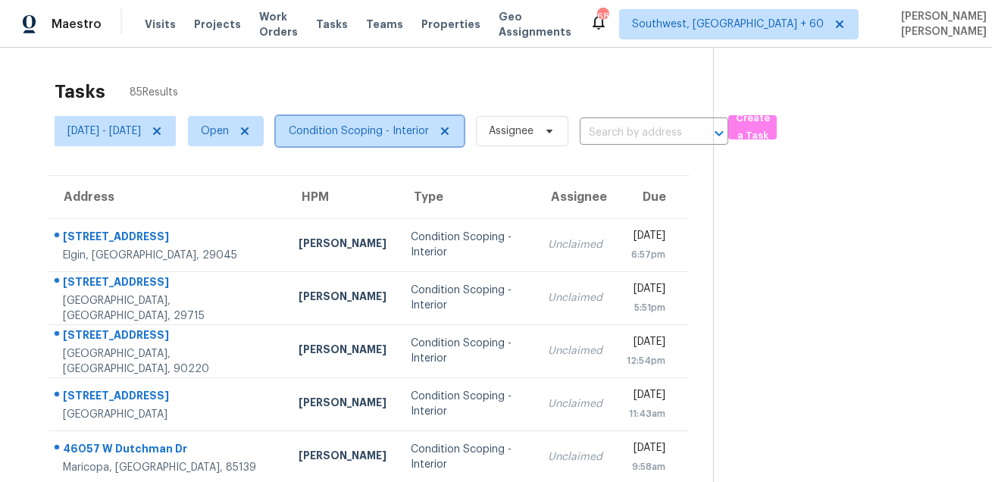
click at [387, 126] on span "Condition Scoping - Interior" at bounding box center [359, 131] width 140 height 15
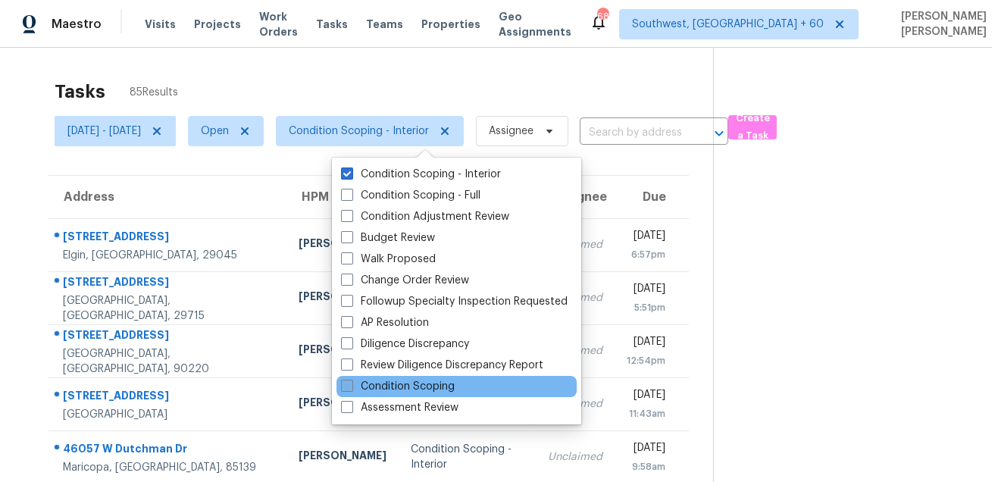
click at [384, 390] on label "Condition Scoping" at bounding box center [398, 386] width 114 height 15
click at [351, 389] on input "Condition Scoping" at bounding box center [346, 384] width 10 height 10
checkbox input "true"
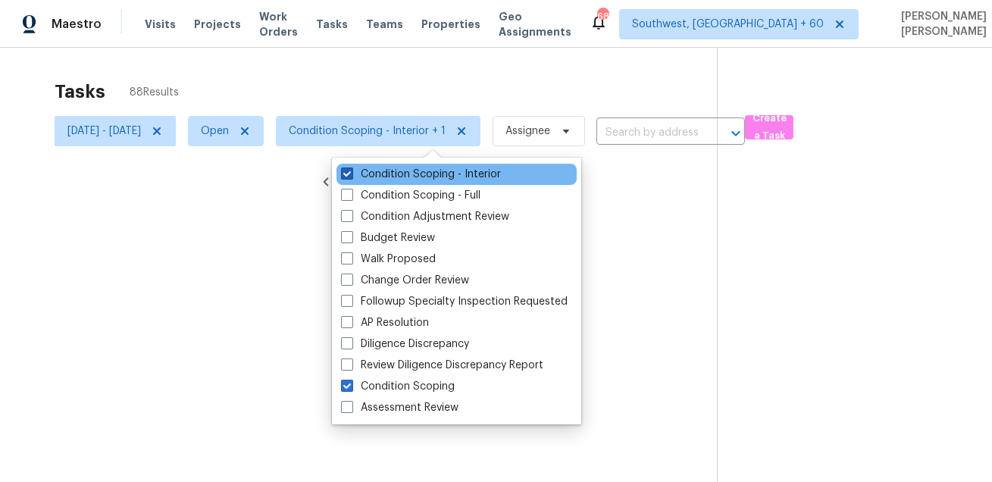
click at [401, 170] on label "Condition Scoping - Interior" at bounding box center [421, 174] width 160 height 15
click at [351, 170] on input "Condition Scoping - Interior" at bounding box center [346, 172] width 10 height 10
checkbox input "false"
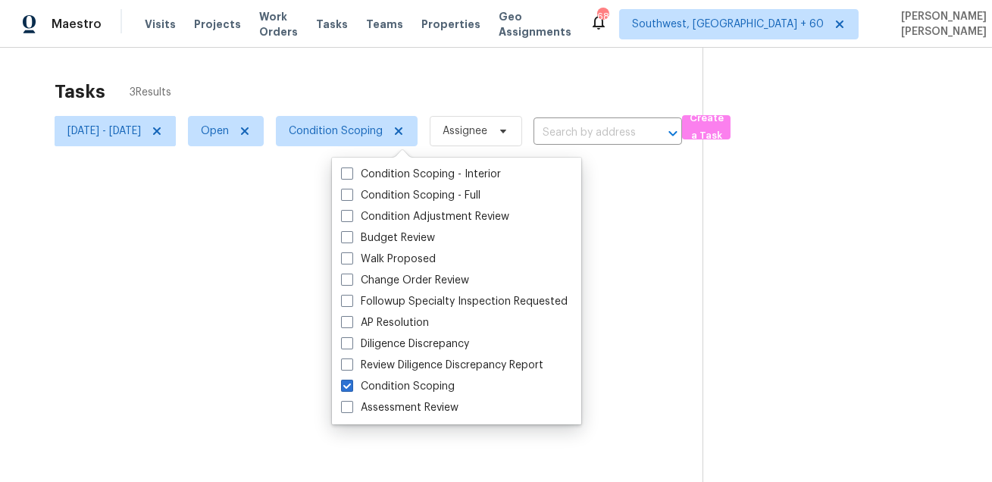
click at [403, 79] on div at bounding box center [496, 241] width 992 height 482
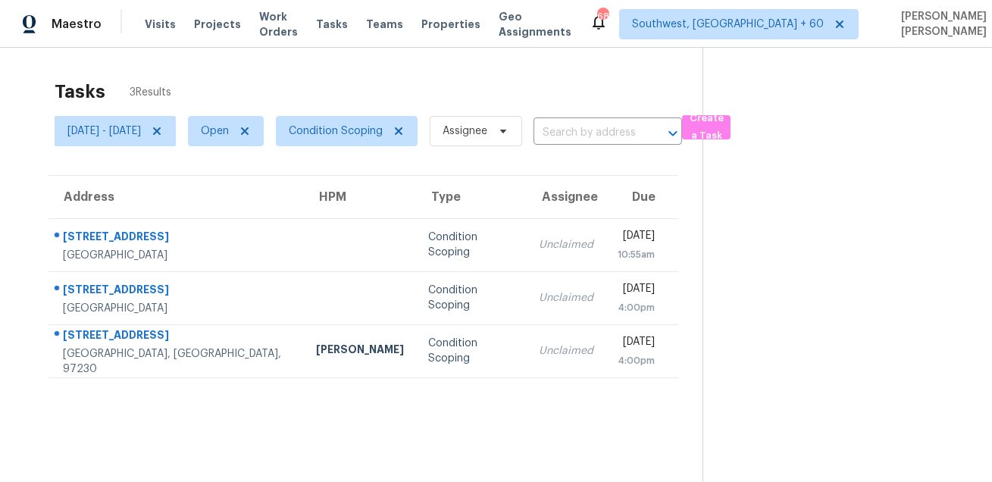
click at [240, 140] on span "Open" at bounding box center [220, 130] width 88 height 39
click at [229, 135] on span "Open" at bounding box center [215, 131] width 28 height 15
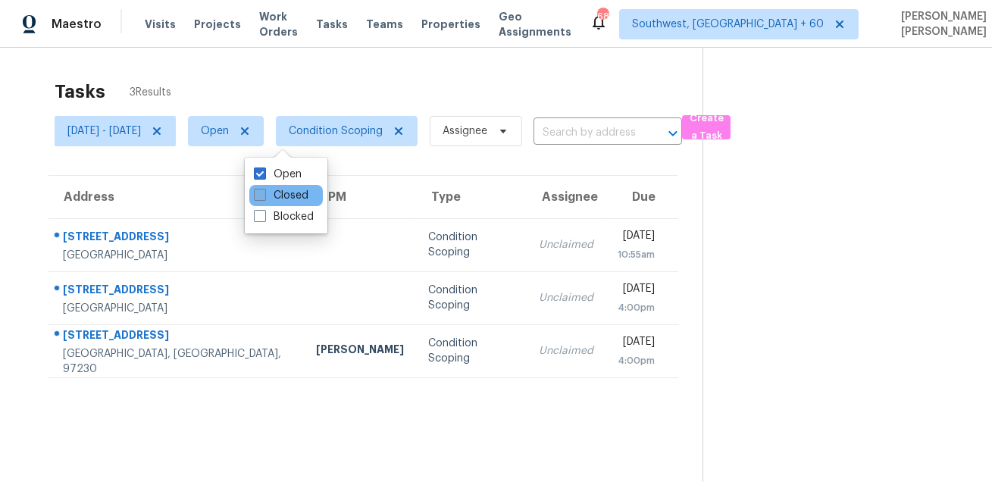
click at [281, 195] on label "Closed" at bounding box center [281, 195] width 55 height 15
click at [264, 195] on input "Closed" at bounding box center [259, 193] width 10 height 10
checkbox input "true"
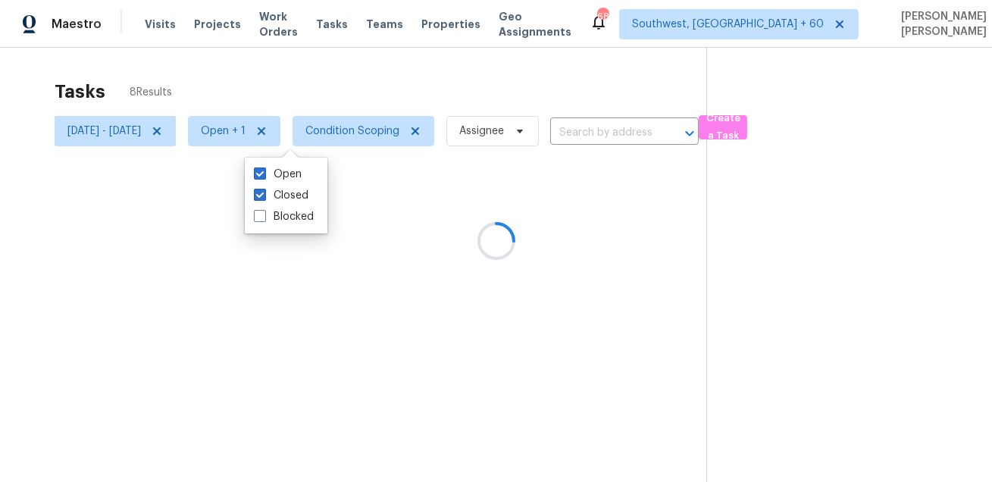
click at [312, 83] on div at bounding box center [496, 241] width 992 height 482
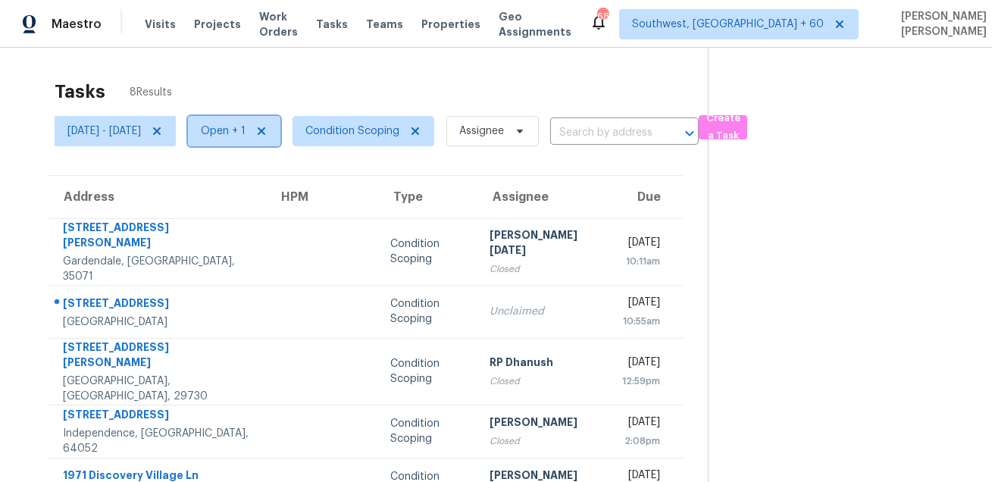
click at [246, 136] on span "Open + 1" at bounding box center [223, 131] width 45 height 15
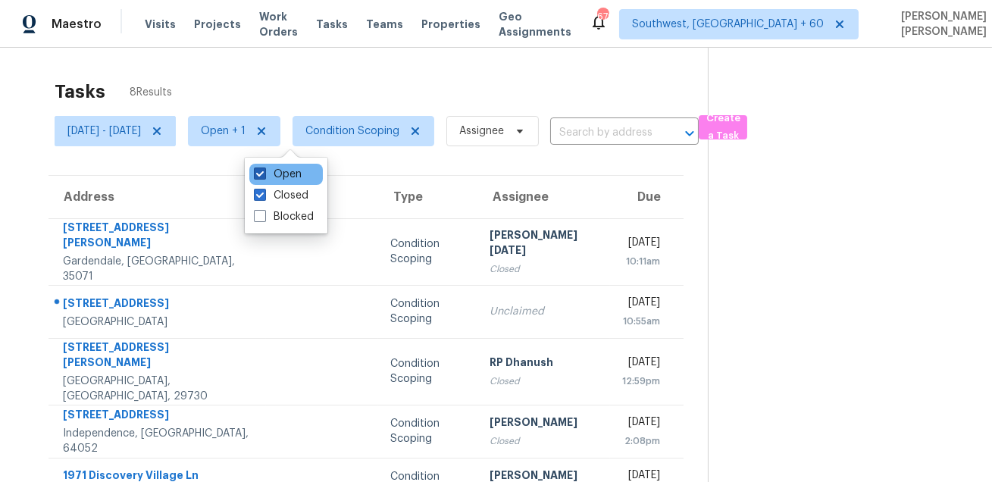
click at [284, 167] on label "Open" at bounding box center [278, 174] width 48 height 15
click at [264, 167] on input "Open" at bounding box center [259, 172] width 10 height 10
checkbox input "false"
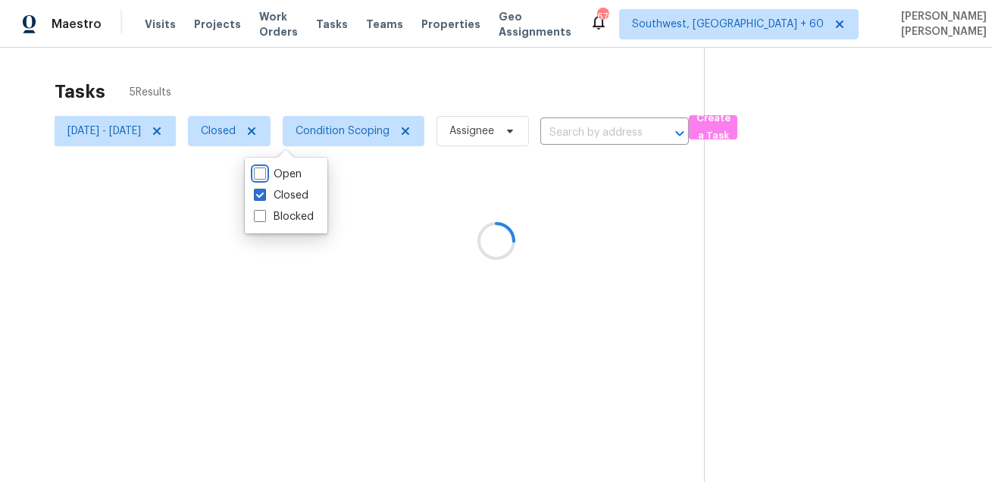
click at [329, 88] on div "Tasks 5 Results" at bounding box center [380, 91] width 650 height 39
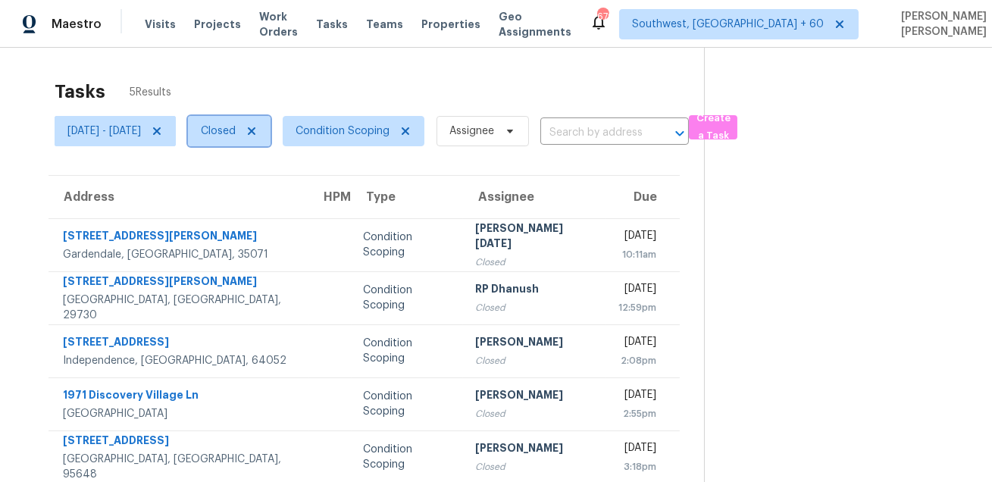
click at [271, 143] on span "Closed" at bounding box center [229, 131] width 83 height 30
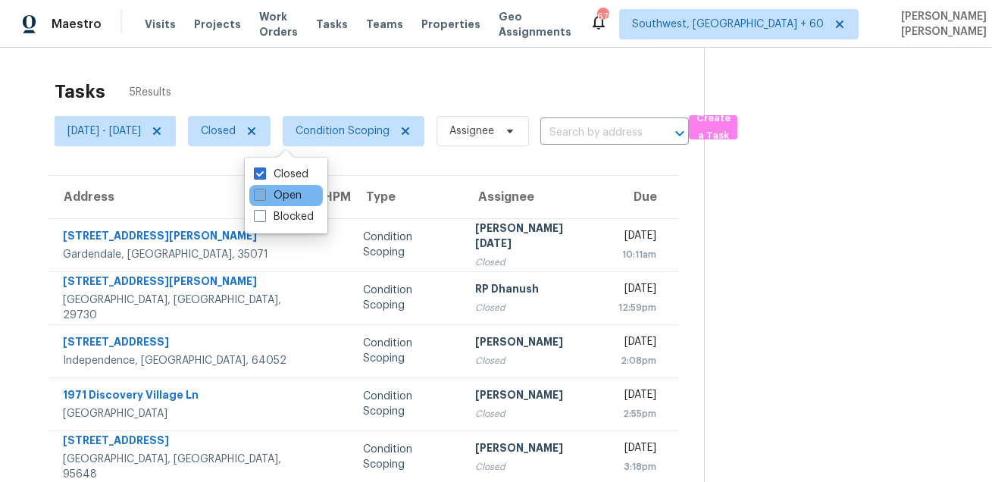
click at [274, 192] on label "Open" at bounding box center [278, 195] width 48 height 15
click at [264, 192] on input "Open" at bounding box center [259, 193] width 10 height 10
checkbox input "true"
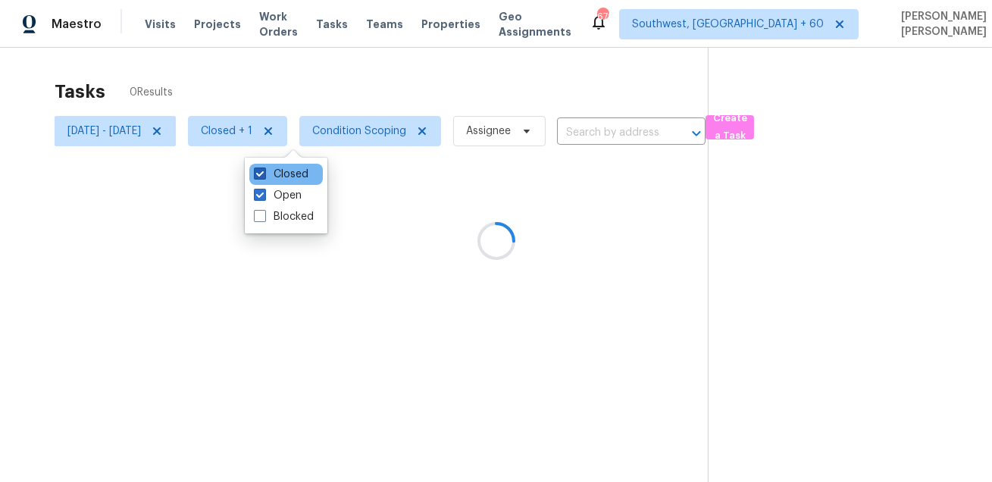
click at [283, 171] on label "Closed" at bounding box center [281, 174] width 55 height 15
click at [264, 171] on input "Closed" at bounding box center [259, 172] width 10 height 10
checkbox input "false"
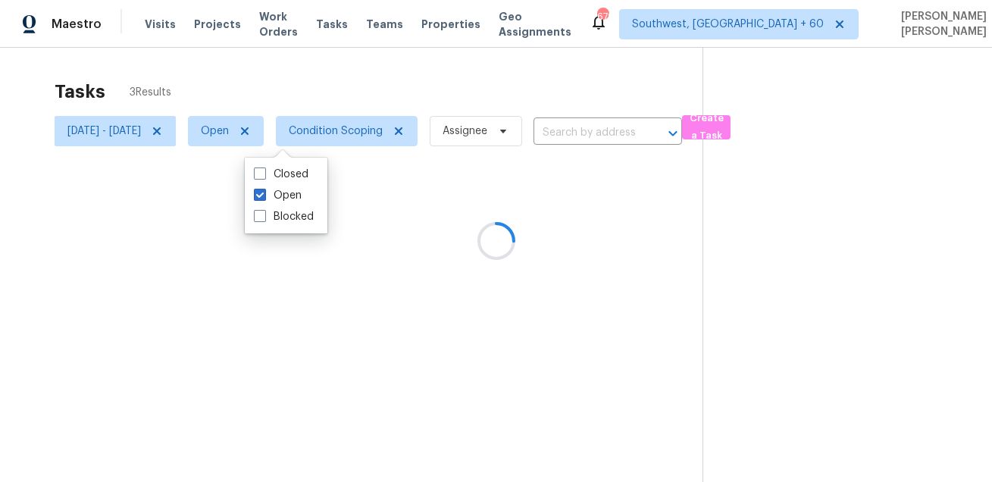
click at [330, 72] on div "Tasks 3 Results" at bounding box center [379, 91] width 648 height 39
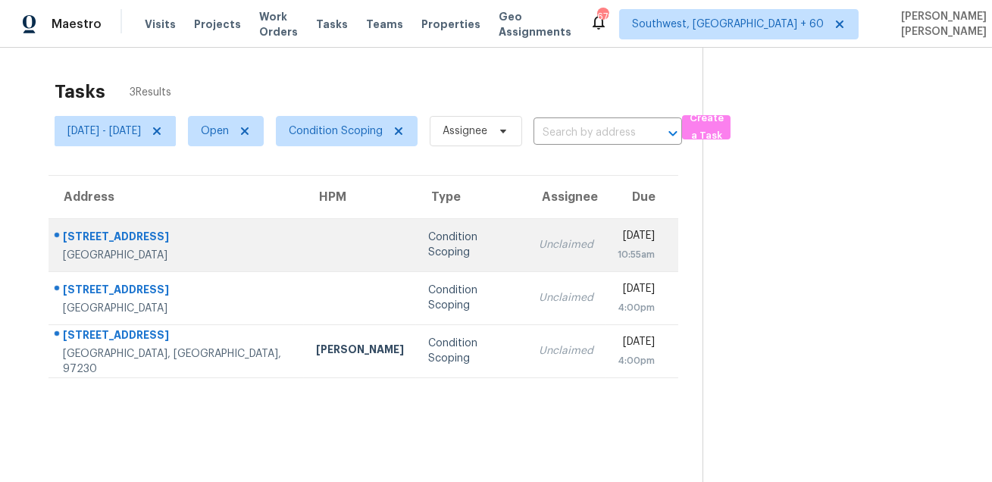
scroll to position [47, 0]
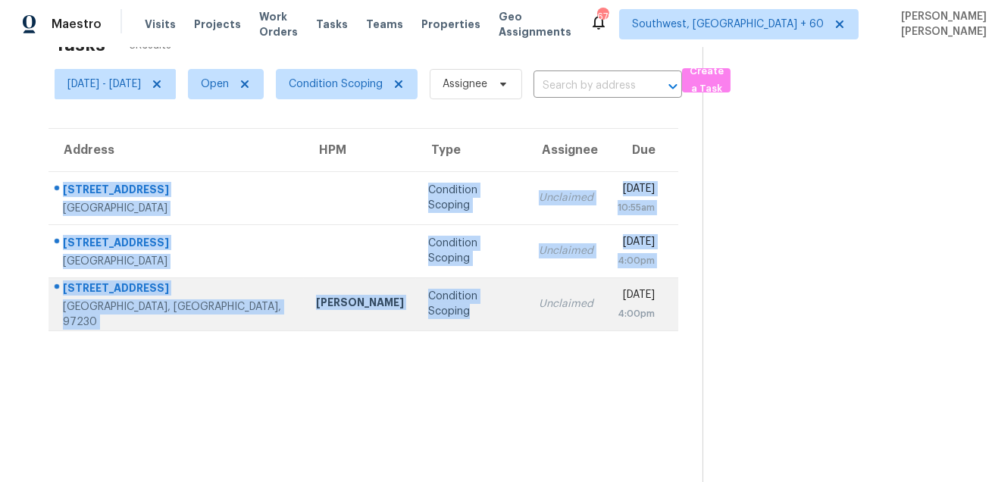
drag, startPoint x: 58, startPoint y: 179, endPoint x: 394, endPoint y: 316, distance: 362.8
click at [395, 316] on tbody "1052 Oak Tree Ln Bloomfield Hills, MI, 48304 Condition Scoping Unclaimed Wed, O…" at bounding box center [364, 250] width 630 height 159
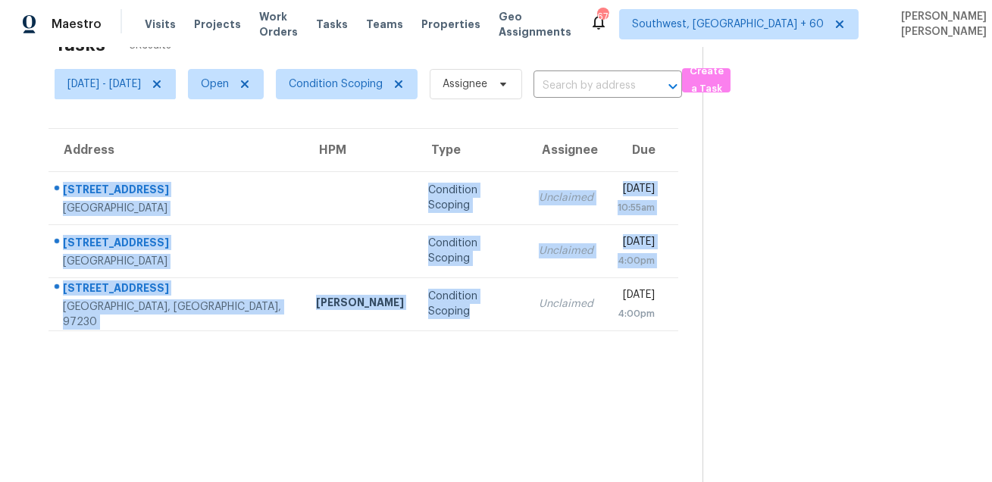
click at [396, 381] on section "Tasks 3 Results Wed, Oct 01 - Wed, Oct 01 Open Condition Scoping Assignee ​ Cre…" at bounding box center [363, 254] width 679 height 458
